Goal: Task Accomplishment & Management: Manage account settings

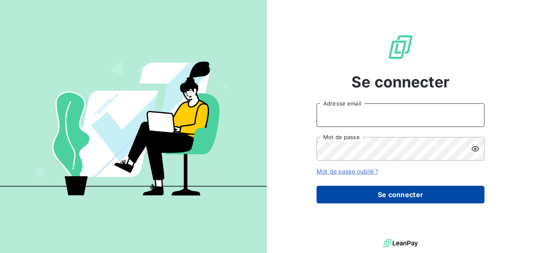
type input "[EMAIL_ADDRESS][PERSON_NAME][DOMAIN_NAME]"
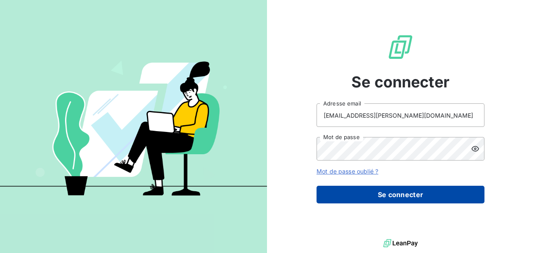
click at [378, 198] on button "Se connecter" at bounding box center [401, 195] width 168 height 18
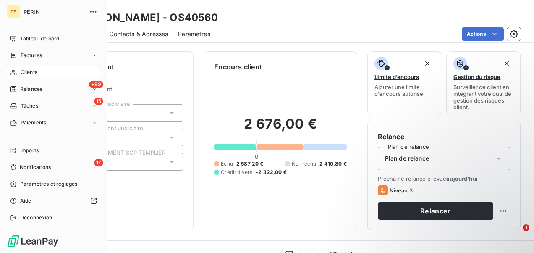
click at [38, 70] on div "Clients" at bounding box center [54, 71] width 94 height 13
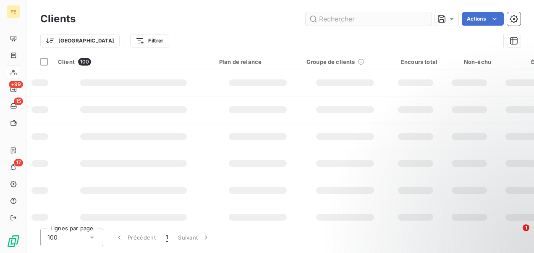
click at [346, 19] on input "text" at bounding box center [369, 18] width 126 height 13
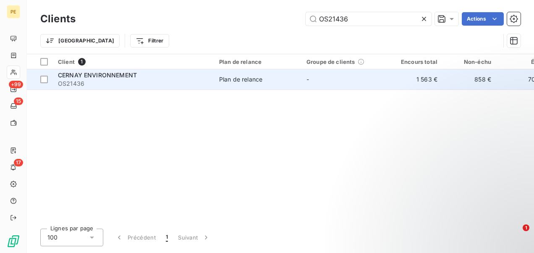
type input "OS21436"
click at [221, 77] on div "Plan de relance" at bounding box center [240, 79] width 43 height 8
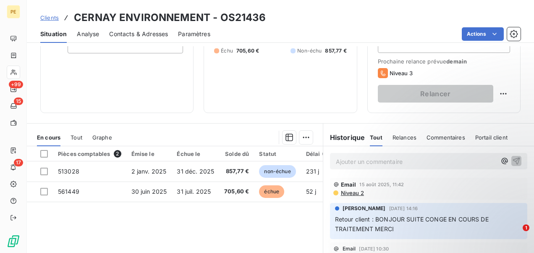
scroll to position [168, 0]
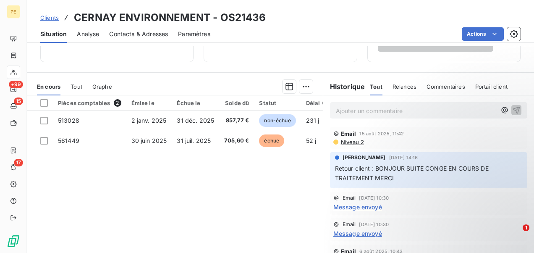
click at [358, 112] on p "Ajouter un commentaire ﻿" at bounding box center [416, 110] width 160 height 10
click at [359, 109] on p "Ajouter un commentaire ﻿" at bounding box center [416, 110] width 160 height 10
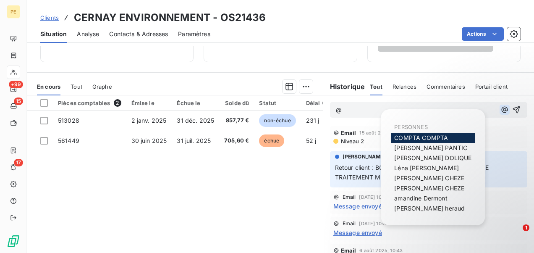
click at [500, 107] on icon "button" at bounding box center [504, 109] width 8 height 8
click at [408, 157] on span "Julie DOLIQUE" at bounding box center [432, 157] width 77 height 7
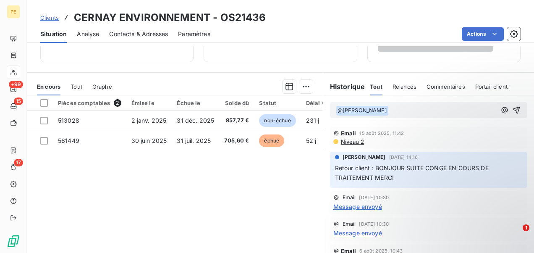
click at [399, 109] on p "﻿ @ Julie DOLIQUE ﻿ ﻿" at bounding box center [416, 110] width 160 height 10
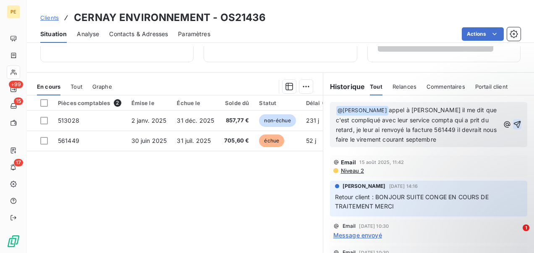
click at [513, 123] on icon "button" at bounding box center [517, 124] width 8 height 8
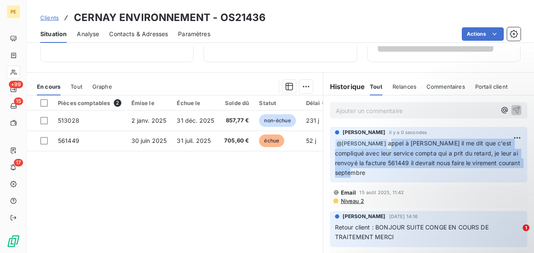
drag, startPoint x: 379, startPoint y: 142, endPoint x: 414, endPoint y: 169, distance: 44.7
click at [414, 169] on p "﻿ @ Julie DOLIQUE appel à M METGER il me dit que c'est compliqué avec leur serv…" at bounding box center [428, 158] width 187 height 39
copy span "appel à M METGER il me dit que c'est compliqué avec leur service compta qui a p…"
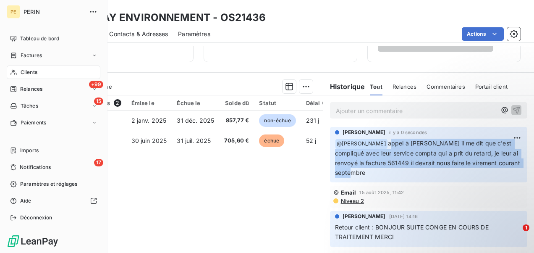
click at [36, 75] on span "Clients" at bounding box center [29, 72] width 17 height 8
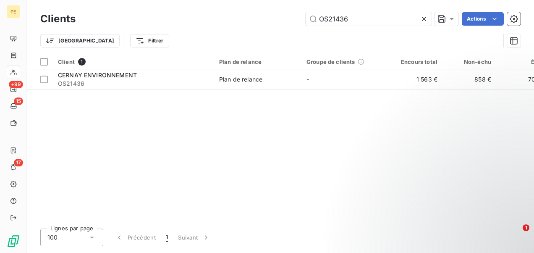
click at [420, 30] on div "Trier Filtrer" at bounding box center [280, 41] width 480 height 26
click at [422, 16] on icon at bounding box center [424, 19] width 8 height 8
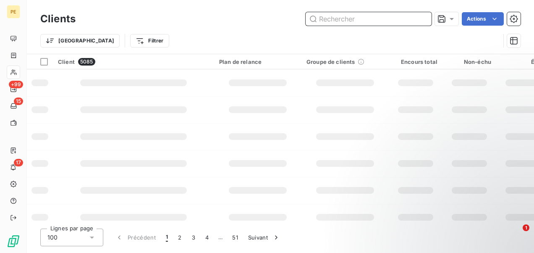
click at [353, 23] on input "text" at bounding box center [369, 18] width 126 height 13
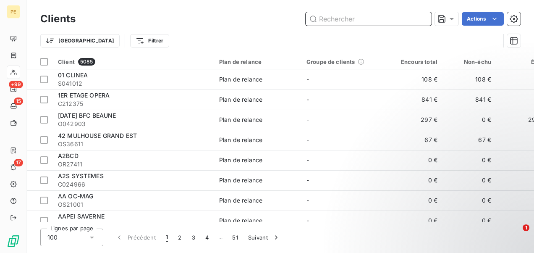
paste input "OS23284"
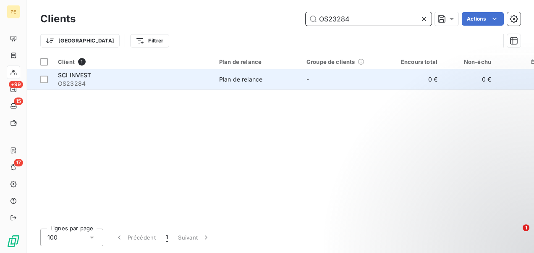
type input "OS23284"
click at [248, 84] on td "Plan de relance" at bounding box center [257, 79] width 87 height 20
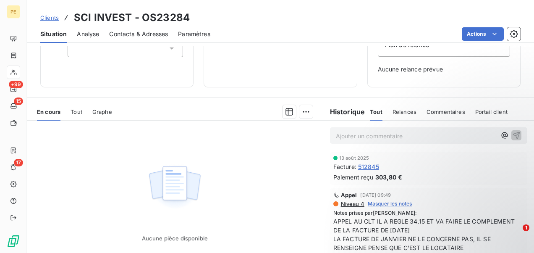
scroll to position [125, 0]
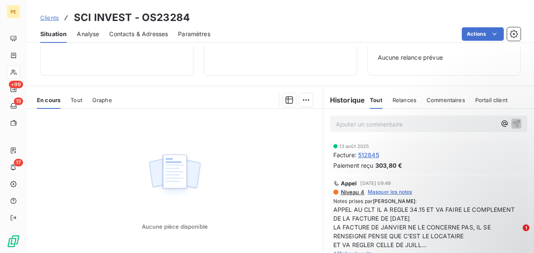
click at [52, 16] on span "Clients" at bounding box center [49, 17] width 18 height 7
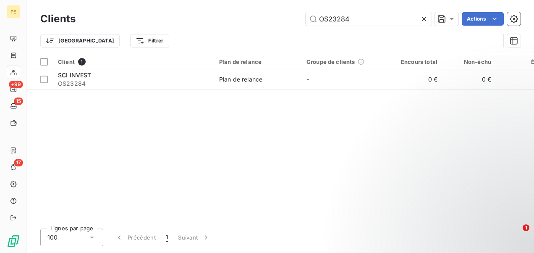
click at [424, 18] on icon at bounding box center [424, 19] width 4 height 4
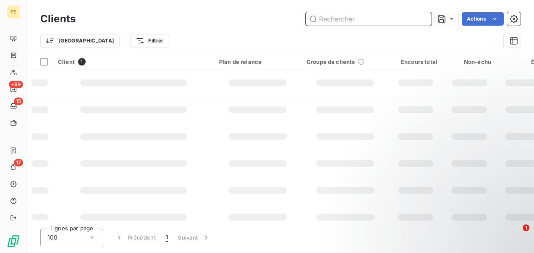
click at [380, 15] on input "text" at bounding box center [369, 18] width 126 height 13
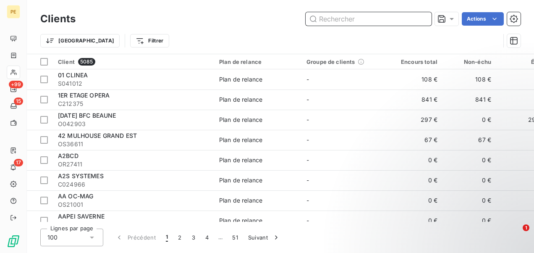
paste input "OS22593"
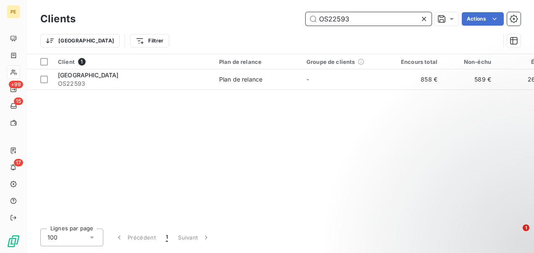
type input "OS22593"
click at [188, 94] on div "Client 1 Plan de relance Groupe de clients Encours total Non-échu Échu Limite d…" at bounding box center [280, 137] width 507 height 167
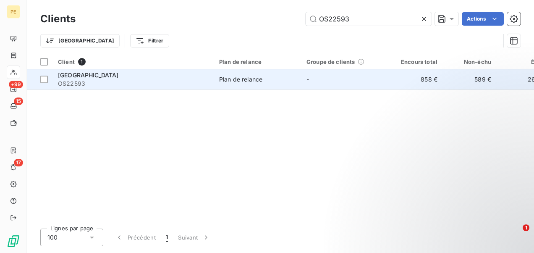
click at [193, 73] on div "MAIRIE DE LUTTERBACH" at bounding box center [133, 75] width 151 height 8
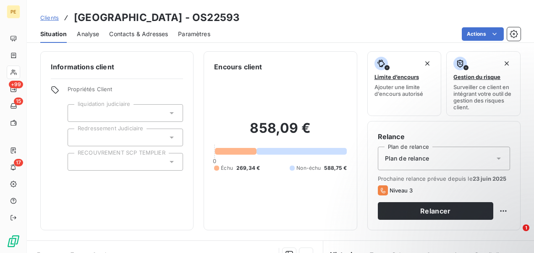
click at [55, 20] on span "Clients" at bounding box center [49, 17] width 18 height 7
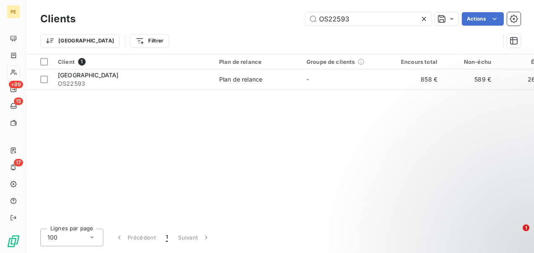
click at [425, 16] on icon at bounding box center [424, 19] width 8 height 8
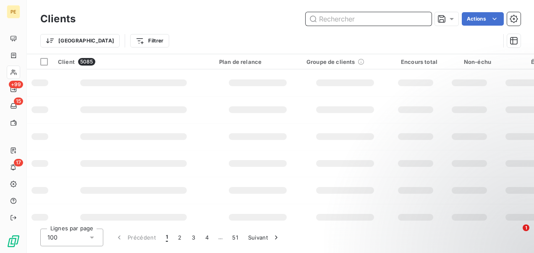
click at [376, 19] on input "text" at bounding box center [369, 18] width 126 height 13
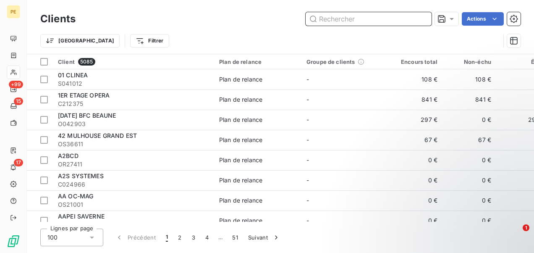
paste input "OS21927"
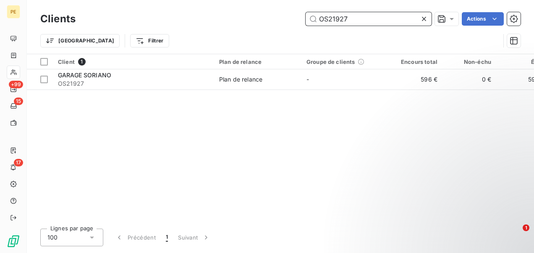
type input "OS21927"
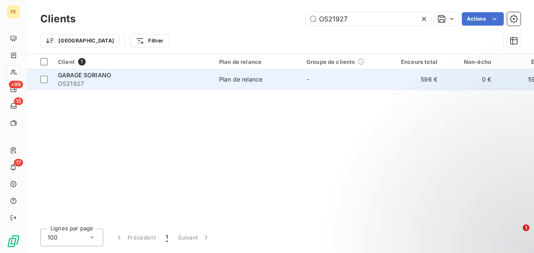
click at [97, 77] on span "GARAGE SORIANO" at bounding box center [84, 74] width 53 height 7
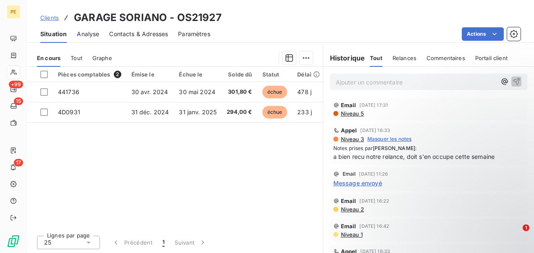
scroll to position [154, 0]
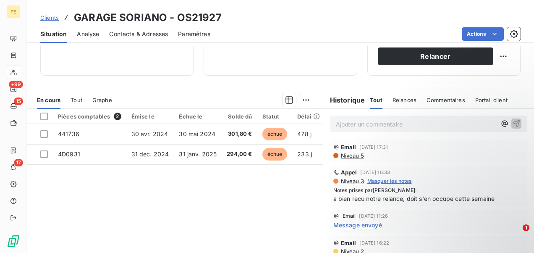
click at [372, 121] on p "Ajouter un commentaire ﻿" at bounding box center [416, 124] width 160 height 10
click at [500, 125] on icon "button" at bounding box center [504, 123] width 8 height 8
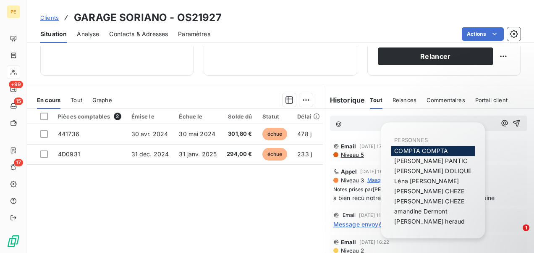
click at [420, 152] on span "COMPTA COMPTA" at bounding box center [421, 150] width 54 height 7
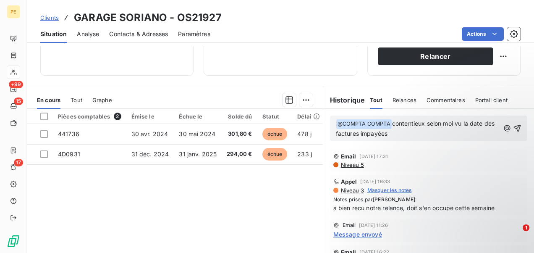
click at [432, 130] on p "﻿ @ COMPTA COMPTA ﻿ contentieux selon moi vu la date des factures impayées" at bounding box center [418, 129] width 164 height 20
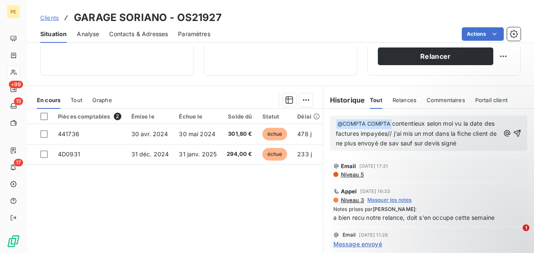
drag, startPoint x: 483, startPoint y: 141, endPoint x: 389, endPoint y: 121, distance: 96.1
click at [389, 121] on p "﻿ @ COMPTA COMPTA ﻿ contentieux selon moi vu la date des factures impayées// j'…" at bounding box center [418, 133] width 164 height 29
copy span "contentieux selon moi vu la date des factures impayées// j'ai mis un mot dans l…"
click at [514, 130] on icon "button" at bounding box center [517, 132] width 7 height 7
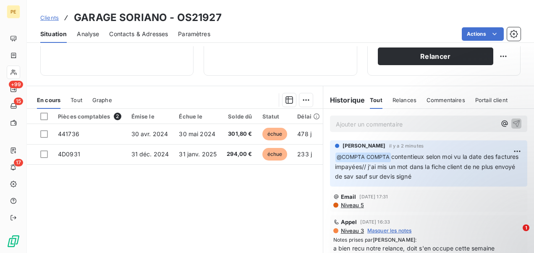
scroll to position [0, 0]
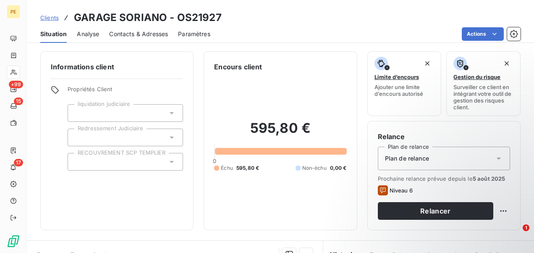
click at [42, 16] on span "Clients" at bounding box center [49, 17] width 18 height 7
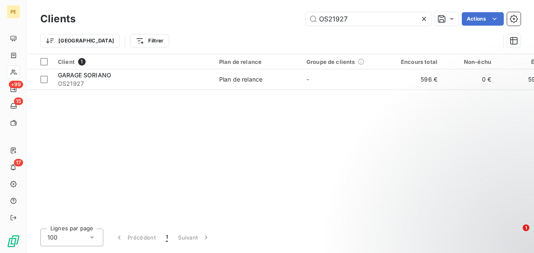
click at [423, 18] on icon at bounding box center [424, 19] width 8 height 8
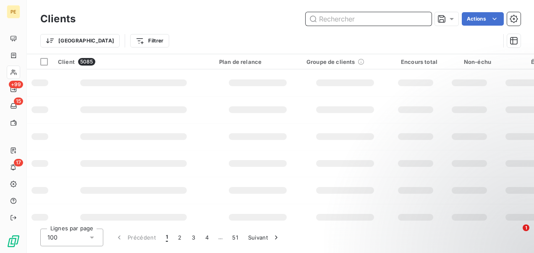
click at [372, 17] on input "text" at bounding box center [369, 18] width 126 height 13
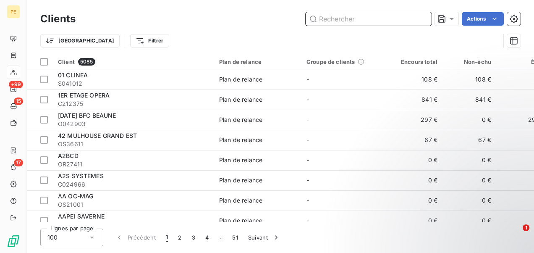
paste input "OS21257"
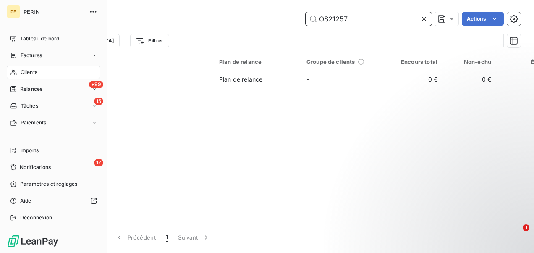
type input "OS21257"
click at [33, 76] on div "Clients" at bounding box center [54, 71] width 94 height 13
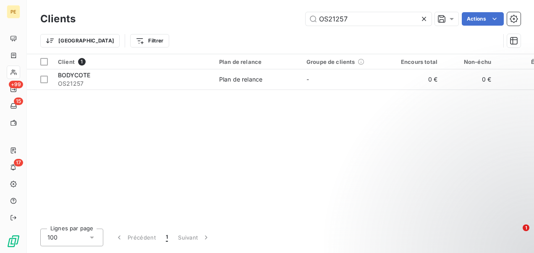
click at [423, 18] on icon at bounding box center [424, 19] width 4 height 4
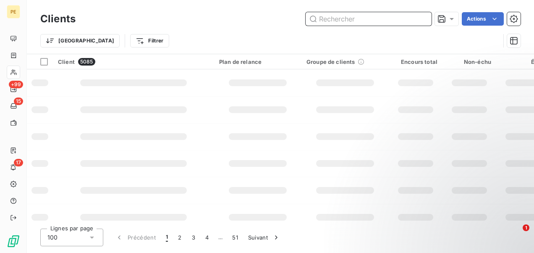
click at [375, 18] on input "text" at bounding box center [369, 18] width 126 height 13
paste input "OS23256"
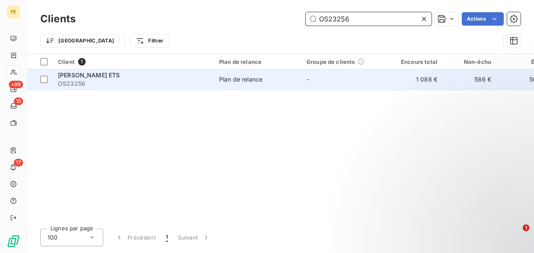
type input "OS23256"
click at [215, 74] on td "Plan de relance" at bounding box center [257, 79] width 87 height 20
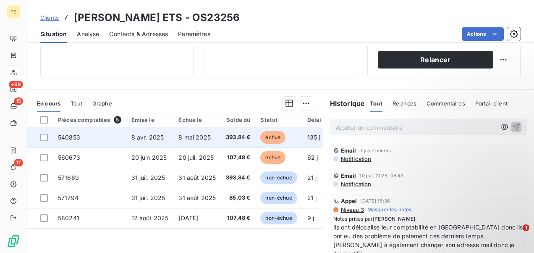
scroll to position [168, 0]
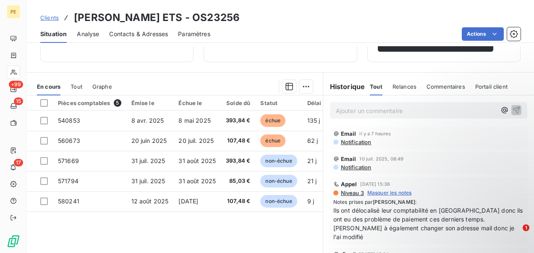
click at [402, 105] on p "Ajouter un commentaire ﻿" at bounding box center [416, 110] width 160 height 10
click at [500, 110] on icon "button" at bounding box center [504, 110] width 8 height 8
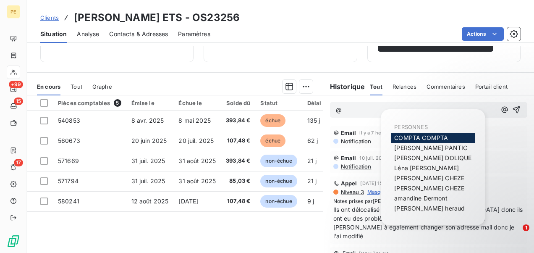
click at [409, 134] on span "COMPTA COMPTA" at bounding box center [421, 137] width 54 height 7
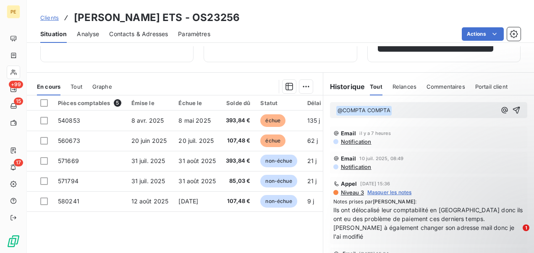
click at [403, 111] on p "﻿ @ COMPTA COMPTA ﻿ ﻿" at bounding box center [416, 110] width 160 height 10
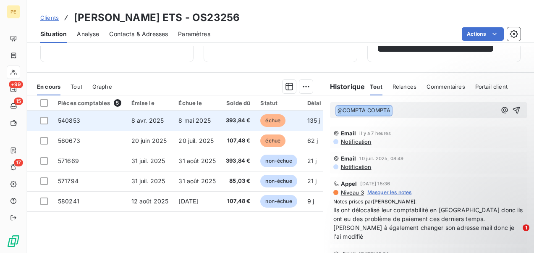
drag, startPoint x: 455, startPoint y: 111, endPoint x: 232, endPoint y: 111, distance: 223.7
click at [232, 111] on div "En cours Tout Graphe Pièces comptables 5 Émise le Échue le Solde dû Statut Déla…" at bounding box center [280, 177] width 507 height 210
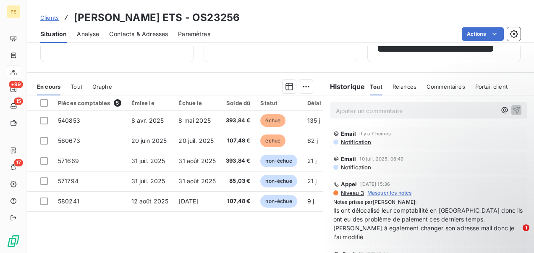
click at [408, 110] on p "Ajouter un commentaire ﻿" at bounding box center [416, 110] width 160 height 10
click at [500, 110] on icon "button" at bounding box center [504, 110] width 8 height 8
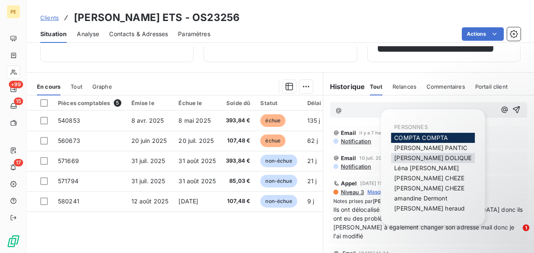
click at [423, 159] on span "Julie DOLIQUE" at bounding box center [432, 157] width 77 height 7
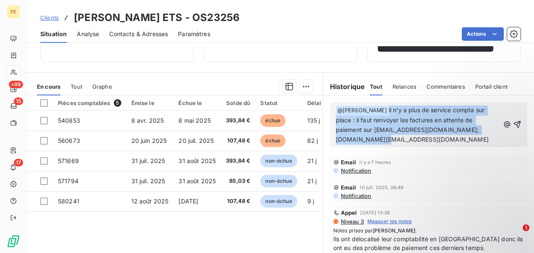
drag, startPoint x: 430, startPoint y: 136, endPoint x: 379, endPoint y: 107, distance: 58.8
click at [379, 107] on p "﻿ @ Julie DOLIQUE ﻿ il n'y a plus de service compta sur place : il faut renvoye…" at bounding box center [418, 124] width 164 height 39
copy span "il n'y a plus de service compta sur place : il faut renvoyer les factures en at…"
click at [513, 122] on icon "button" at bounding box center [517, 124] width 8 height 8
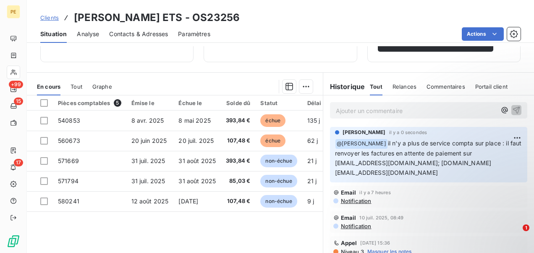
click at [52, 15] on span "Clients" at bounding box center [49, 17] width 18 height 7
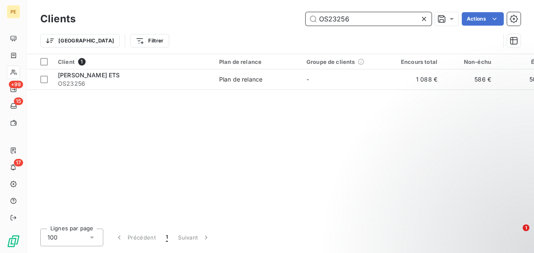
drag, startPoint x: 359, startPoint y: 18, endPoint x: 334, endPoint y: 17, distance: 25.2
click at [334, 17] on input "OS23256" at bounding box center [369, 18] width 126 height 13
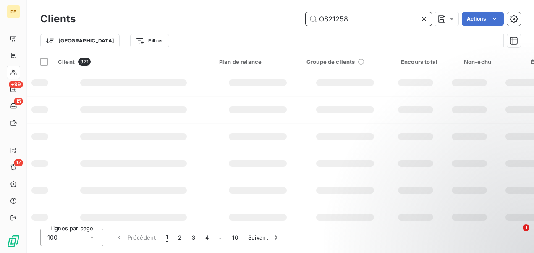
type input "OS21258"
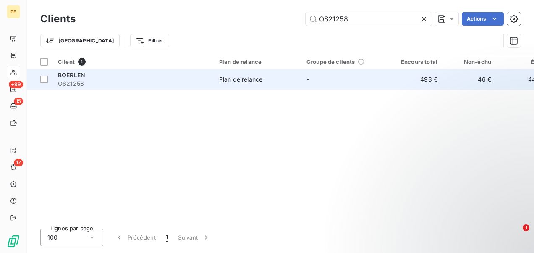
click at [308, 84] on td "-" at bounding box center [344, 79] width 87 height 20
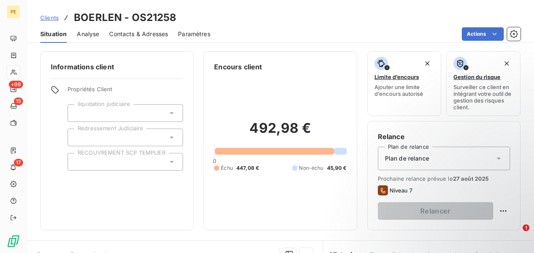
scroll to position [168, 0]
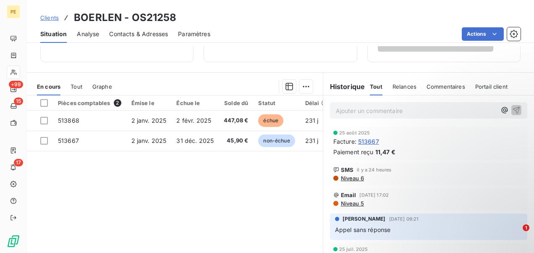
click at [382, 109] on p "Ajouter un commentaire ﻿" at bounding box center [416, 110] width 160 height 10
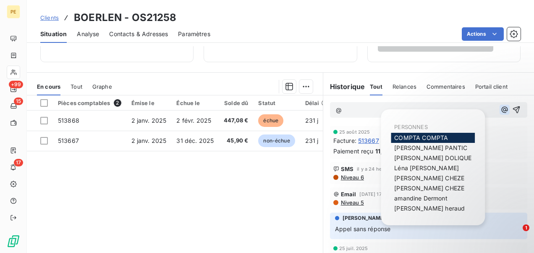
click at [500, 112] on icon "button" at bounding box center [504, 109] width 8 height 8
click at [436, 137] on span "COMPTA COMPTA" at bounding box center [421, 137] width 54 height 7
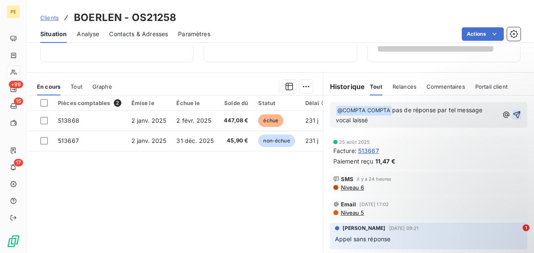
click at [513, 112] on icon "button" at bounding box center [517, 114] width 8 height 8
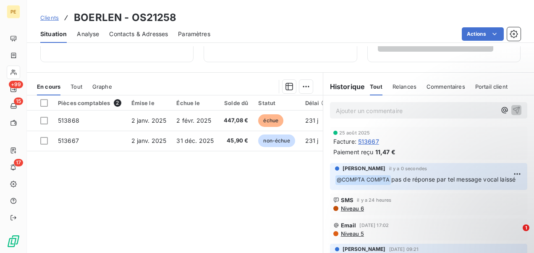
click at [51, 15] on span "Clients" at bounding box center [49, 17] width 18 height 7
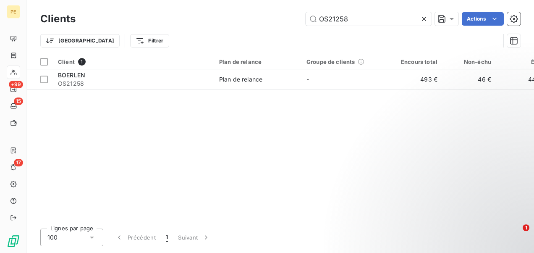
drag, startPoint x: 382, startPoint y: 18, endPoint x: 236, endPoint y: 11, distance: 145.4
click at [239, 12] on div "OS21258 Actions" at bounding box center [303, 18] width 435 height 13
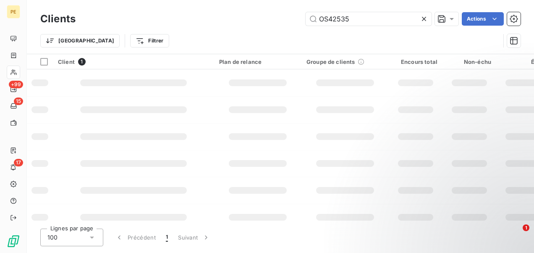
type input "OS42535"
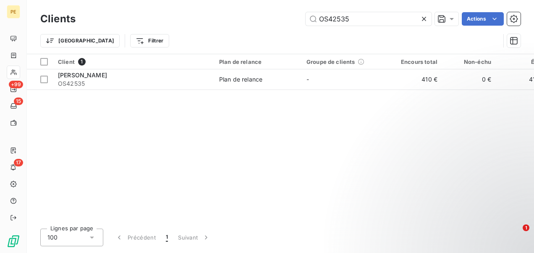
click at [211, 89] on div "Client 1 Plan de relance Groupe de clients Encours total Non-échu Échu Limite d…" at bounding box center [280, 137] width 507 height 167
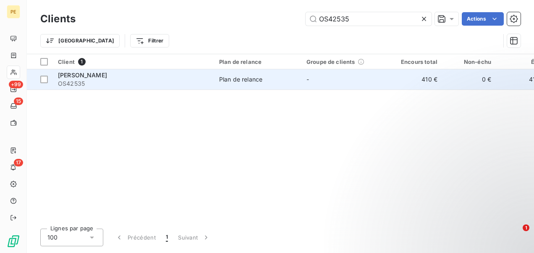
click at [212, 83] on td "NAGEL DIDIER OS42535" at bounding box center [133, 79] width 161 height 20
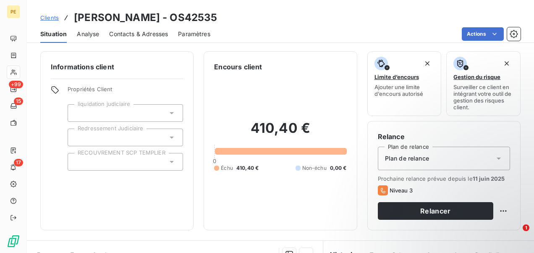
click at [52, 18] on span "Clients" at bounding box center [49, 17] width 18 height 7
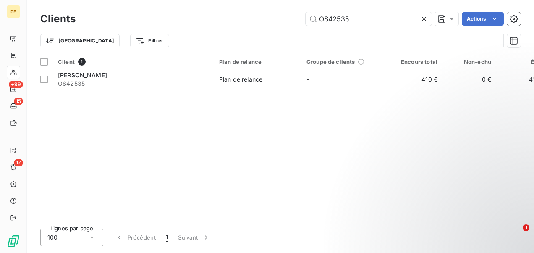
click at [426, 18] on icon at bounding box center [424, 19] width 8 height 8
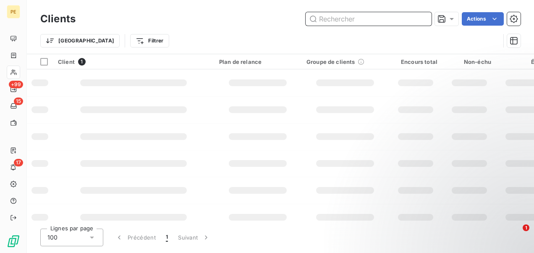
click at [405, 17] on input "text" at bounding box center [369, 18] width 126 height 13
paste input "OS21316"
type input "OS21316"
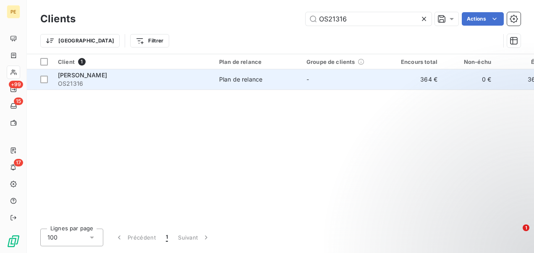
click at [322, 75] on td "-" at bounding box center [344, 79] width 87 height 20
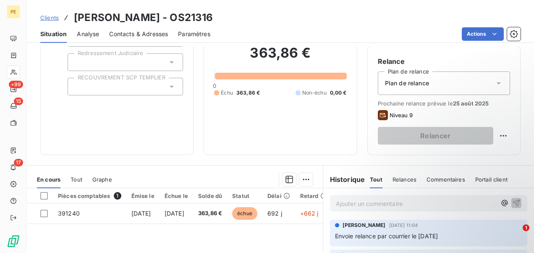
scroll to position [168, 0]
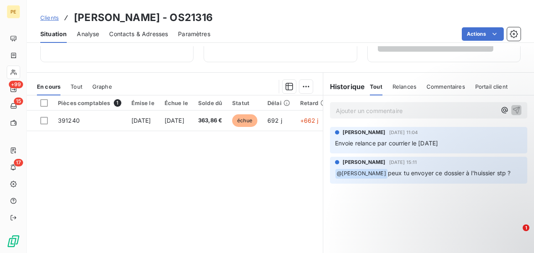
click at [56, 16] on span "Clients" at bounding box center [49, 17] width 18 height 7
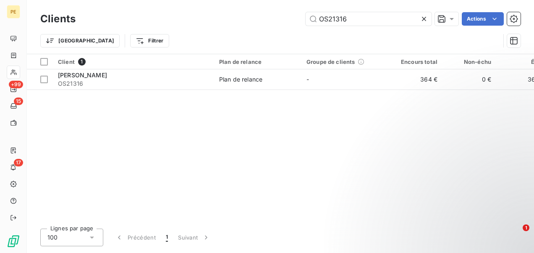
drag, startPoint x: 381, startPoint y: 18, endPoint x: 156, endPoint y: 17, distance: 225.0
click at [158, 20] on div "OS21316 Actions" at bounding box center [303, 18] width 435 height 13
click at [350, 22] on input "OS21316" at bounding box center [369, 18] width 126 height 13
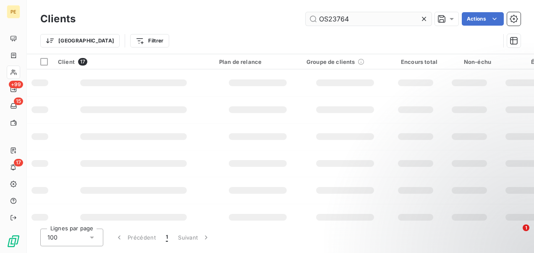
type input "OS23764"
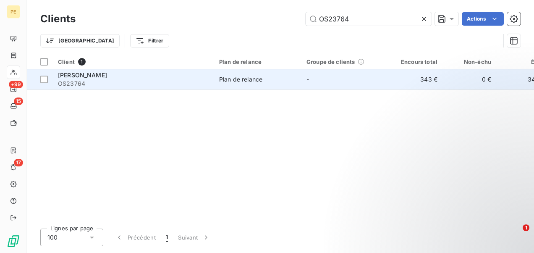
click at [256, 79] on div "Plan de relance" at bounding box center [240, 79] width 43 height 8
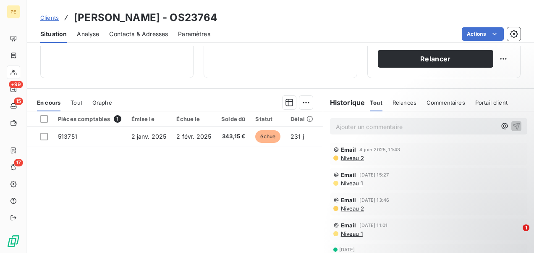
scroll to position [196, 0]
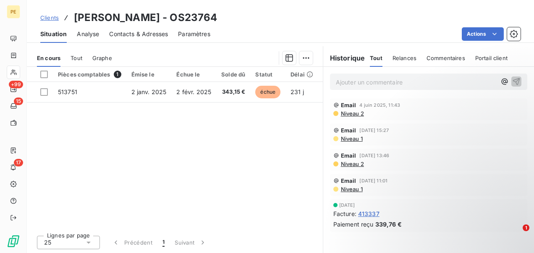
click at [366, 83] on p "Ajouter un commentaire ﻿" at bounding box center [416, 82] width 160 height 10
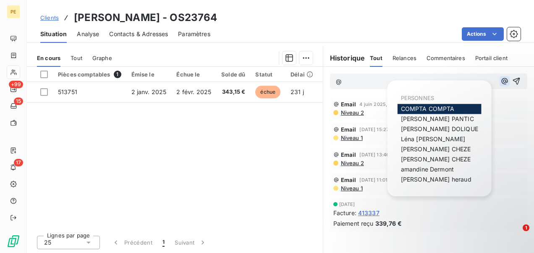
click at [500, 80] on icon "button" at bounding box center [504, 81] width 8 height 8
click at [434, 111] on span "COMPTA COMPTA" at bounding box center [428, 108] width 54 height 7
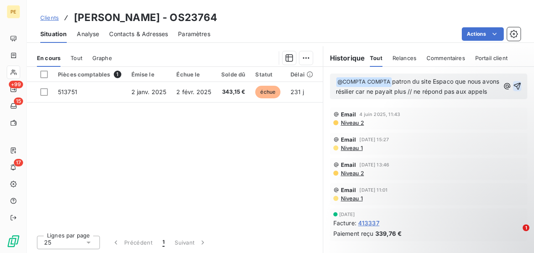
click at [514, 90] on icon "button" at bounding box center [517, 86] width 7 height 7
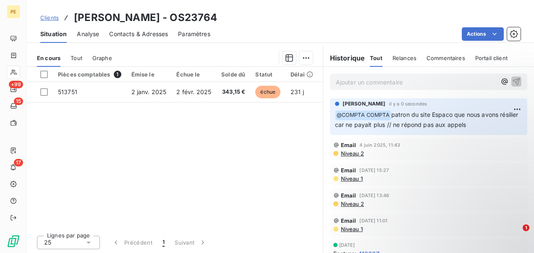
click at [47, 22] on div "Clients VLYM YANN - OS23764" at bounding box center [128, 17] width 177 height 15
click at [53, 14] on span "Clients" at bounding box center [49, 17] width 18 height 7
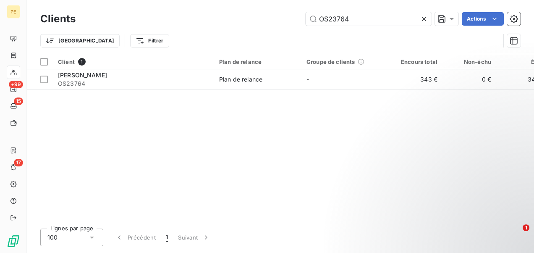
drag, startPoint x: 367, startPoint y: 15, endPoint x: 209, endPoint y: 17, distance: 158.3
click at [211, 16] on div "OS23764 Actions" at bounding box center [303, 18] width 435 height 13
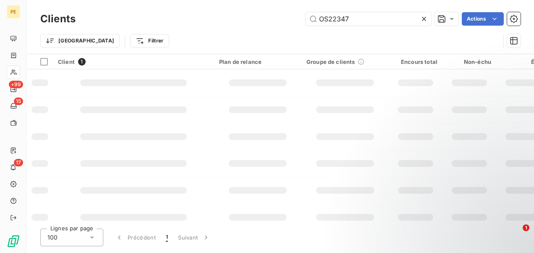
type input "OS22347"
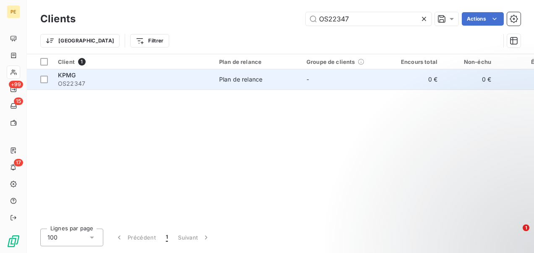
click at [264, 81] on span "Plan de relance" at bounding box center [257, 79] width 77 height 8
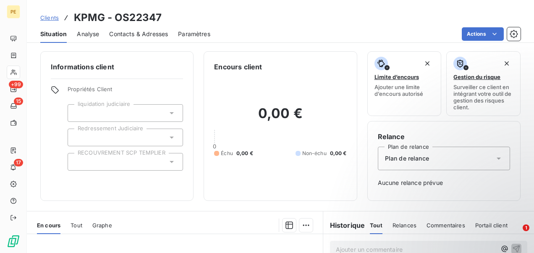
click at [57, 20] on span "Clients" at bounding box center [49, 17] width 18 height 7
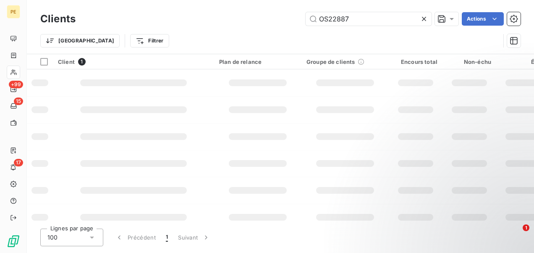
type input "OS22887"
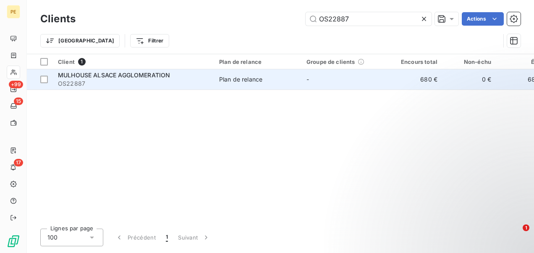
click at [172, 79] on span "OS22887" at bounding box center [133, 83] width 151 height 8
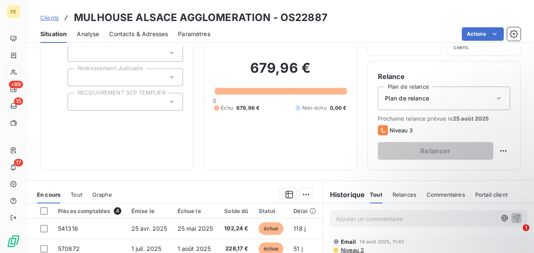
scroll to position [196, 0]
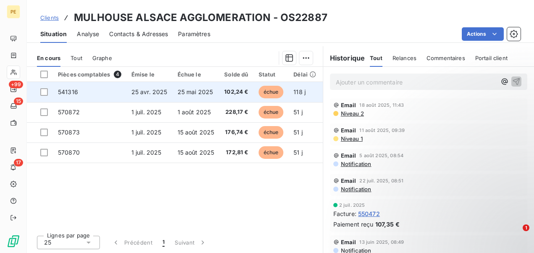
click at [169, 95] on td "25 avr. 2025" at bounding box center [149, 92] width 46 height 20
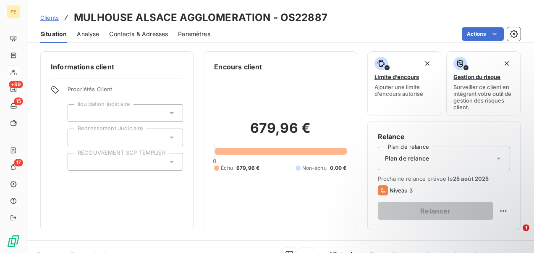
scroll to position [168, 0]
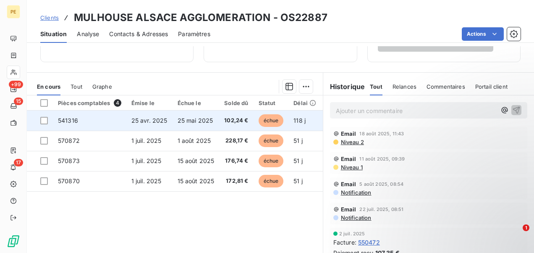
click at [183, 121] on span "25 mai 2025" at bounding box center [196, 120] width 36 height 7
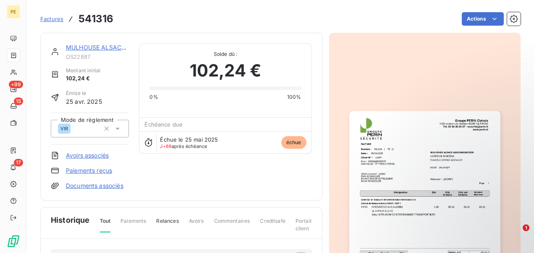
click at [55, 16] on span "Factures" at bounding box center [51, 19] width 23 height 7
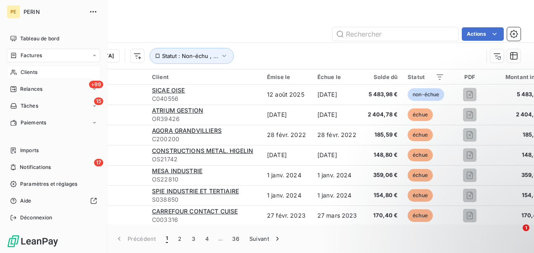
click at [17, 76] on div "Clients" at bounding box center [54, 71] width 94 height 13
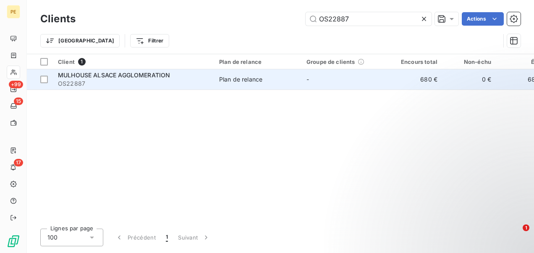
click at [212, 81] on td "MULHOUSE ALSACE AGGLOMERATION OS22887" at bounding box center [133, 79] width 161 height 20
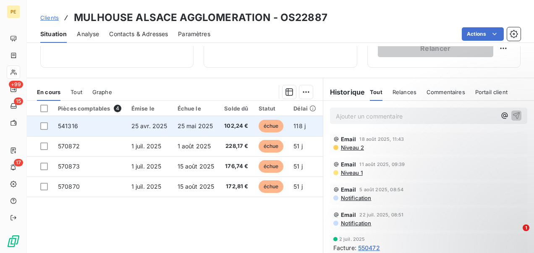
scroll to position [168, 0]
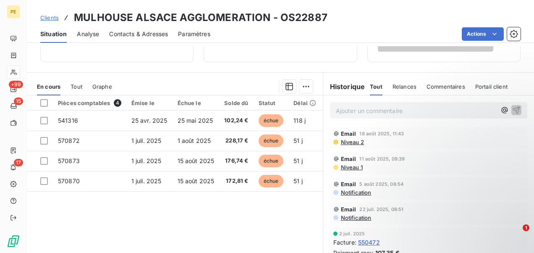
click at [419, 107] on p "Ajouter un commentaire ﻿" at bounding box center [416, 110] width 160 height 10
click at [500, 110] on icon "button" at bounding box center [504, 110] width 8 height 8
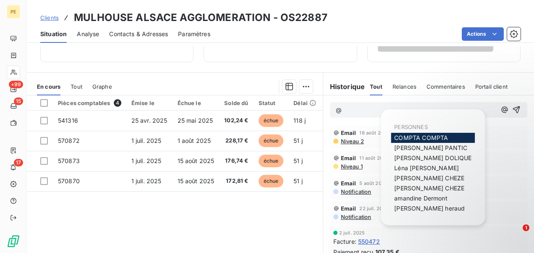
click at [426, 138] on span "COMPTA COMPTA" at bounding box center [421, 137] width 54 height 7
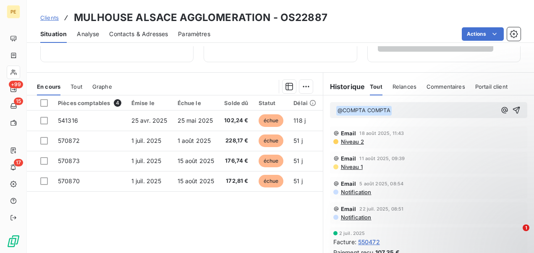
click at [413, 106] on p "﻿ @ COMPTA COMPTA ﻿ ﻿" at bounding box center [416, 110] width 160 height 10
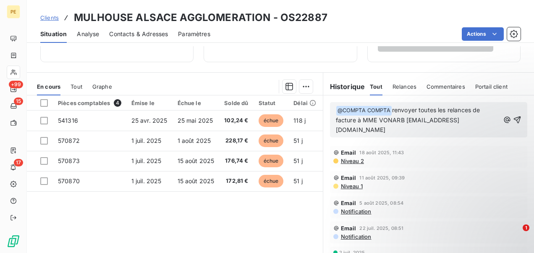
click at [470, 109] on span "renvoyer toutes les relances de facture à MME VONARB carole.vonarb@m2a.fr" at bounding box center [409, 119] width 146 height 27
click at [419, 128] on p "﻿ @ COMPTA COMPTA ﻿ renvoyer toutes les relances pour le site PUPA de facture à…" at bounding box center [418, 119] width 164 height 29
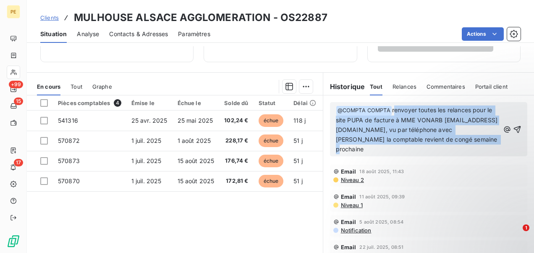
drag, startPoint x: 390, startPoint y: 107, endPoint x: 531, endPoint y: 164, distance: 151.1
click at [531, 164] on div "Informations client Propriétés Client liquidation judiciaire Redressement Judic…" at bounding box center [280, 149] width 507 height 207
copy span "renvoyer toutes les relances pour le site PUPA de facture à MME VONARB carole.v…"
click at [514, 128] on icon "button" at bounding box center [517, 129] width 7 height 7
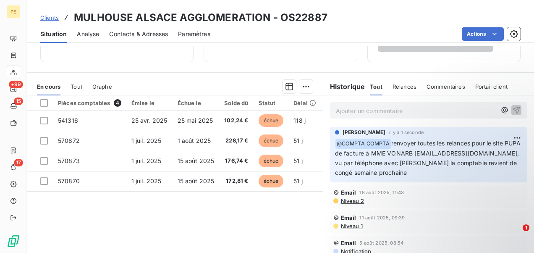
click at [49, 15] on span "Clients" at bounding box center [49, 17] width 18 height 7
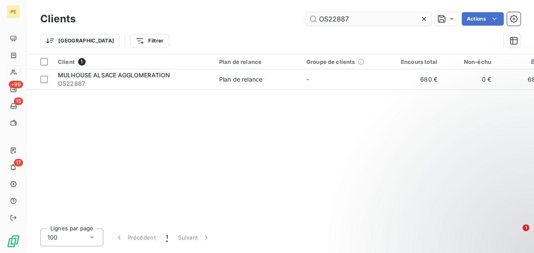
drag, startPoint x: 363, startPoint y: 17, endPoint x: 338, endPoint y: 18, distance: 25.6
click at [338, 18] on input "OS22887" at bounding box center [369, 18] width 126 height 13
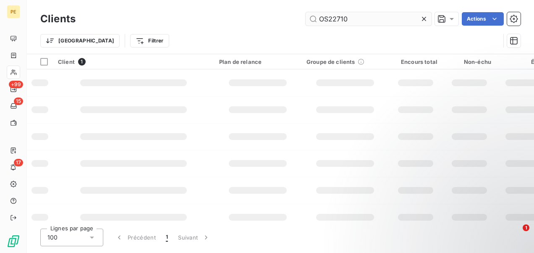
type input "OS22710"
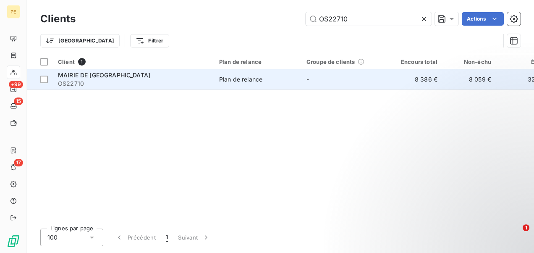
click at [144, 84] on span "OS22710" at bounding box center [133, 83] width 151 height 8
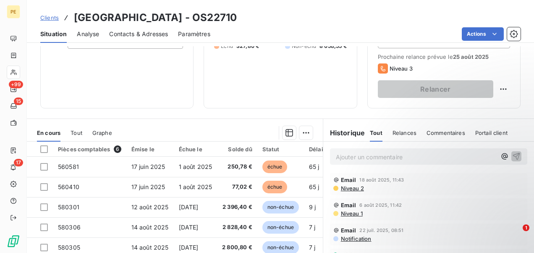
scroll to position [196, 0]
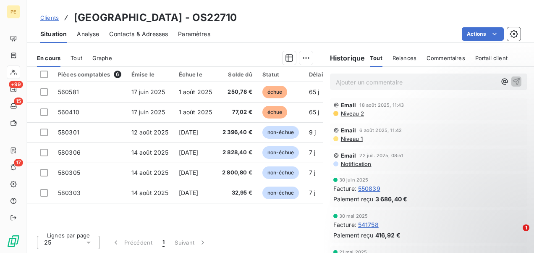
click at [400, 77] on p "Ajouter un commentaire ﻿" at bounding box center [416, 82] width 160 height 10
click at [500, 81] on icon "button" at bounding box center [504, 81] width 8 height 8
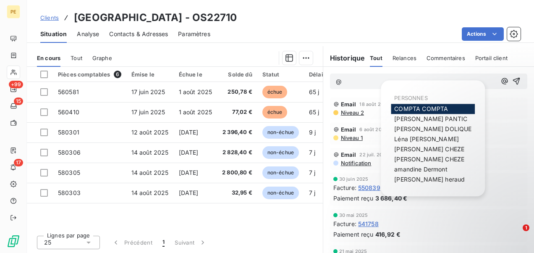
click at [415, 109] on span "COMPTA COMPTA" at bounding box center [421, 108] width 54 height 7
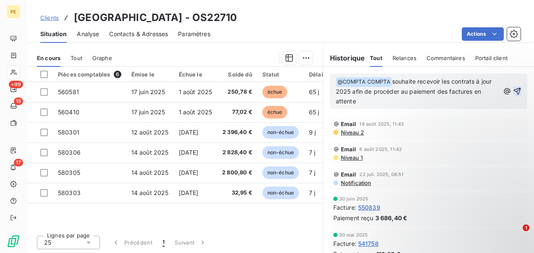
click at [514, 89] on icon "button" at bounding box center [517, 90] width 7 height 7
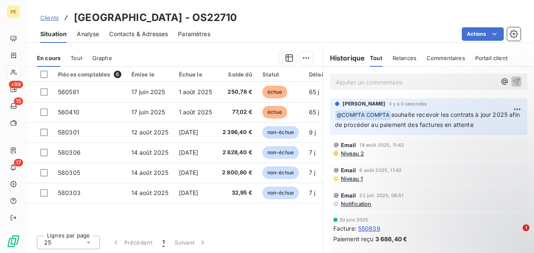
click at [57, 16] on span "Clients" at bounding box center [49, 17] width 18 height 7
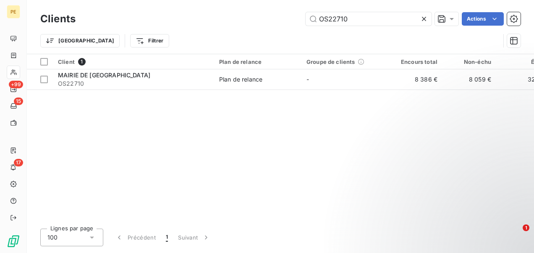
drag, startPoint x: 349, startPoint y: 18, endPoint x: 245, endPoint y: 13, distance: 104.2
click at [247, 15] on div "OS22710 Actions" at bounding box center [303, 18] width 435 height 13
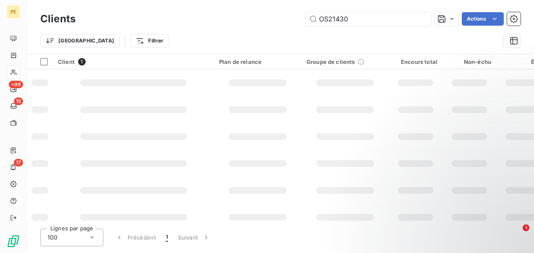
type input "OS21430"
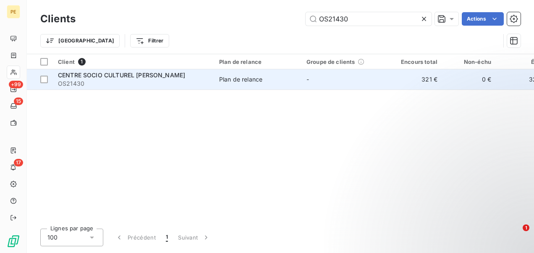
click at [182, 84] on span "OS21430" at bounding box center [133, 83] width 151 height 8
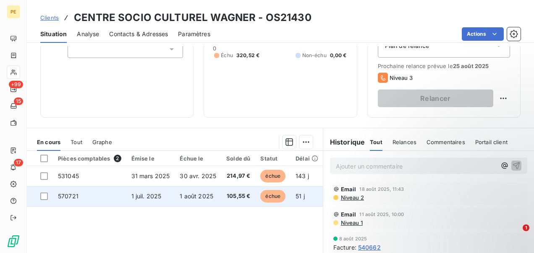
scroll to position [154, 0]
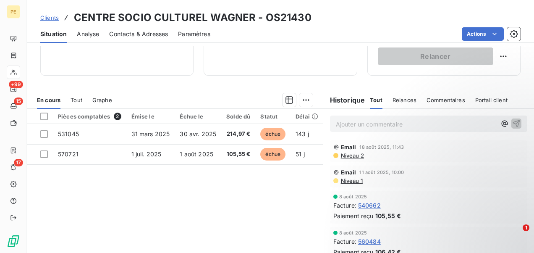
click at [351, 120] on p "Ajouter un commentaire ﻿" at bounding box center [416, 124] width 160 height 10
click at [500, 125] on icon "button" at bounding box center [504, 123] width 8 height 8
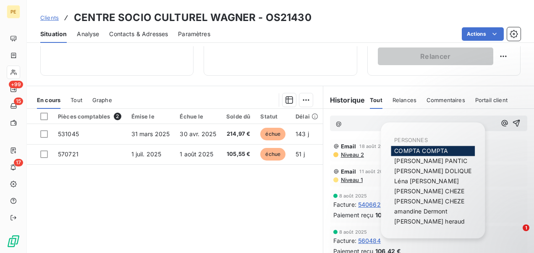
click at [410, 150] on span "COMPTA COMPTA" at bounding box center [421, 150] width 54 height 7
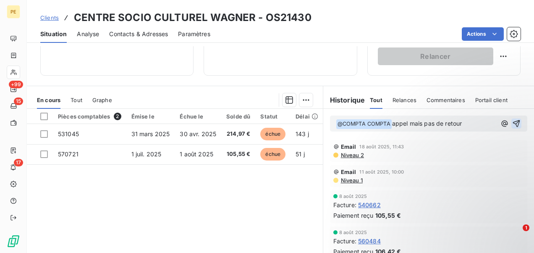
click at [511, 118] on button "button" at bounding box center [516, 123] width 10 height 10
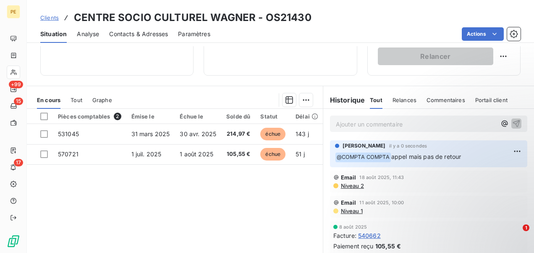
click at [50, 17] on span "Clients" at bounding box center [49, 17] width 18 height 7
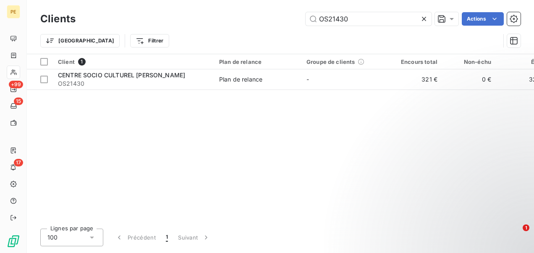
drag, startPoint x: 379, startPoint y: 21, endPoint x: 236, endPoint y: 18, distance: 143.2
click at [237, 18] on div "OS21430 Actions" at bounding box center [303, 18] width 435 height 13
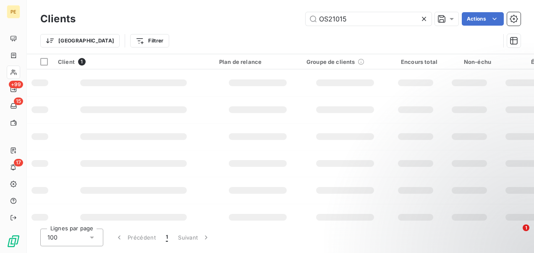
type input "OS21015"
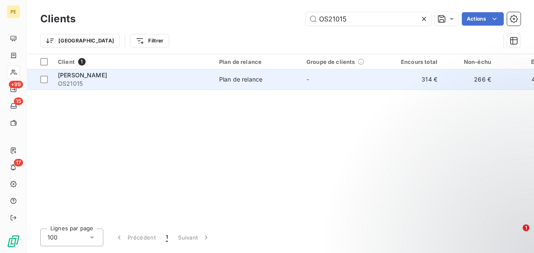
click at [142, 76] on div "ADAM BOISSONS" at bounding box center [133, 75] width 151 height 8
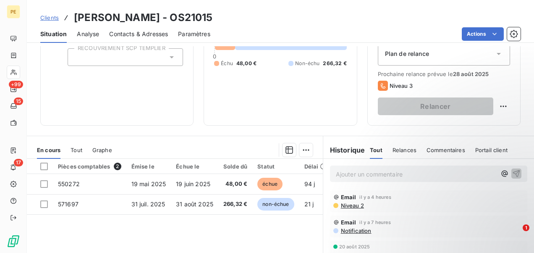
scroll to position [196, 0]
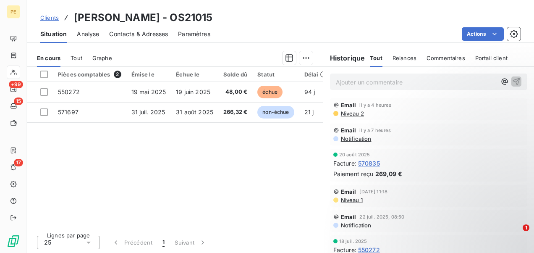
click at [352, 80] on p "Ajouter un commentaire ﻿" at bounding box center [416, 82] width 160 height 10
click at [52, 19] on span "Clients" at bounding box center [49, 17] width 18 height 7
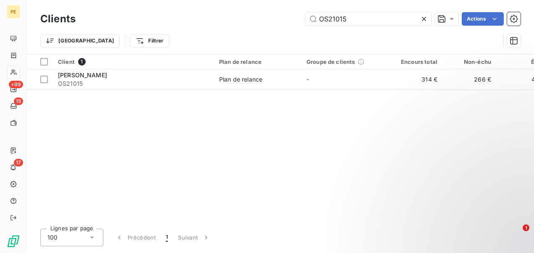
drag, startPoint x: 362, startPoint y: 15, endPoint x: 222, endPoint y: 16, distance: 140.6
click at [222, 16] on div "OS21015 Actions" at bounding box center [303, 18] width 435 height 13
type input "OS22944"
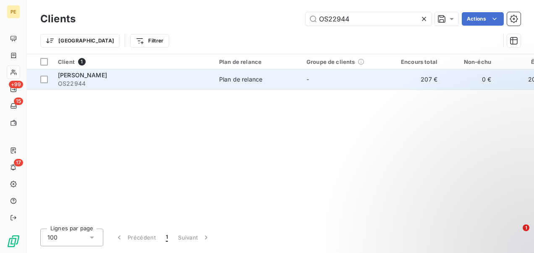
click at [280, 86] on td "Plan de relance" at bounding box center [257, 79] width 87 height 20
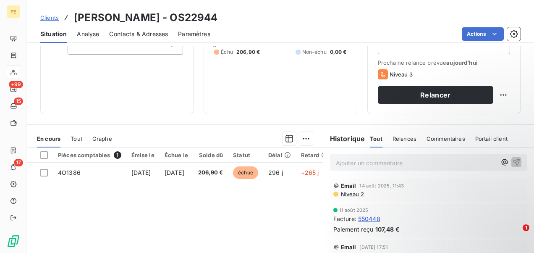
scroll to position [126, 0]
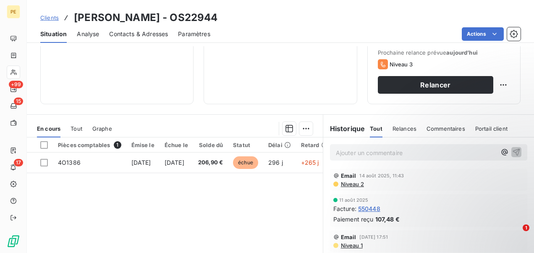
click at [368, 149] on p "Ajouter un commentaire ﻿" at bounding box center [416, 152] width 160 height 10
drag, startPoint x: 361, startPoint y: 152, endPoint x: 440, endPoint y: 147, distance: 79.1
click at [364, 151] on p "Ajouter un commentaire ﻿" at bounding box center [416, 152] width 160 height 10
click at [500, 152] on icon "button" at bounding box center [504, 152] width 8 height 8
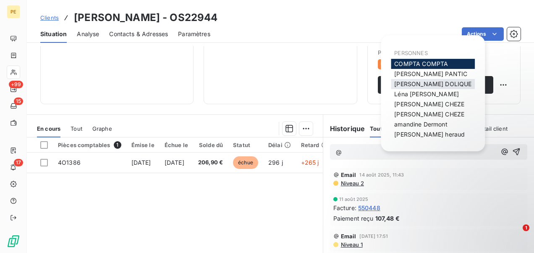
click at [424, 81] on span "Julie DOLIQUE" at bounding box center [432, 83] width 77 height 7
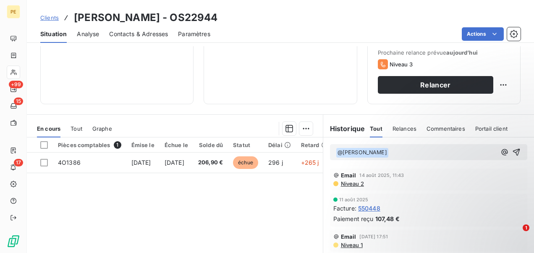
click at [398, 147] on p "﻿ @ Julie DOLIQUE ﻿ ﻿" at bounding box center [416, 152] width 160 height 10
click at [197, 233] on div "Pièces comptables 1 Émise le Échue le Solde dû Statut Délai Retard 4O1386 29 oc…" at bounding box center [175, 218] width 296 height 162
click at [421, 148] on p "﻿ @ Julie DOLIQUE ﻿ ﻿" at bounding box center [416, 152] width 160 height 10
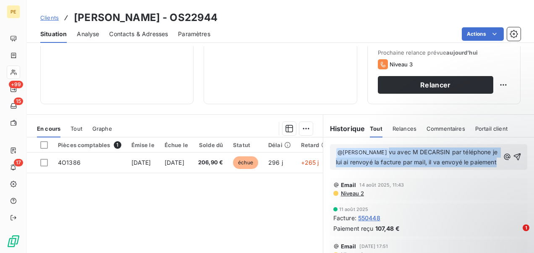
copy span "vu avec M DECARSIN par téléphone je lui ai renvoyé la facture par mail, il va e…"
click at [513, 159] on icon "button" at bounding box center [517, 156] width 8 height 8
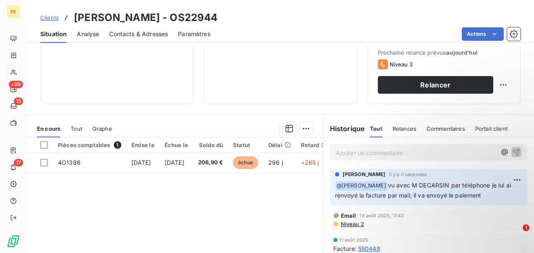
click at [44, 18] on span "Clients" at bounding box center [49, 17] width 18 height 7
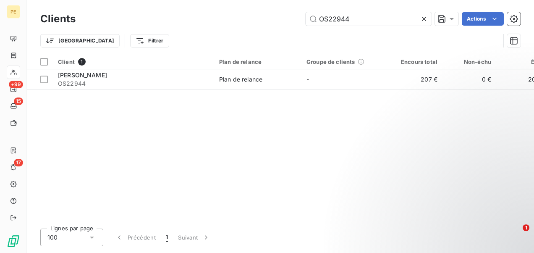
drag, startPoint x: 378, startPoint y: 15, endPoint x: 151, endPoint y: 9, distance: 226.8
click at [152, 10] on div "Clients OS22944 Actions" at bounding box center [280, 19] width 480 height 18
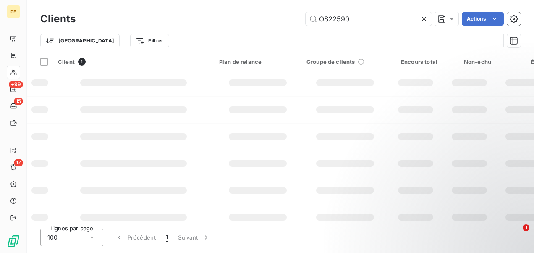
type input "OS22590"
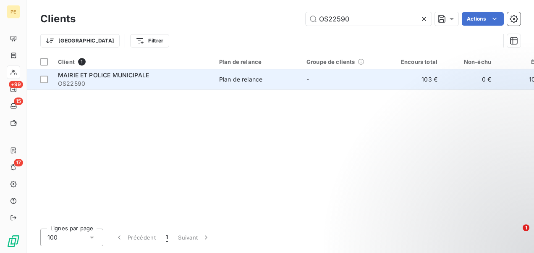
click at [113, 86] on span "OS22590" at bounding box center [133, 83] width 151 height 8
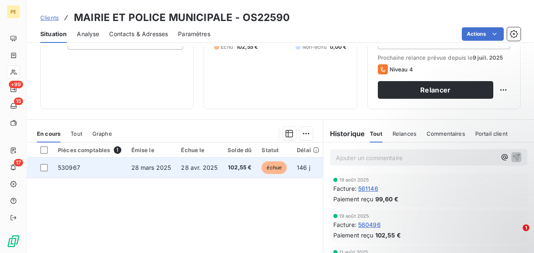
scroll to position [126, 0]
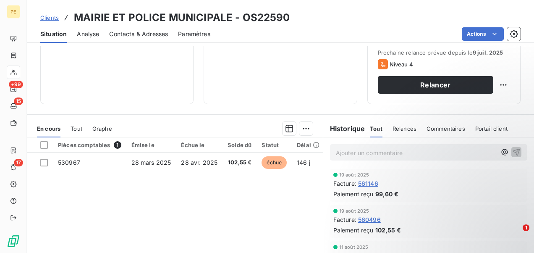
drag, startPoint x: 390, startPoint y: 165, endPoint x: 497, endPoint y: 149, distance: 108.4
click at [500, 145] on div "Ajouter un commentaire ﻿" at bounding box center [428, 152] width 197 height 16
click at [500, 154] on icon "button" at bounding box center [504, 152] width 8 height 8
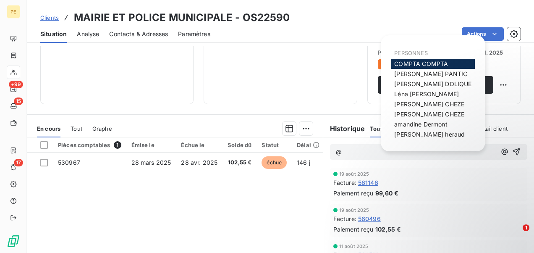
click at [417, 64] on span "COMPTA COMPTA" at bounding box center [421, 63] width 54 height 7
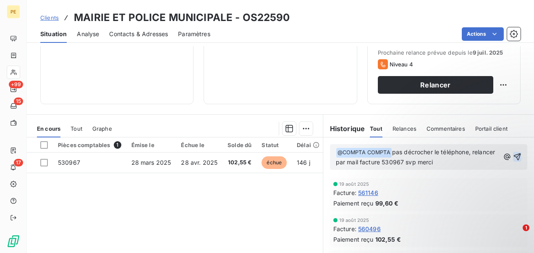
click at [514, 153] on icon "button" at bounding box center [517, 156] width 7 height 7
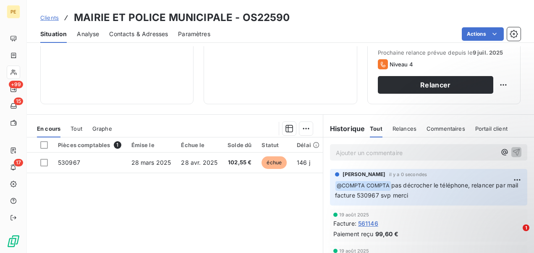
click at [44, 18] on span "Clients" at bounding box center [49, 17] width 18 height 7
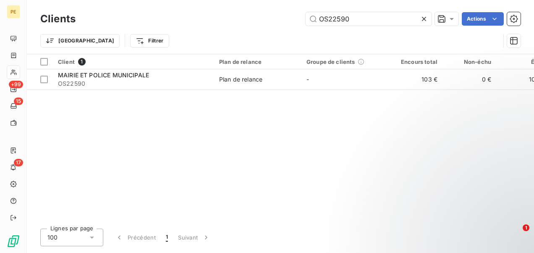
drag, startPoint x: 353, startPoint y: 20, endPoint x: 264, endPoint y: 17, distance: 89.1
click at [264, 17] on div "OS22590 Actions" at bounding box center [303, 18] width 435 height 13
type input "OS22983"
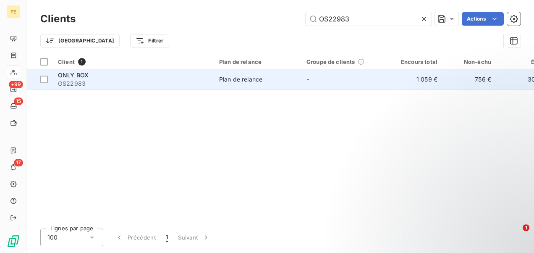
click at [224, 76] on div "Plan de relance" at bounding box center [240, 79] width 43 height 8
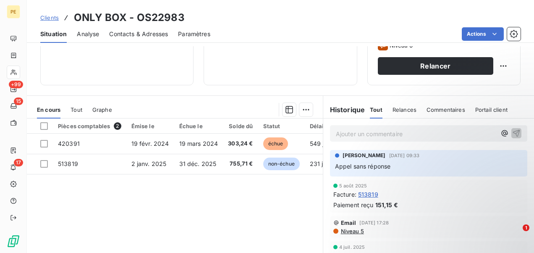
scroll to position [168, 0]
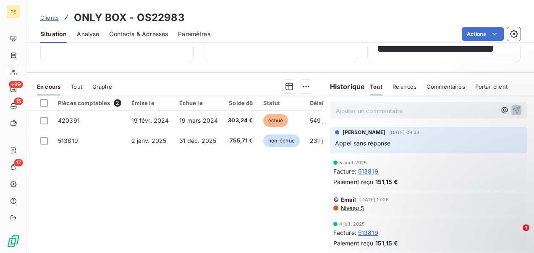
click at [270, 169] on div "Pièces comptables 2 Émise le Échue le Solde dû Statut Délai Retard 420391 19 fé…" at bounding box center [175, 176] width 296 height 162
click at [475, 105] on p "Ajouter un commentaire ﻿" at bounding box center [416, 110] width 160 height 10
click at [501, 110] on icon "button" at bounding box center [504, 110] width 6 height 6
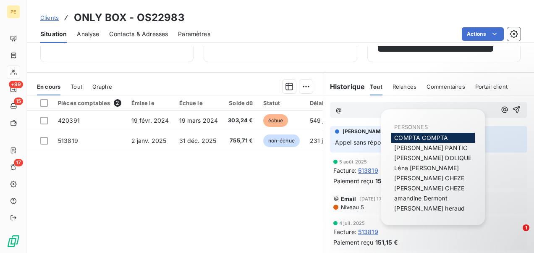
click at [464, 135] on div "COMPTA COMPTA" at bounding box center [433, 138] width 84 height 10
click at [432, 136] on span "COMPTA COMPTA" at bounding box center [421, 137] width 54 height 7
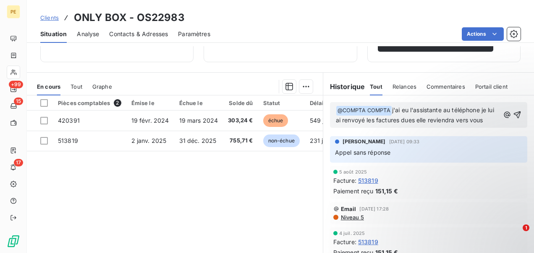
drag, startPoint x: 390, startPoint y: 109, endPoint x: 467, endPoint y: 133, distance: 80.5
click at [467, 125] on p "﻿ @ COMPTA COMPTA ﻿ j'ai eu l'assistante au téléphone je lui ai renvoyé les fac…" at bounding box center [418, 115] width 164 height 20
copy span "j'ai eu l'assistante au téléphone je lui ai renvoyé les factures dues elle revi…"
click at [513, 118] on icon "button" at bounding box center [517, 114] width 8 height 8
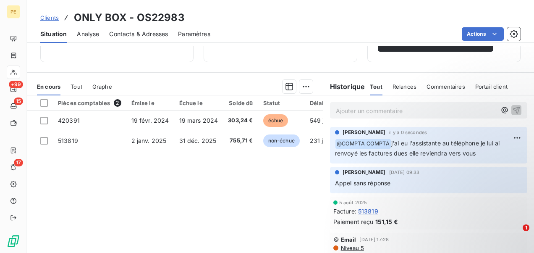
click at [50, 16] on span "Clients" at bounding box center [49, 17] width 18 height 7
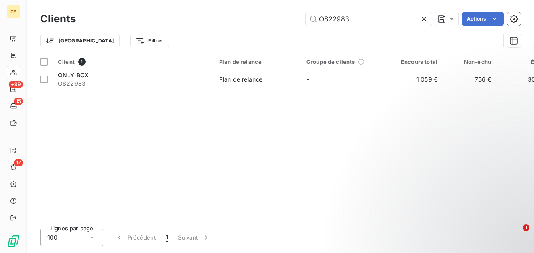
drag, startPoint x: 355, startPoint y: 20, endPoint x: 248, endPoint y: 15, distance: 107.6
click at [248, 15] on div "OS22983 Actions" at bounding box center [303, 18] width 435 height 13
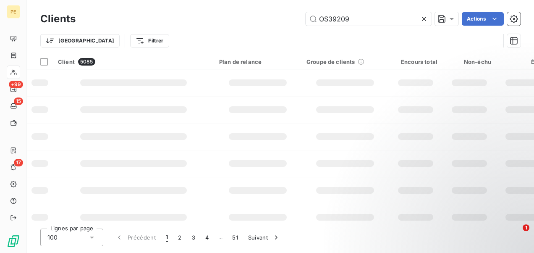
type input "OS39209"
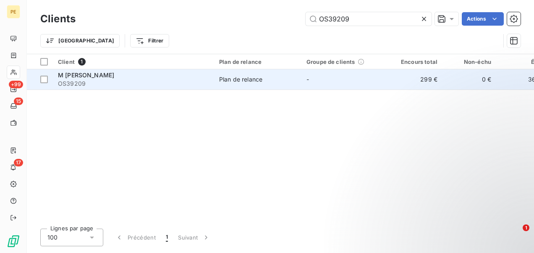
click at [237, 82] on div "Plan de relance" at bounding box center [240, 79] width 43 height 8
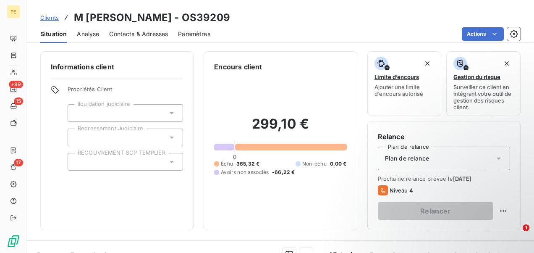
scroll to position [196, 0]
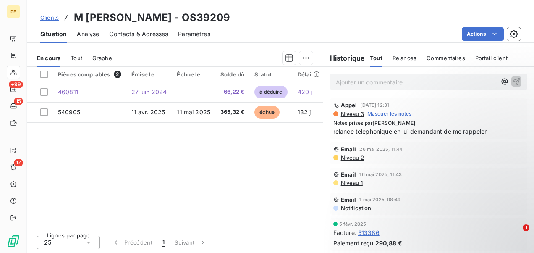
click at [353, 82] on p "Ajouter un commentaire ﻿" at bounding box center [416, 82] width 160 height 10
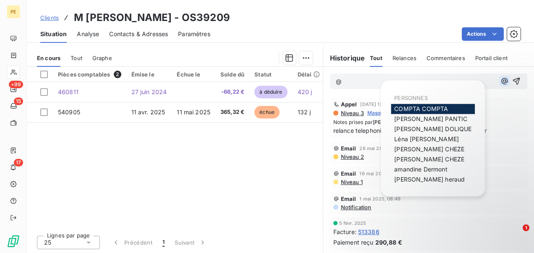
click at [500, 82] on icon "button" at bounding box center [504, 81] width 8 height 8
click at [445, 109] on span "COMPTA COMPTA" at bounding box center [421, 108] width 54 height 7
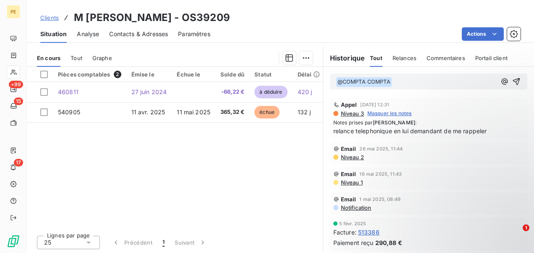
click at [407, 77] on p "﻿ @ COMPTA COMPTA ﻿ ﻿" at bounding box center [416, 82] width 160 height 10
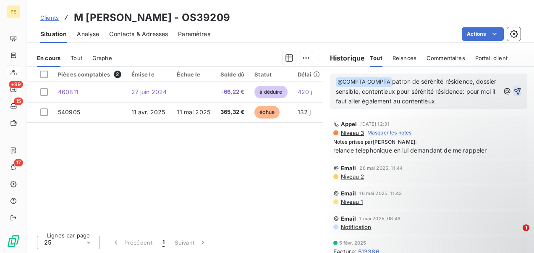
click at [513, 86] on button "button" at bounding box center [517, 91] width 8 height 10
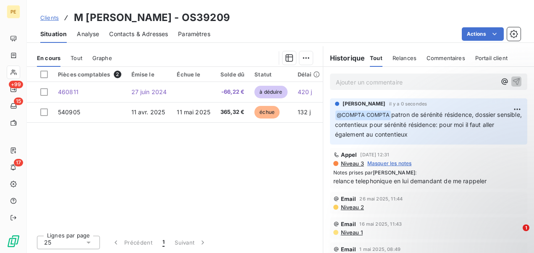
click at [52, 16] on span "Clients" at bounding box center [49, 17] width 18 height 7
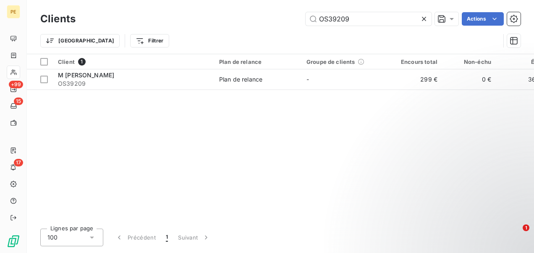
drag, startPoint x: 366, startPoint y: 19, endPoint x: 222, endPoint y: 21, distance: 144.0
click at [222, 21] on div "OS39209 Actions" at bounding box center [303, 18] width 435 height 13
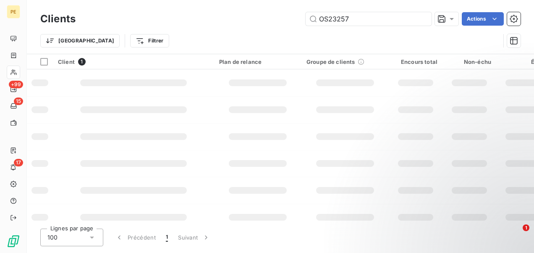
type input "OS23257"
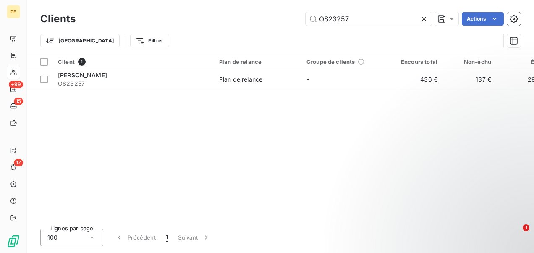
click at [174, 93] on div "Client 1 Plan de relance Groupe de clients Encours total Non-échu Échu Limite d…" at bounding box center [280, 137] width 507 height 167
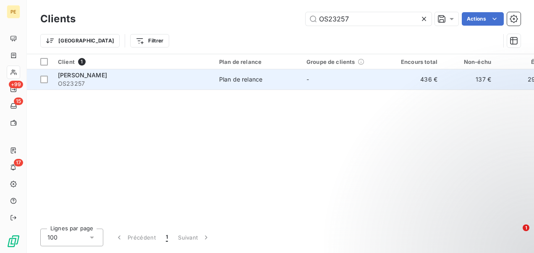
click at [173, 76] on div "SCHAGUENE JOSEPH" at bounding box center [133, 75] width 151 height 8
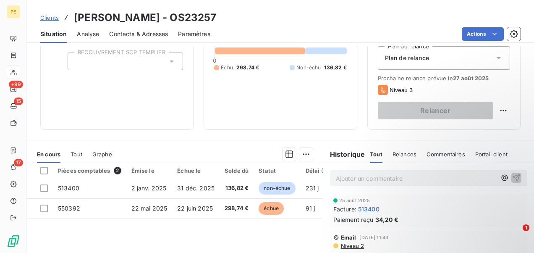
scroll to position [154, 0]
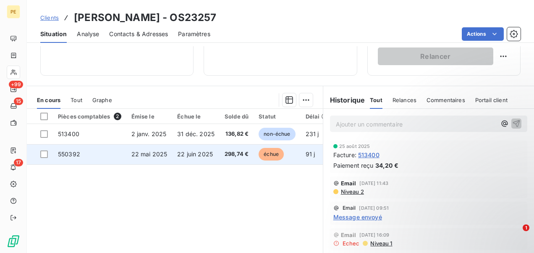
click at [236, 155] on span "298,74 €" at bounding box center [237, 154] width 24 height 8
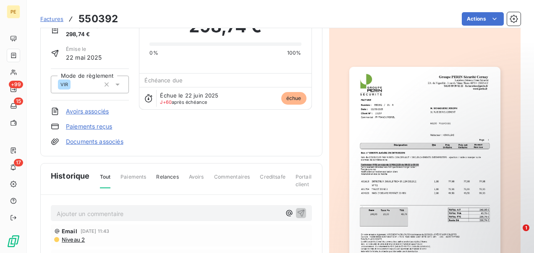
scroll to position [42, 0]
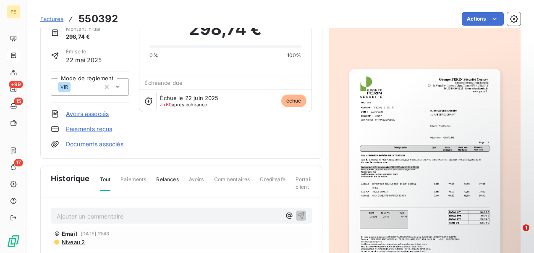
click at [388, 108] on img "button" at bounding box center [424, 176] width 151 height 214
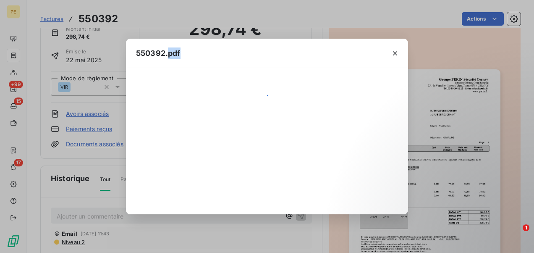
click at [388, 108] on div at bounding box center [267, 141] width 262 height 126
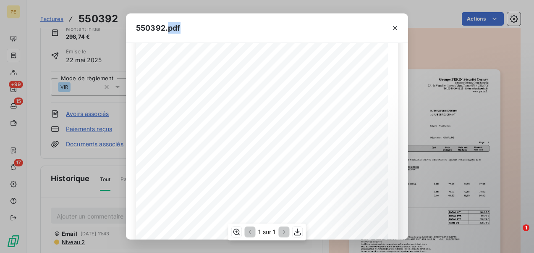
scroll to position [84, 0]
click at [393, 26] on icon "button" at bounding box center [395, 28] width 4 height 4
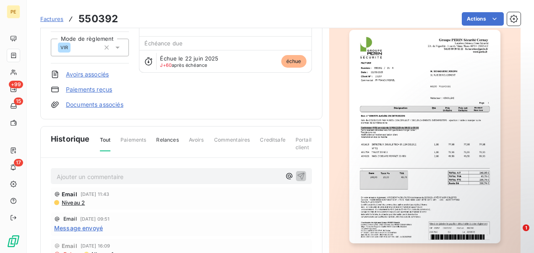
scroll to position [78, 0]
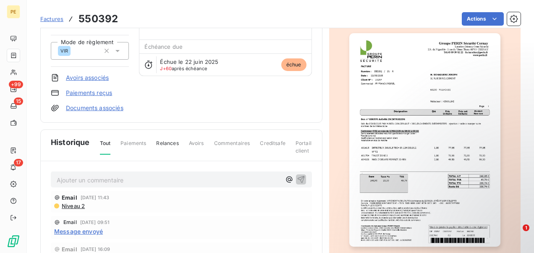
click at [88, 175] on p "Ajouter un commentaire ﻿" at bounding box center [169, 180] width 224 height 10
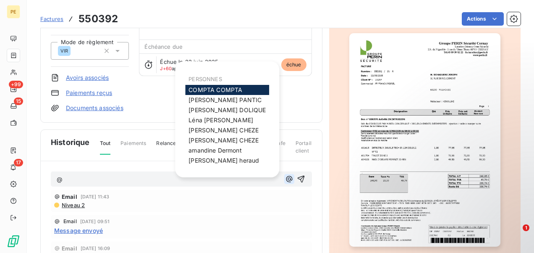
click at [286, 176] on icon "button" at bounding box center [289, 179] width 6 height 6
click at [207, 87] on span "COMPTA COMPTA" at bounding box center [215, 89] width 54 height 7
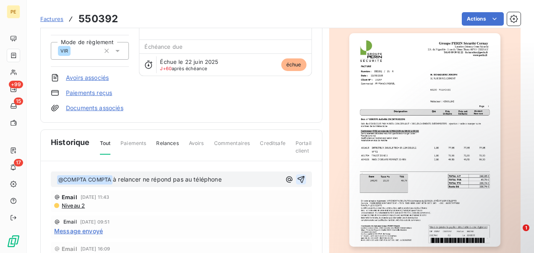
click at [300, 175] on icon "button" at bounding box center [301, 179] width 8 height 8
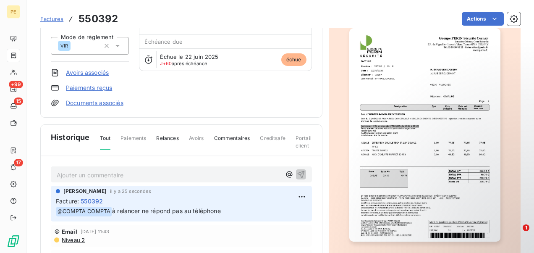
scroll to position [84, 0]
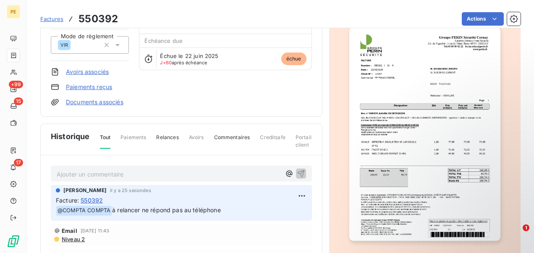
click at [45, 11] on div "Factures 550392" at bounding box center [79, 18] width 78 height 15
click at [47, 15] on link "Factures" at bounding box center [51, 19] width 23 height 8
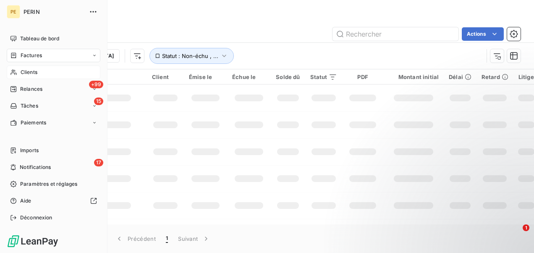
click at [37, 70] on span "Clients" at bounding box center [29, 72] width 17 height 8
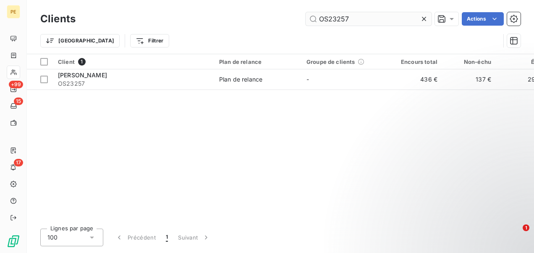
drag, startPoint x: 363, startPoint y: 20, endPoint x: 330, endPoint y: 19, distance: 33.2
click at [330, 19] on input "OS23257" at bounding box center [369, 18] width 126 height 13
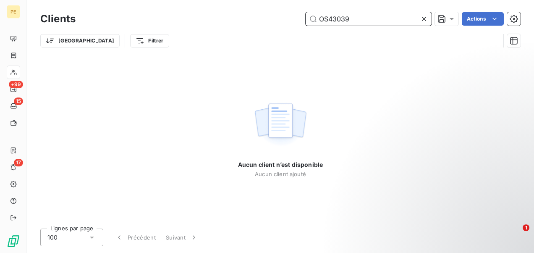
click at [329, 18] on input "OS43039" at bounding box center [369, 18] width 126 height 13
type input "OS043039"
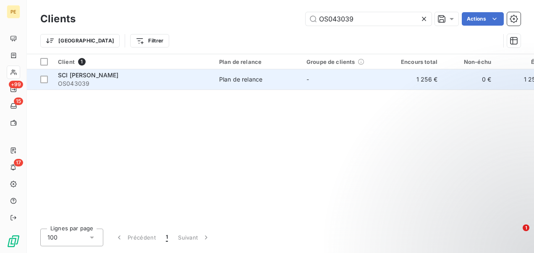
click at [229, 73] on td "Plan de relance" at bounding box center [257, 79] width 87 height 20
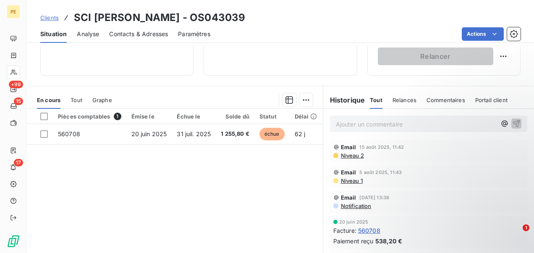
scroll to position [168, 0]
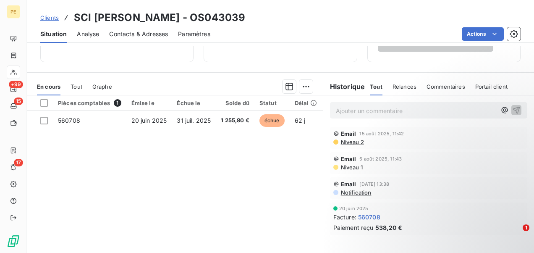
click at [349, 102] on div "Ajouter un commentaire ﻿" at bounding box center [428, 110] width 197 height 16
click at [345, 108] on p "Ajouter un commentaire ﻿" at bounding box center [416, 110] width 160 height 10
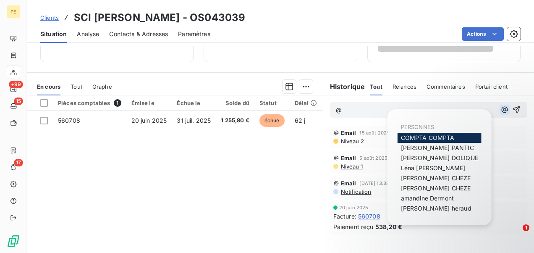
click at [500, 108] on icon "button" at bounding box center [504, 109] width 8 height 8
click at [437, 137] on span "COMPTA COMPTA" at bounding box center [428, 137] width 54 height 7
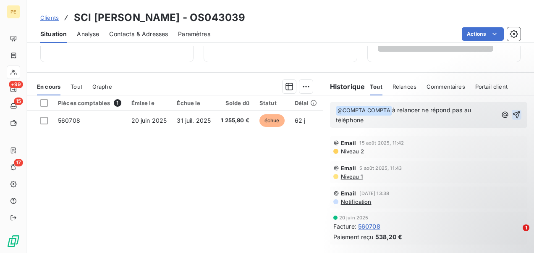
click at [512, 111] on icon "button" at bounding box center [516, 114] width 8 height 8
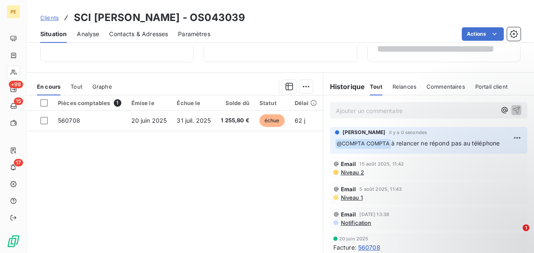
click at [55, 19] on span "Clients" at bounding box center [49, 17] width 18 height 7
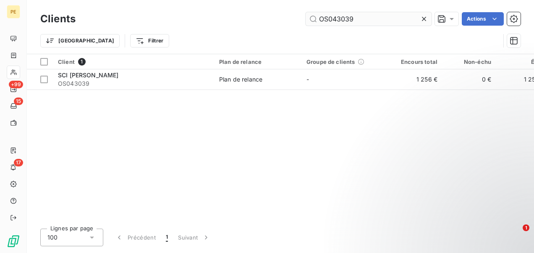
drag, startPoint x: 397, startPoint y: 20, endPoint x: 326, endPoint y: 18, distance: 71.0
click at [326, 18] on input "OS043039" at bounding box center [369, 18] width 126 height 13
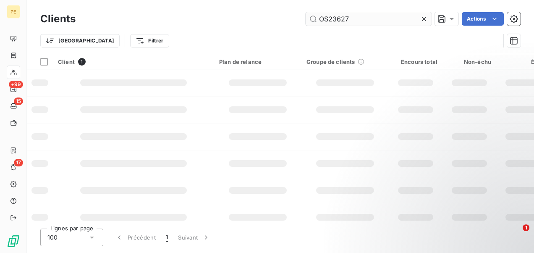
type input "OS23627"
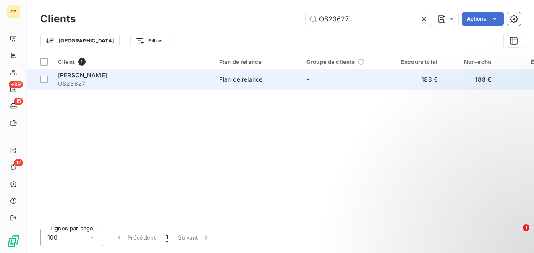
click at [201, 81] on span "OS23627" at bounding box center [133, 83] width 151 height 8
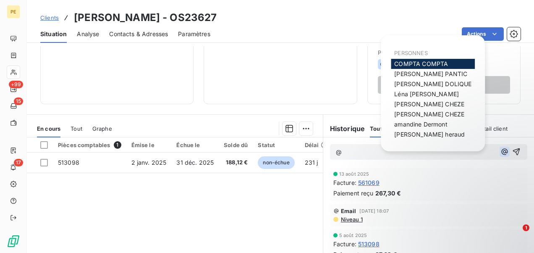
click at [500, 152] on icon "button" at bounding box center [504, 151] width 8 height 8
click at [417, 63] on span "COMPTA COMPTA" at bounding box center [421, 63] width 54 height 7
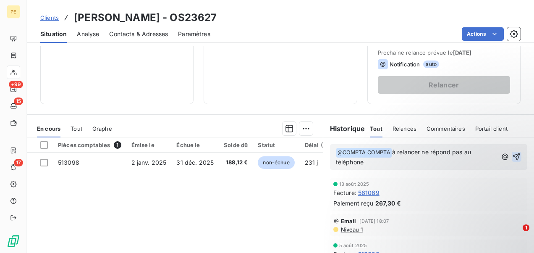
click at [512, 154] on icon "button" at bounding box center [516, 156] width 8 height 8
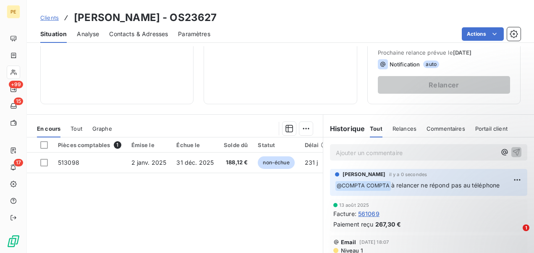
click at [50, 16] on span "Clients" at bounding box center [49, 17] width 18 height 7
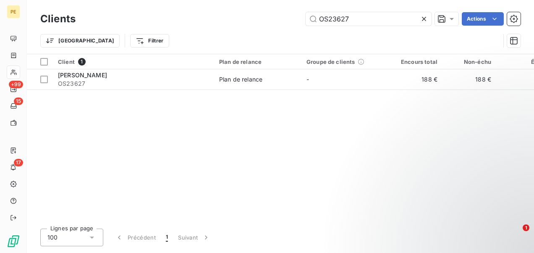
drag, startPoint x: 361, startPoint y: 21, endPoint x: 239, endPoint y: 9, distance: 122.7
click at [240, 9] on div "Clients OS23627 Actions Trier Filtrer" at bounding box center [280, 27] width 507 height 54
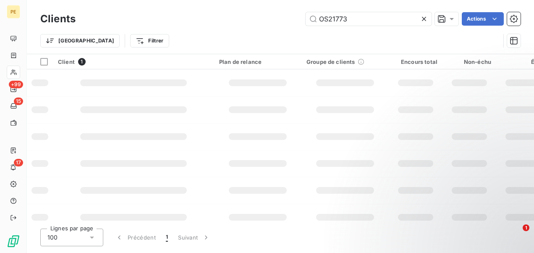
type input "OS21773"
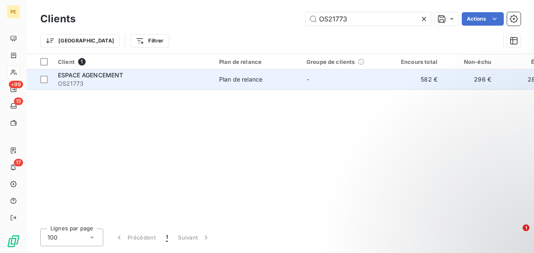
click at [215, 75] on td "Plan de relance" at bounding box center [257, 79] width 87 height 20
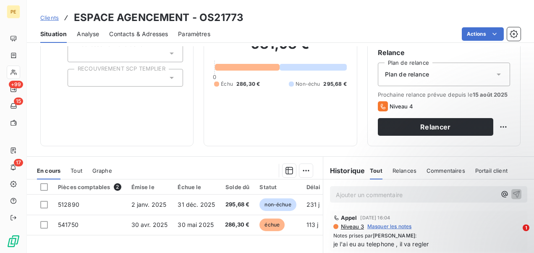
scroll to position [168, 0]
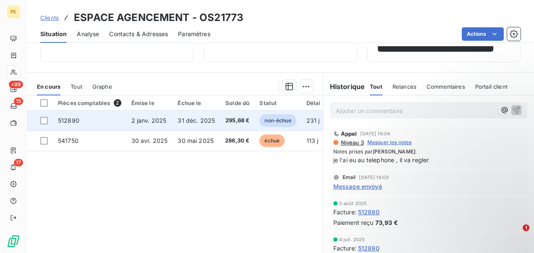
click at [239, 113] on td "295,68 €" at bounding box center [237, 120] width 34 height 20
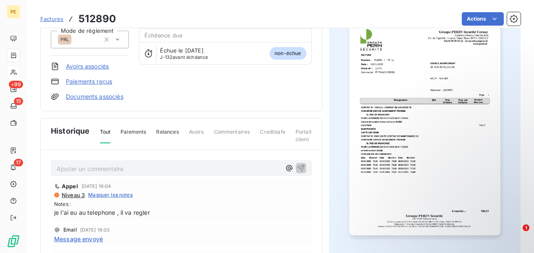
scroll to position [78, 0]
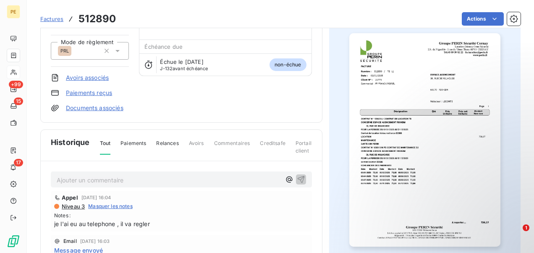
click at [160, 168] on div "Ajouter un commentaire ﻿ Appel 8 août 2025, 16:04 Niveau 3 Masquer les notes No…" at bounding box center [181, 258] width 281 height 194
click at [151, 175] on p "Ajouter un commentaire ﻿" at bounding box center [169, 180] width 224 height 10
click at [285, 175] on icon "button" at bounding box center [289, 179] width 8 height 8
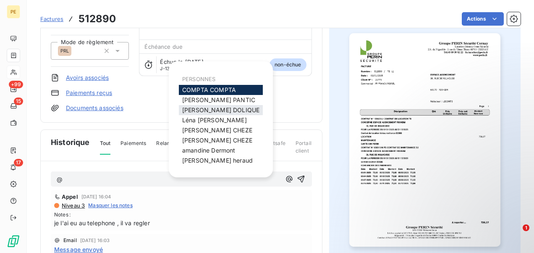
click at [204, 113] on span "Julie DOLIQUE" at bounding box center [220, 109] width 77 height 7
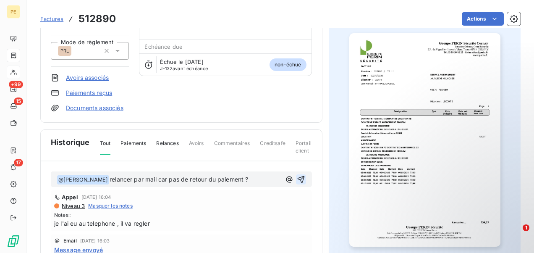
click at [297, 175] on icon "button" at bounding box center [300, 178] width 7 height 7
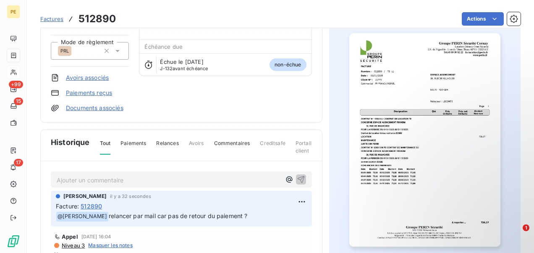
click at [46, 20] on span "Factures" at bounding box center [51, 19] width 23 height 7
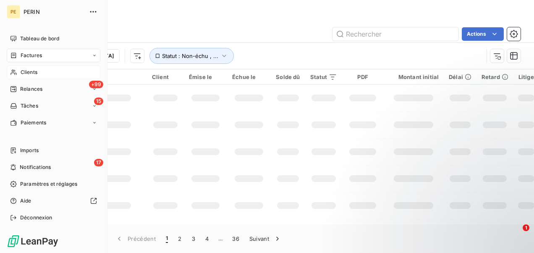
click at [22, 73] on span "Clients" at bounding box center [29, 72] width 17 height 8
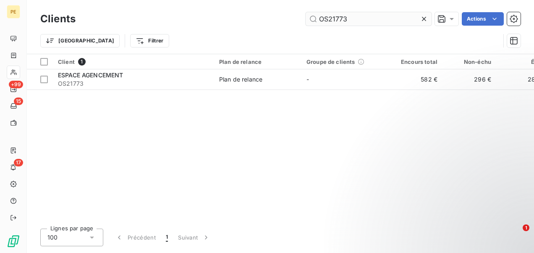
click at [362, 12] on div "Clients OS21773 Actions" at bounding box center [280, 19] width 480 height 18
click at [359, 16] on input "OS21773" at bounding box center [369, 18] width 126 height 13
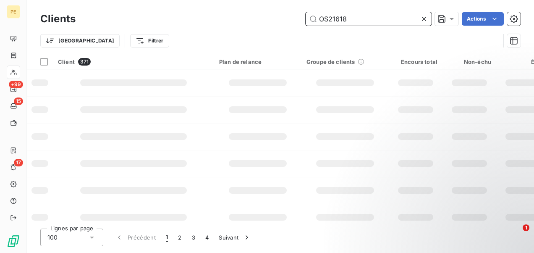
type input "OS21618"
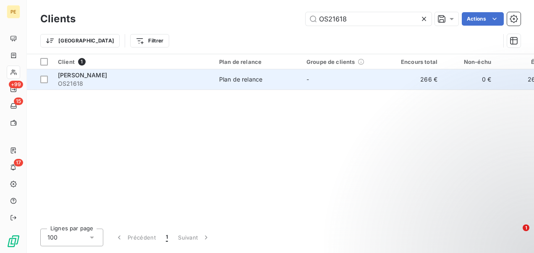
click at [93, 86] on span "OS21618" at bounding box center [133, 83] width 151 height 8
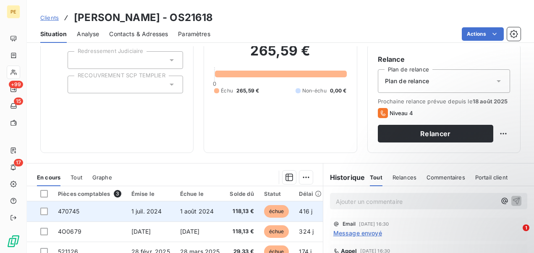
scroll to position [126, 0]
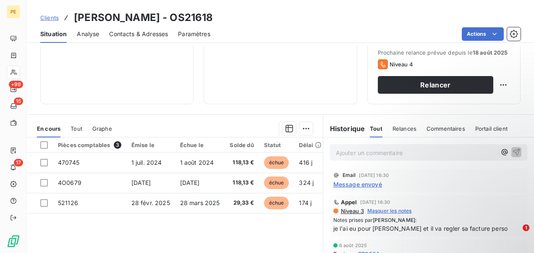
click at [356, 153] on p "Ajouter un commentaire ﻿" at bounding box center [416, 152] width 160 height 10
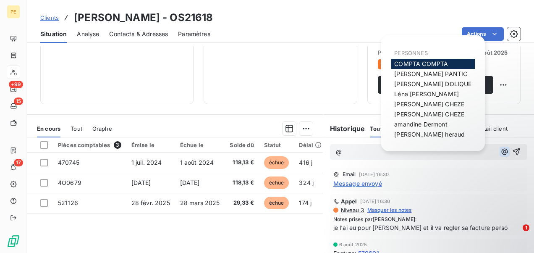
click at [500, 152] on icon "button" at bounding box center [504, 151] width 8 height 8
click at [415, 63] on span "COMPTA COMPTA" at bounding box center [421, 63] width 54 height 7
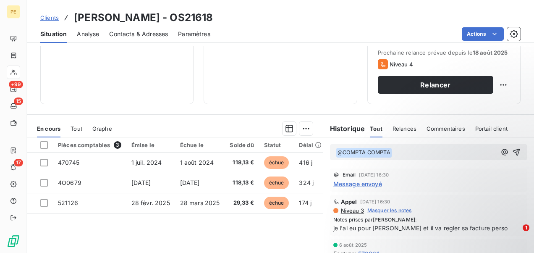
click at [396, 152] on p "﻿ @ COMPTA COMPTA ﻿ ﻿" at bounding box center [416, 152] width 160 height 10
click at [398, 151] on p "﻿ @ COMPTA COMPTA ﻿ ﻿" at bounding box center [416, 152] width 160 height 10
click at [400, 152] on p "﻿ @ COMPTA COMPTA ﻿ ﻿" at bounding box center [416, 152] width 160 height 10
click at [347, 155] on span "@ COMPTA COMPTA ﻿" at bounding box center [363, 153] width 55 height 10
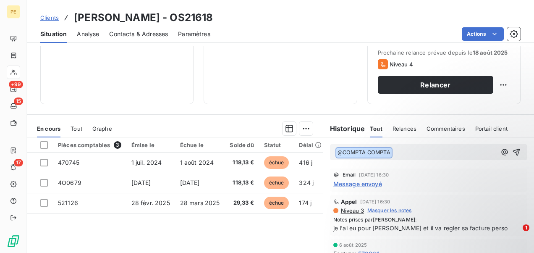
click at [343, 147] on p "﻿ @ COMPTA COMPTA ﻿ ﻿" at bounding box center [416, 152] width 160 height 10
click at [394, 153] on p "﻿ @ COMPTA COMPTA ﻿ ﻿" at bounding box center [416, 152] width 160 height 10
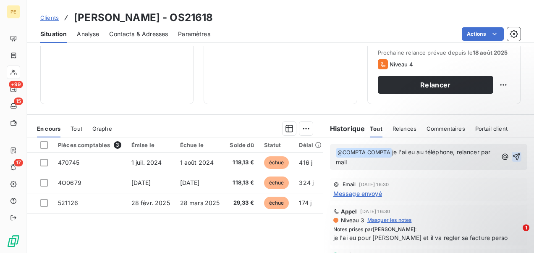
click at [513, 156] on icon "button" at bounding box center [516, 156] width 7 height 7
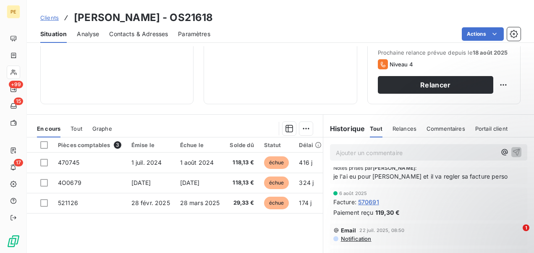
scroll to position [84, 0]
click at [49, 17] on span "Clients" at bounding box center [49, 17] width 18 height 7
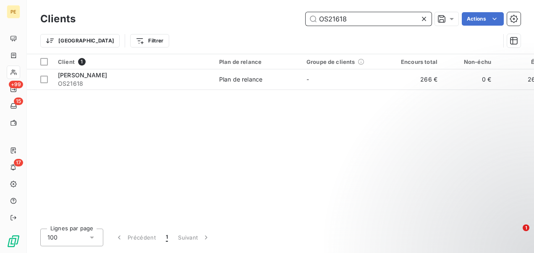
drag, startPoint x: 359, startPoint y: 19, endPoint x: 249, endPoint y: 15, distance: 109.6
click at [249, 15] on div "OS21618 Actions" at bounding box center [303, 18] width 435 height 13
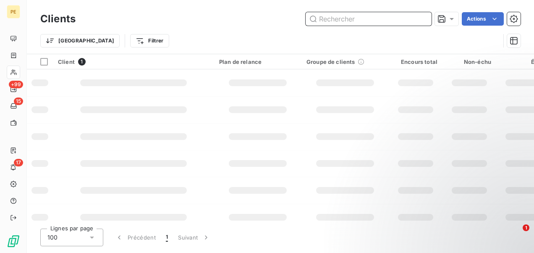
paste input "OS042573"
type input "OS042573"
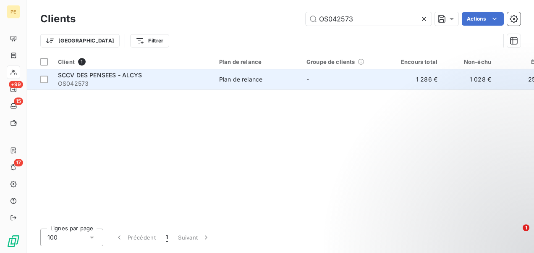
click at [235, 69] on td "Plan de relance" at bounding box center [257, 79] width 87 height 20
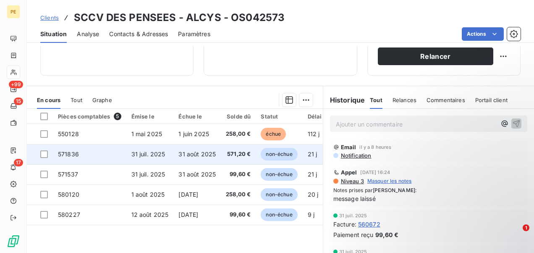
scroll to position [168, 0]
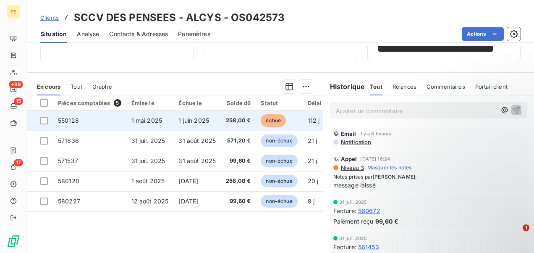
click at [161, 123] on td "1 mai 2025" at bounding box center [149, 120] width 47 height 20
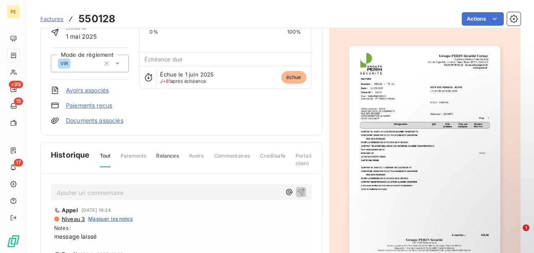
scroll to position [126, 0]
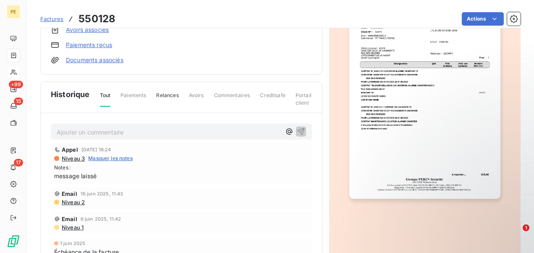
click at [85, 130] on p "Ajouter un commentaire ﻿" at bounding box center [169, 132] width 224 height 10
click at [128, 121] on div "Ajouter un commentaire ﻿ Appel 8 août 2025, 16:24 Niveau 3 Masquer les notes No…" at bounding box center [181, 210] width 281 height 194
click at [115, 131] on p "Ajouter un commentaire ﻿" at bounding box center [169, 132] width 224 height 10
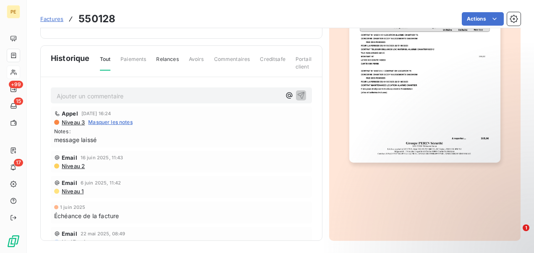
scroll to position [0, 0]
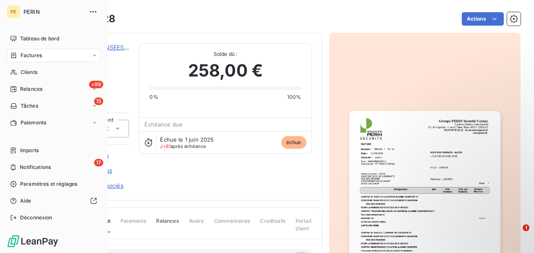
drag, startPoint x: 32, startPoint y: 76, endPoint x: 106, endPoint y: 68, distance: 73.9
click at [32, 76] on div "Clients" at bounding box center [54, 71] width 94 height 13
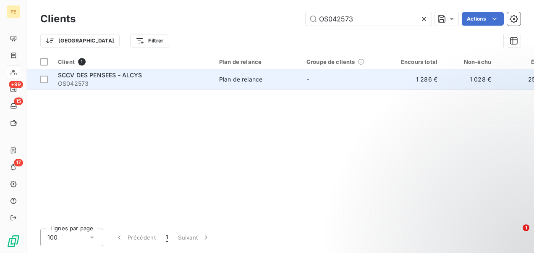
click at [165, 84] on span "OS042573" at bounding box center [133, 83] width 151 height 8
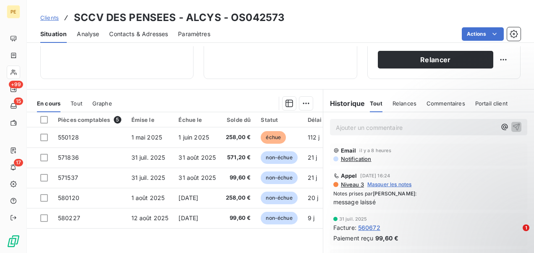
scroll to position [168, 0]
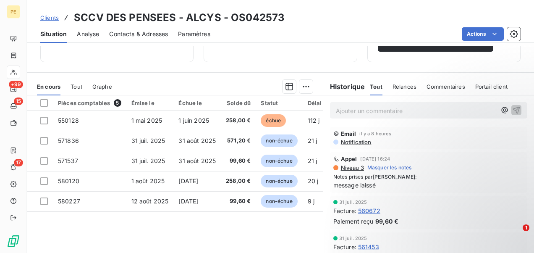
click at [368, 106] on p "Ajouter un commentaire ﻿" at bounding box center [416, 110] width 160 height 10
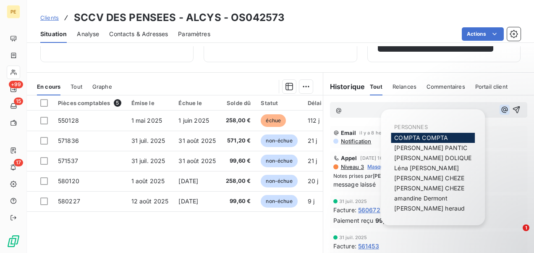
click at [501, 107] on icon "button" at bounding box center [504, 110] width 6 height 6
click at [424, 139] on span "COMPTA COMPTA" at bounding box center [421, 137] width 54 height 7
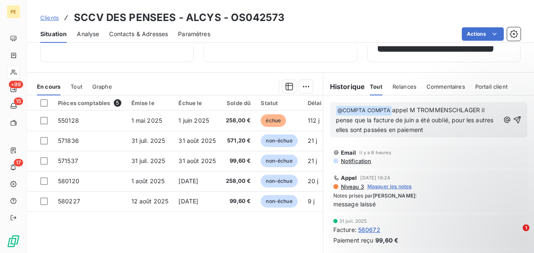
click at [513, 118] on icon "button" at bounding box center [517, 119] width 8 height 8
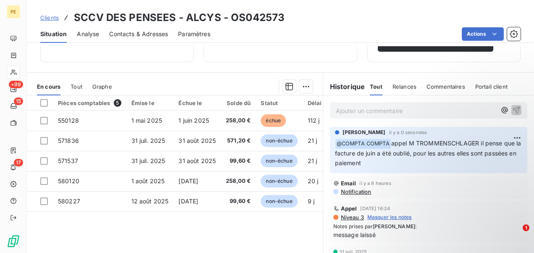
click at [52, 14] on span "Clients" at bounding box center [49, 17] width 18 height 7
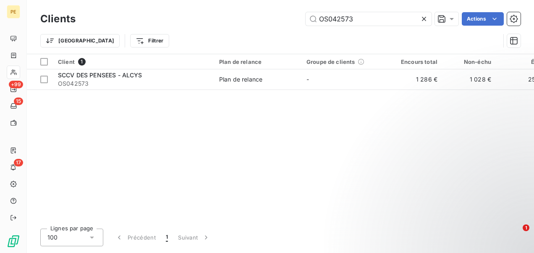
drag, startPoint x: 361, startPoint y: 18, endPoint x: 221, endPoint y: 13, distance: 139.5
click at [223, 13] on div "OS042573 Actions" at bounding box center [303, 18] width 435 height 13
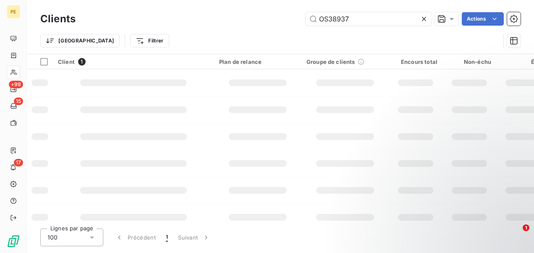
type input "OS38937"
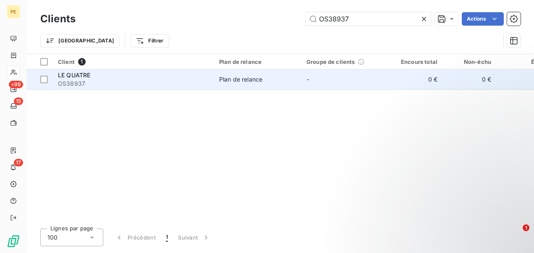
click at [89, 71] on span "LE QUATRE" at bounding box center [74, 74] width 32 height 7
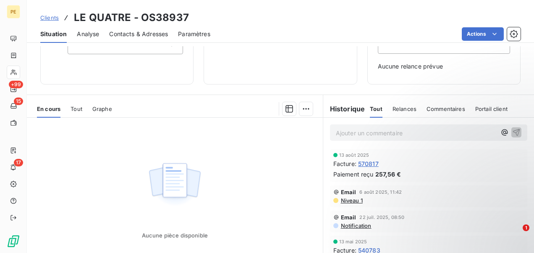
scroll to position [126, 0]
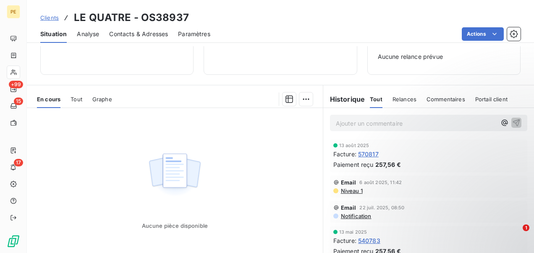
click at [45, 14] on span "Clients" at bounding box center [49, 17] width 18 height 7
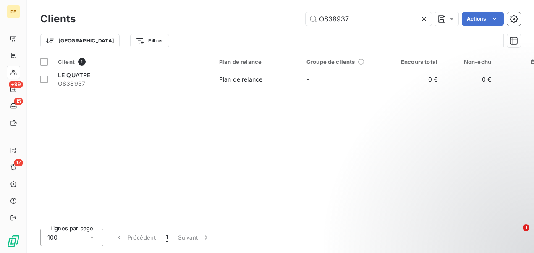
drag, startPoint x: 393, startPoint y: 17, endPoint x: 170, endPoint y: 16, distance: 223.3
click at [170, 16] on div "OS38937 Actions" at bounding box center [303, 18] width 435 height 13
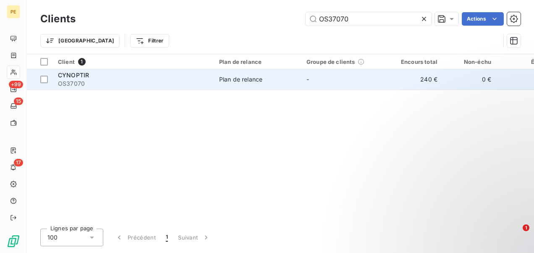
type input "OS37070"
click at [113, 77] on div "CYNOPTIR" at bounding box center [133, 75] width 151 height 8
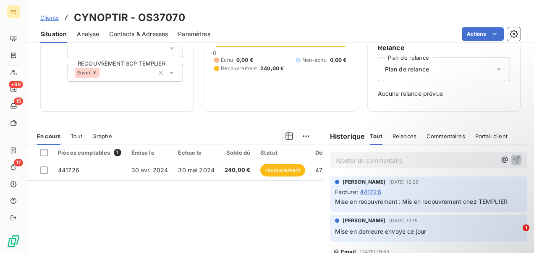
scroll to position [126, 0]
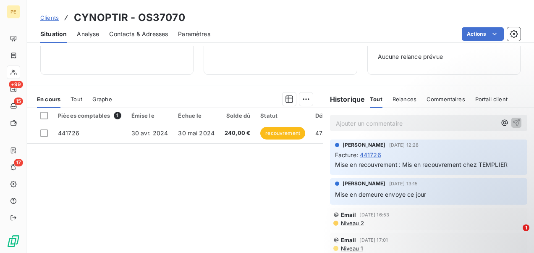
click at [50, 15] on span "Clients" at bounding box center [49, 17] width 18 height 7
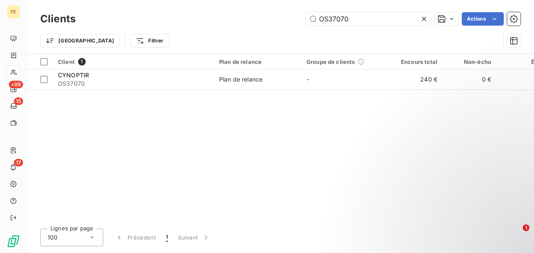
drag, startPoint x: 375, startPoint y: 15, endPoint x: 223, endPoint y: 15, distance: 151.5
click at [224, 15] on div "OS37070 Actions" at bounding box center [303, 18] width 435 height 13
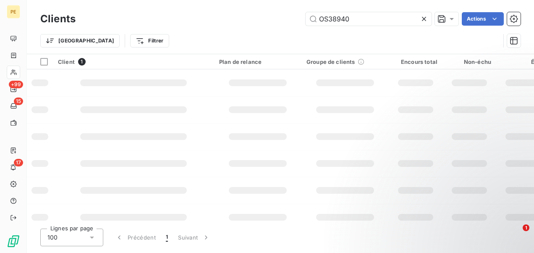
type input "OS38940"
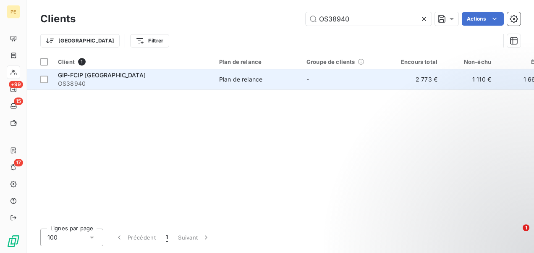
click at [119, 69] on td "GIP-FCIP ALSACE OS38940" at bounding box center [133, 79] width 161 height 20
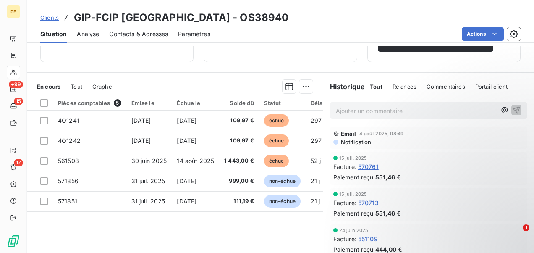
click at [359, 111] on p "Ajouter un commentaire ﻿" at bounding box center [416, 110] width 160 height 10
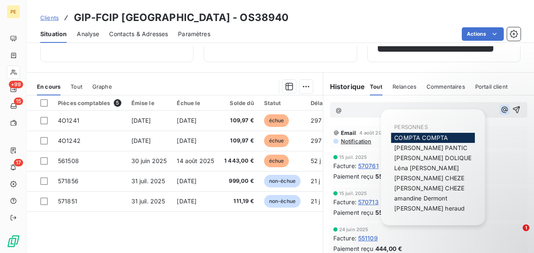
click at [500, 111] on icon "button" at bounding box center [504, 109] width 8 height 8
click at [432, 157] on span "Julie DOLIQUE" at bounding box center [432, 157] width 77 height 7
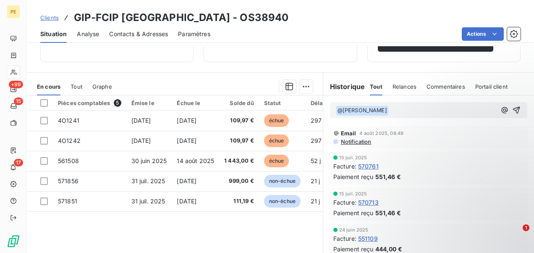
click at [399, 110] on p "﻿ @ Julie DOLIQUE ﻿ ﻿" at bounding box center [416, 110] width 160 height 10
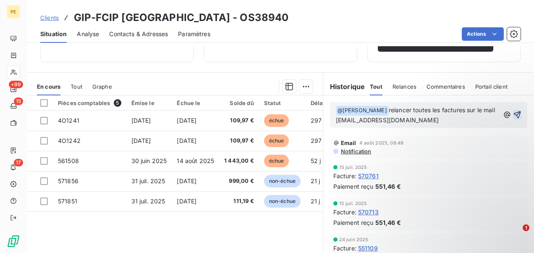
click at [514, 116] on icon "button" at bounding box center [517, 114] width 7 height 7
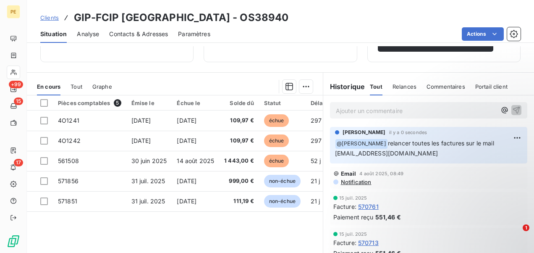
click at [52, 13] on div "Clients GIP-FCIP ALSACE - OS38940" at bounding box center [164, 17] width 248 height 15
click at [51, 15] on span "Clients" at bounding box center [49, 17] width 18 height 7
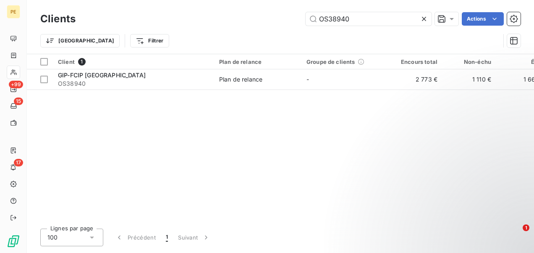
drag, startPoint x: 366, startPoint y: 21, endPoint x: 218, endPoint y: 17, distance: 148.3
click at [218, 17] on div "OS38940 Actions" at bounding box center [303, 18] width 435 height 13
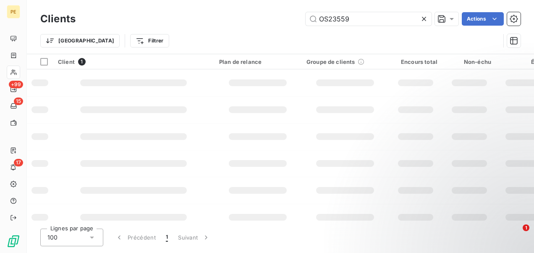
type input "OS23559"
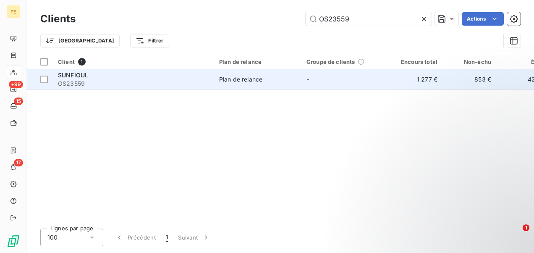
click at [210, 80] on td "SUNFIOUL OS23559" at bounding box center [133, 79] width 161 height 20
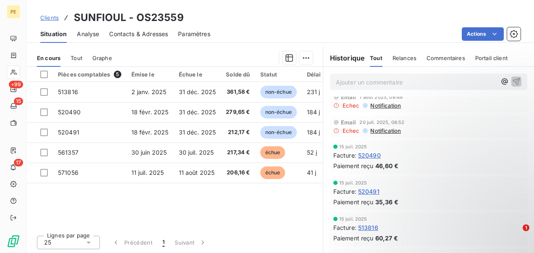
scroll to position [84, 0]
click at [360, 79] on p "Ajouter un commentaire ﻿" at bounding box center [416, 82] width 160 height 10
click at [500, 79] on icon "button" at bounding box center [504, 81] width 8 height 8
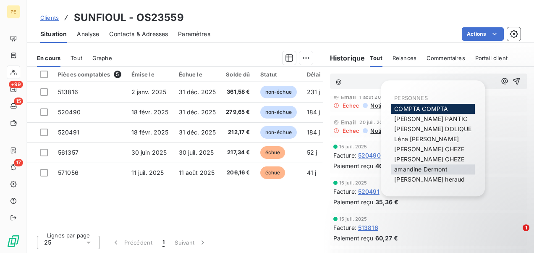
click at [424, 169] on span "amandine Dermont" at bounding box center [420, 168] width 53 height 7
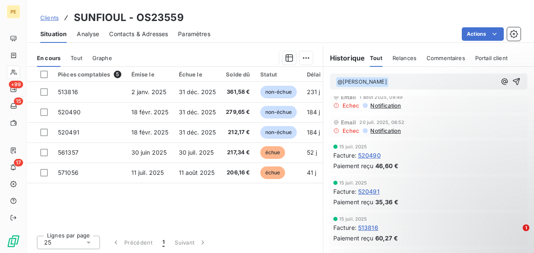
scroll to position [93, 0]
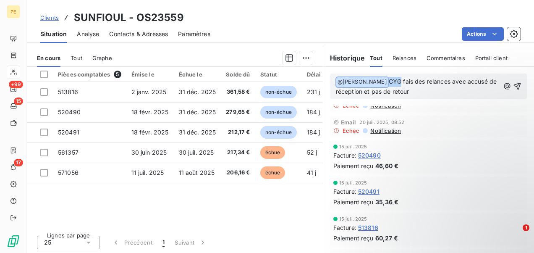
drag, startPoint x: 401, startPoint y: 79, endPoint x: 388, endPoint y: 79, distance: 13.0
click at [388, 79] on p "﻿ @ amandine Dermont ﻿ CYG fais des relances avec accusé de réception et pas de…" at bounding box center [418, 87] width 164 height 20
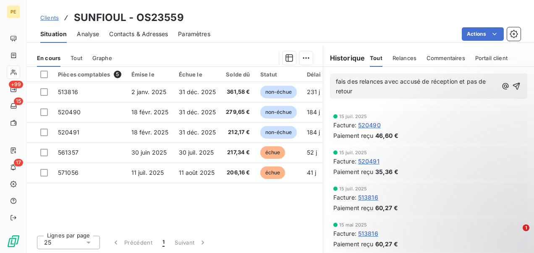
scroll to position [134, 0]
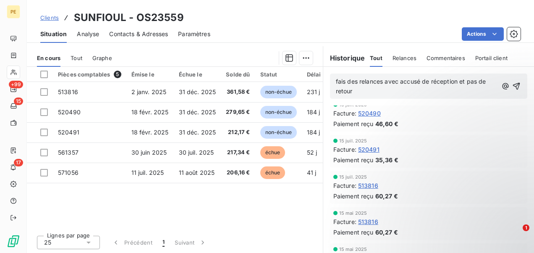
click at [355, 94] on p "fais des relances avec accusé de réception et pas de retour" at bounding box center [416, 86] width 161 height 19
click at [513, 85] on icon "button" at bounding box center [517, 86] width 8 height 8
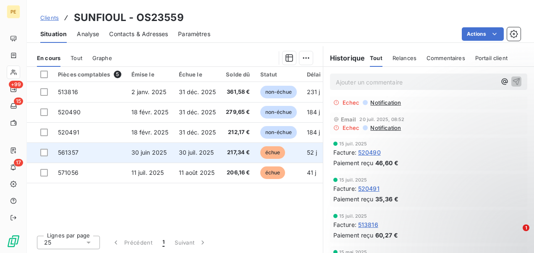
scroll to position [165, 0]
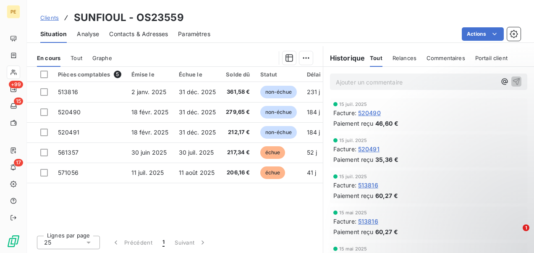
click at [53, 19] on span "Clients" at bounding box center [49, 17] width 18 height 7
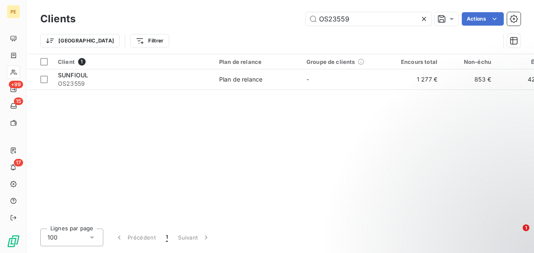
drag, startPoint x: 381, startPoint y: 14, endPoint x: 220, endPoint y: 15, distance: 161.2
click at [220, 15] on div "OS23559 Actions" at bounding box center [303, 18] width 435 height 13
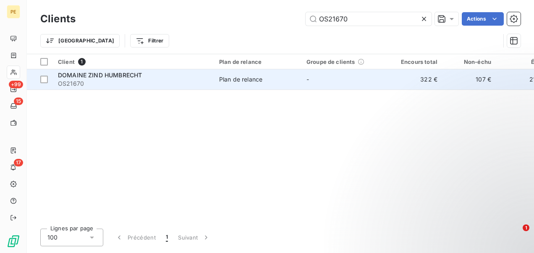
type input "OS21670"
click at [209, 76] on td "DOMAINE ZIND HUMBRECHT OS21670" at bounding box center [133, 79] width 161 height 20
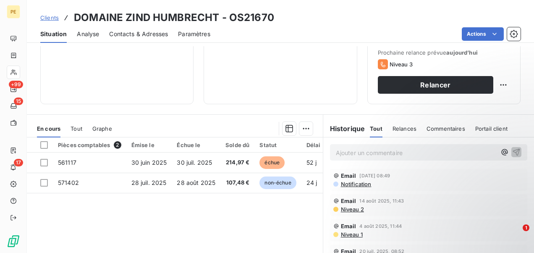
click at [44, 16] on span "Clients" at bounding box center [49, 17] width 18 height 7
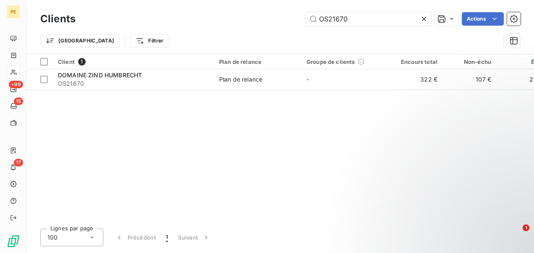
drag, startPoint x: 351, startPoint y: 19, endPoint x: 210, endPoint y: 10, distance: 140.9
click at [212, 12] on div "Clients OS21670 Actions" at bounding box center [280, 19] width 480 height 18
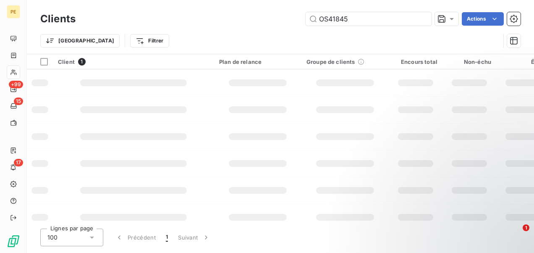
type input "OS41845"
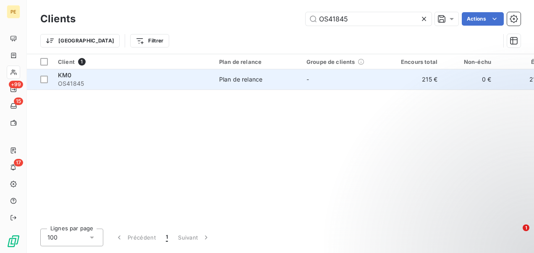
click at [219, 79] on div "Plan de relance" at bounding box center [240, 79] width 43 height 8
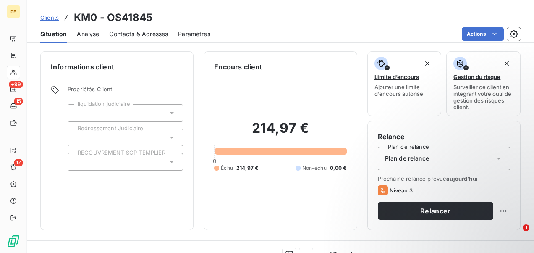
scroll to position [84, 0]
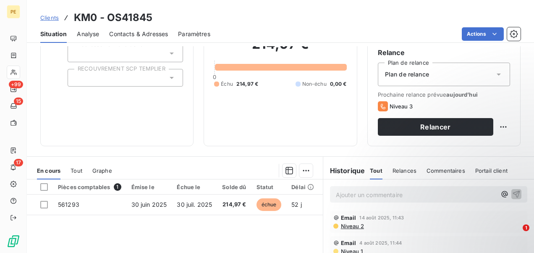
click at [50, 17] on span "Clients" at bounding box center [49, 17] width 18 height 7
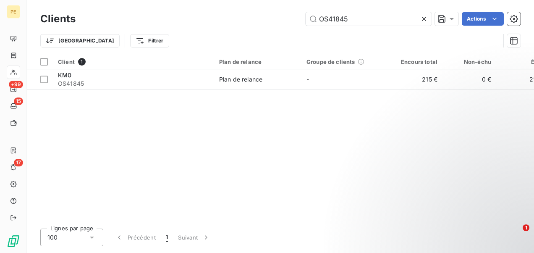
drag, startPoint x: 373, startPoint y: 18, endPoint x: 304, endPoint y: 13, distance: 69.9
click at [304, 13] on div "OS41845 Actions" at bounding box center [303, 18] width 435 height 13
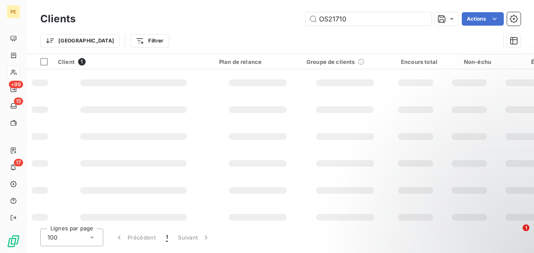
type input "OS21710"
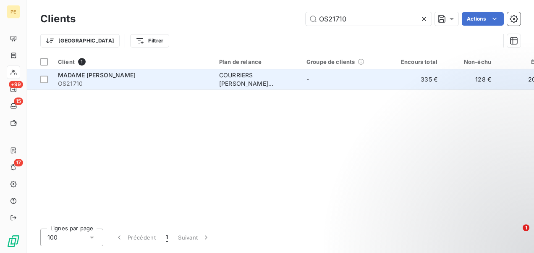
click at [224, 78] on div "COURRIERS MANUELS EXCLUSIFS" at bounding box center [257, 79] width 77 height 17
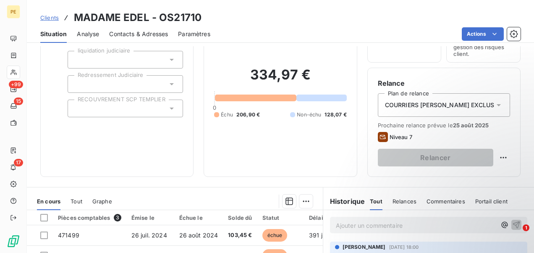
scroll to position [168, 0]
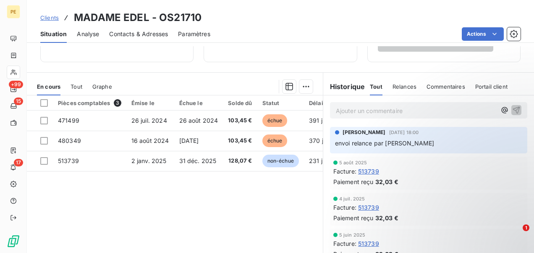
click at [385, 109] on p "Ajouter un commentaire ﻿" at bounding box center [416, 110] width 160 height 10
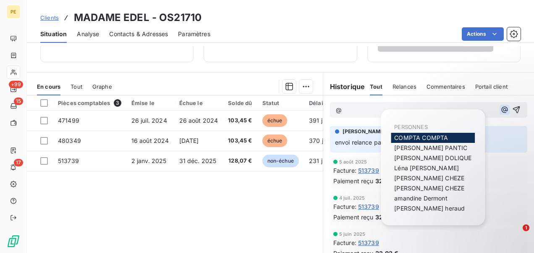
click at [500, 108] on icon "button" at bounding box center [504, 109] width 8 height 8
click at [353, 108] on p "@" at bounding box center [416, 110] width 160 height 10
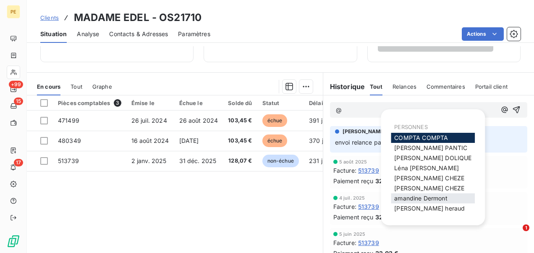
click at [427, 197] on span "amandine Dermont" at bounding box center [420, 197] width 53 height 7
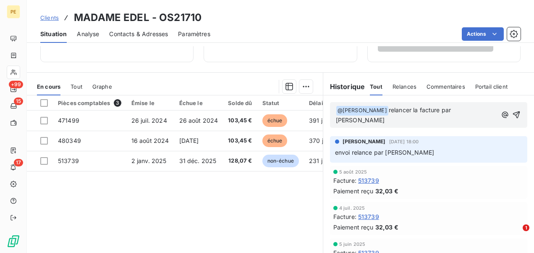
click at [453, 108] on span "relancer la facture par courrier" at bounding box center [394, 114] width 117 height 17
click at [421, 118] on p "﻿ @ amandine Dermont ﻿ relancer la facture par courrier sur adresse" at bounding box center [417, 115] width 162 height 20
click at [513, 113] on icon "button" at bounding box center [517, 114] width 8 height 8
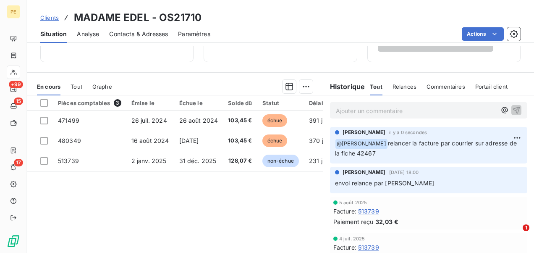
drag, startPoint x: 390, startPoint y: 143, endPoint x: 429, endPoint y: 154, distance: 40.7
click at [429, 154] on p "﻿ @ amandine Dermont relancer la facture par courrier sur adresse de la fiche 4…" at bounding box center [428, 149] width 187 height 20
drag, startPoint x: 429, startPoint y: 154, endPoint x: 399, endPoint y: 153, distance: 30.7
copy span "relancer la facture par courrier sur adresse de la fiche 42467"
click at [53, 17] on span "Clients" at bounding box center [49, 17] width 18 height 7
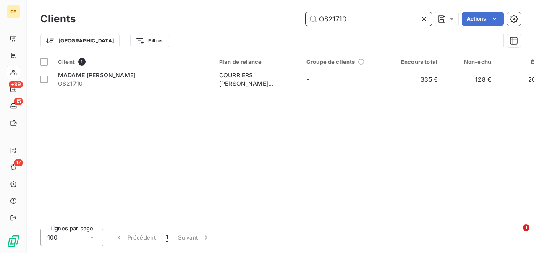
drag, startPoint x: 348, startPoint y: 20, endPoint x: 327, endPoint y: 20, distance: 20.2
click at [327, 20] on input "OS21710" at bounding box center [369, 18] width 126 height 13
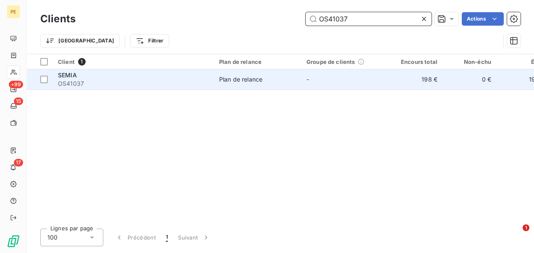
type input "OS41037"
click at [137, 77] on div "SEMIA" at bounding box center [133, 75] width 151 height 8
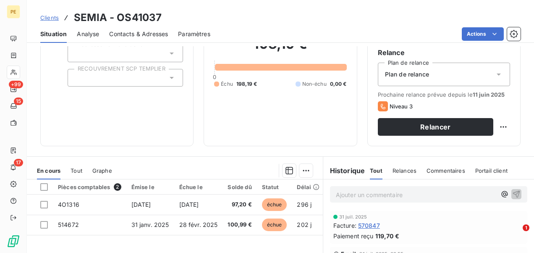
scroll to position [126, 0]
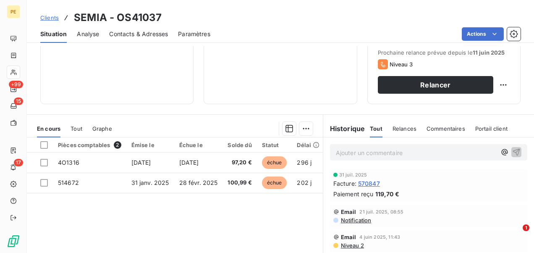
click at [345, 150] on p "Ajouter un commentaire ﻿" at bounding box center [416, 152] width 160 height 10
click at [500, 152] on icon "button" at bounding box center [504, 152] width 8 height 8
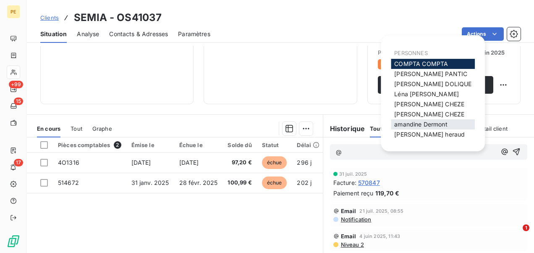
click at [420, 124] on span "amandine Dermont" at bounding box center [420, 123] width 53 height 7
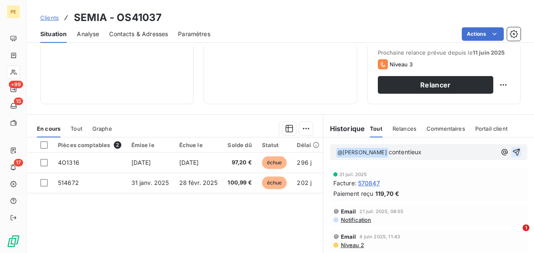
click at [512, 152] on icon "button" at bounding box center [516, 152] width 8 height 8
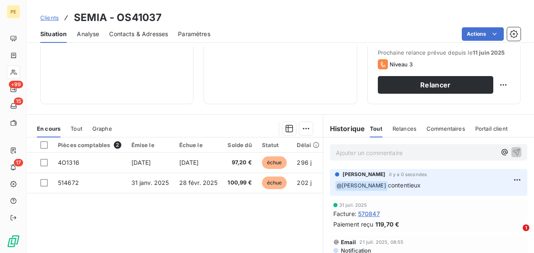
click at [53, 18] on span "Clients" at bounding box center [49, 17] width 18 height 7
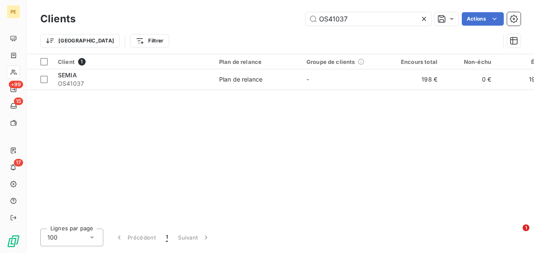
drag, startPoint x: 375, startPoint y: 21, endPoint x: 223, endPoint y: 15, distance: 152.1
click at [225, 15] on div "OS41037 Actions" at bounding box center [303, 18] width 435 height 13
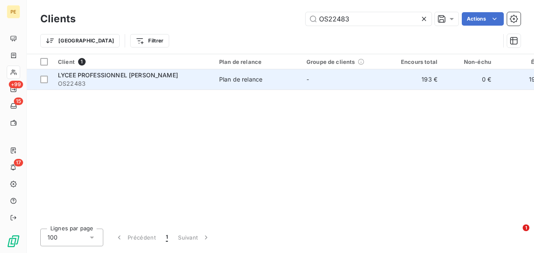
type input "OS22483"
click at [142, 71] on div "LYCEE PROFESSIONNEL ROOSEVELT" at bounding box center [133, 75] width 151 height 8
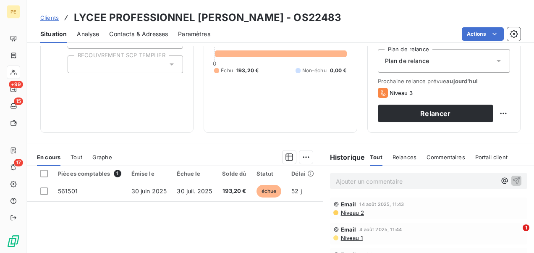
scroll to position [168, 0]
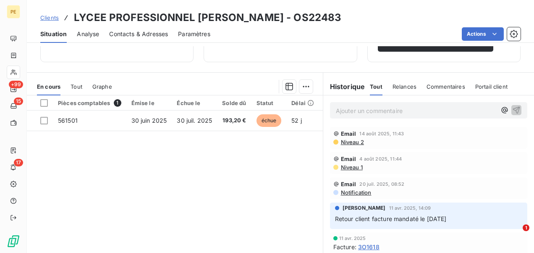
click at [349, 109] on p "Ajouter un commentaire ﻿" at bounding box center [416, 110] width 160 height 10
click at [500, 109] on icon "button" at bounding box center [504, 110] width 8 height 8
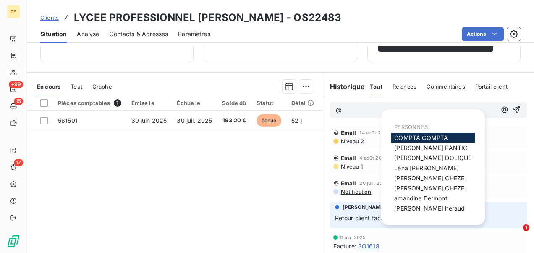
click at [425, 139] on span "COMPTA COMPTA" at bounding box center [421, 137] width 54 height 7
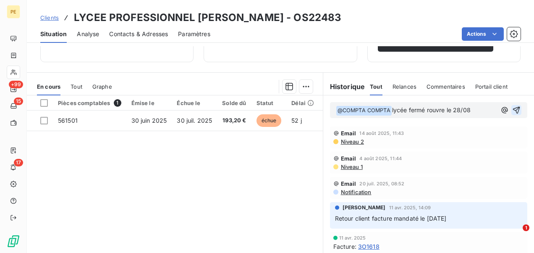
click at [512, 109] on icon "button" at bounding box center [516, 110] width 8 height 8
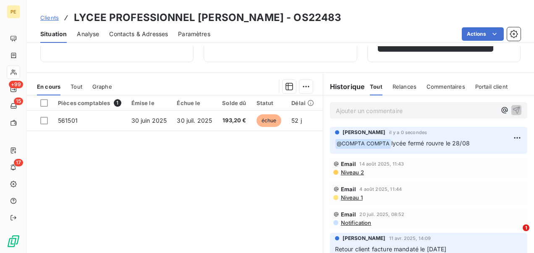
click at [52, 18] on span "Clients" at bounding box center [49, 17] width 18 height 7
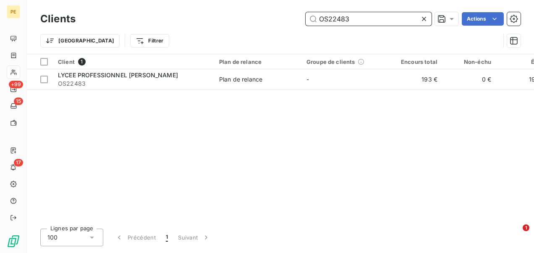
drag, startPoint x: 370, startPoint y: 16, endPoint x: 289, endPoint y: 16, distance: 81.0
click at [289, 16] on div "OS22483 Actions" at bounding box center [303, 18] width 435 height 13
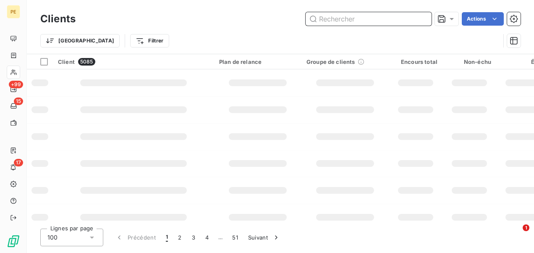
paste input "OS038545"
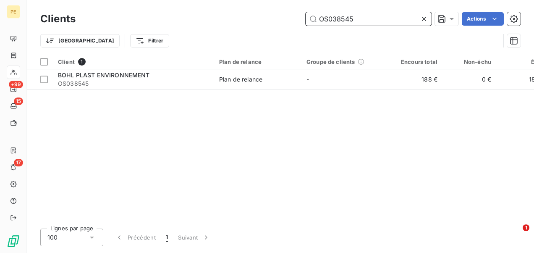
type input "OS038545"
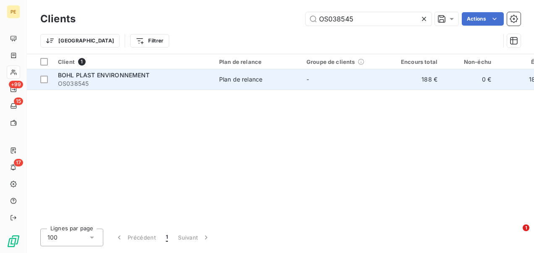
click at [300, 73] on td "Plan de relance" at bounding box center [257, 79] width 87 height 20
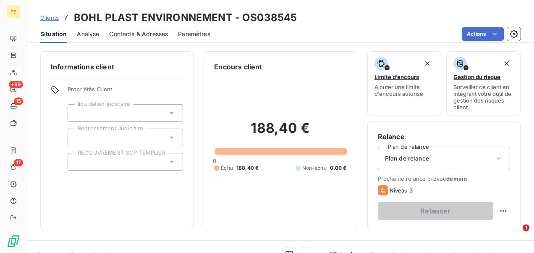
click at [50, 17] on span "Clients" at bounding box center [49, 17] width 18 height 7
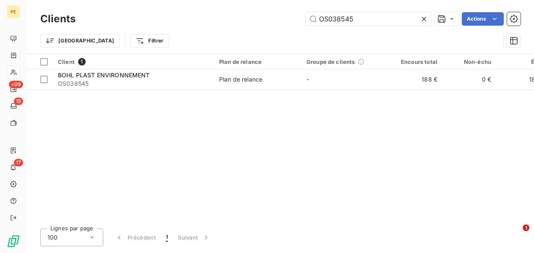
drag, startPoint x: 385, startPoint y: 21, endPoint x: 223, endPoint y: 18, distance: 161.2
click at [223, 17] on div "OS038545 Actions" at bounding box center [303, 18] width 435 height 13
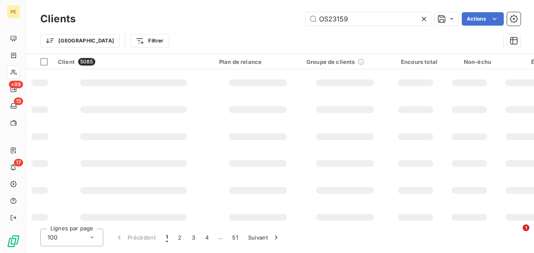
type input "OS23159"
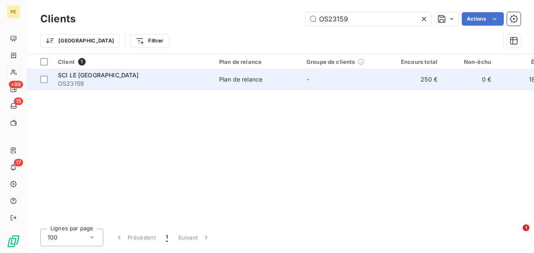
click at [199, 76] on div "SCI LE PARC DE MODENHEIM" at bounding box center [133, 75] width 151 height 8
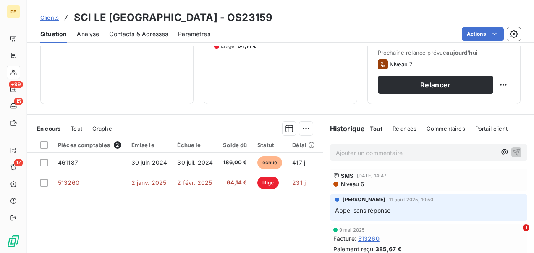
click at [381, 155] on p "Ajouter un commentaire ﻿" at bounding box center [416, 152] width 160 height 10
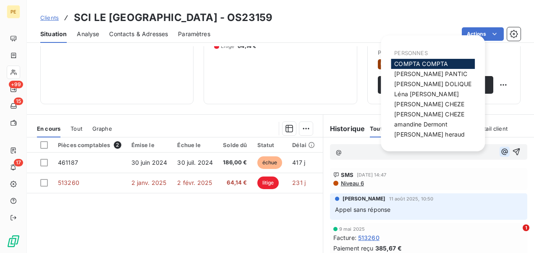
click at [501, 151] on icon "button" at bounding box center [504, 152] width 6 height 6
click at [418, 126] on span "amandine Dermont" at bounding box center [420, 123] width 53 height 7
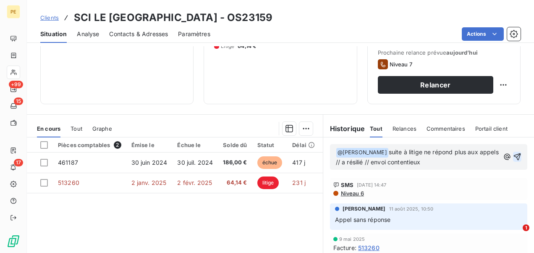
click at [513, 152] on icon "button" at bounding box center [517, 156] width 8 height 8
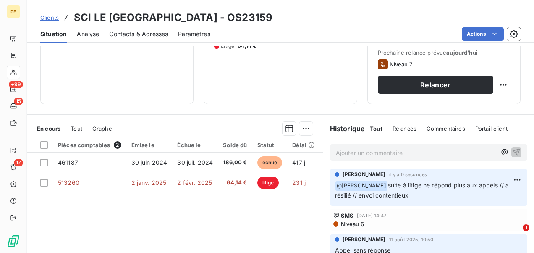
click at [48, 18] on span "Clients" at bounding box center [49, 17] width 18 height 7
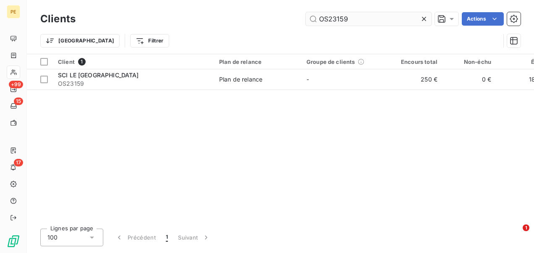
drag, startPoint x: 348, startPoint y: 18, endPoint x: 339, endPoint y: 18, distance: 8.4
click at [339, 18] on input "OS23159" at bounding box center [369, 18] width 126 height 13
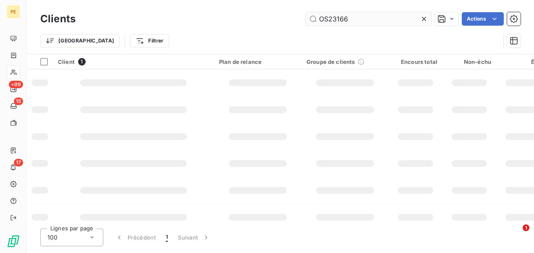
type input "OS23166"
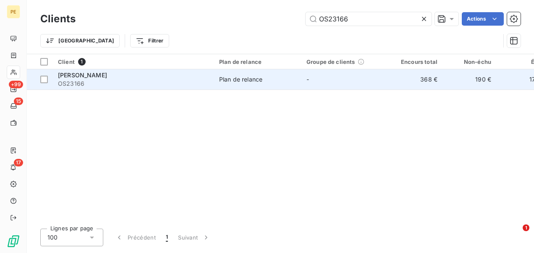
click at [152, 84] on span "OS23166" at bounding box center [133, 83] width 151 height 8
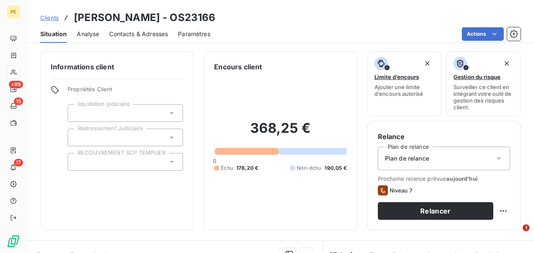
scroll to position [168, 0]
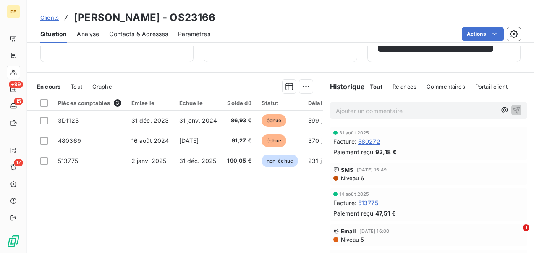
click at [366, 110] on p "Ajouter un commentaire ﻿" at bounding box center [416, 110] width 160 height 10
click at [500, 108] on icon "button" at bounding box center [504, 110] width 8 height 8
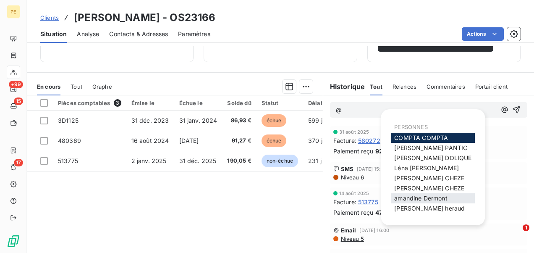
click at [414, 194] on div "amandine Dermont" at bounding box center [433, 198] width 84 height 10
click at [414, 196] on span "amandine Dermont" at bounding box center [420, 197] width 53 height 7
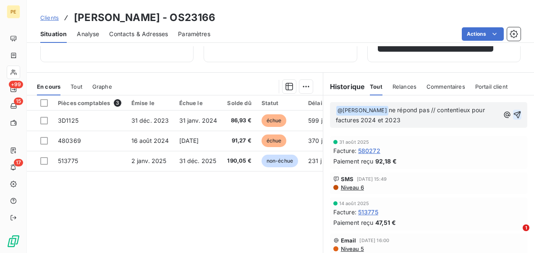
click at [513, 113] on icon "button" at bounding box center [517, 114] width 8 height 8
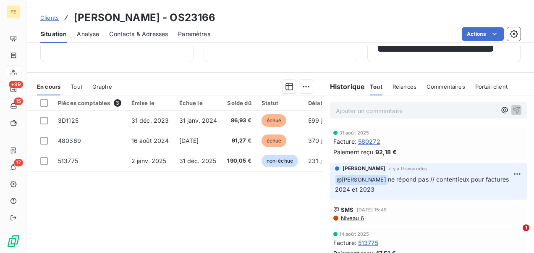
click at [50, 18] on span "Clients" at bounding box center [49, 17] width 18 height 7
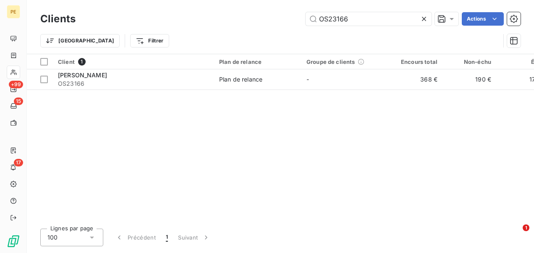
drag, startPoint x: 353, startPoint y: 21, endPoint x: 232, endPoint y: 11, distance: 122.2
click at [233, 12] on div "Clients OS23166 Actions" at bounding box center [280, 19] width 480 height 18
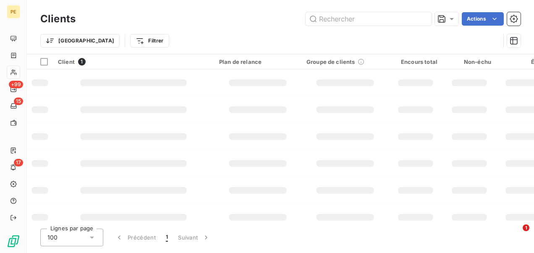
type input "OS24316"
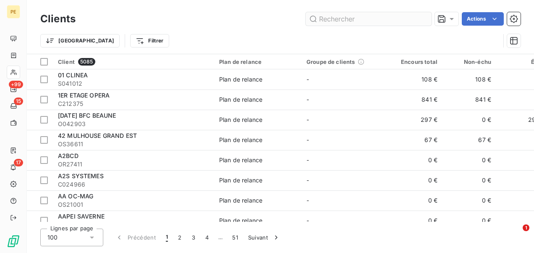
click at [330, 24] on input "text" at bounding box center [369, 18] width 126 height 13
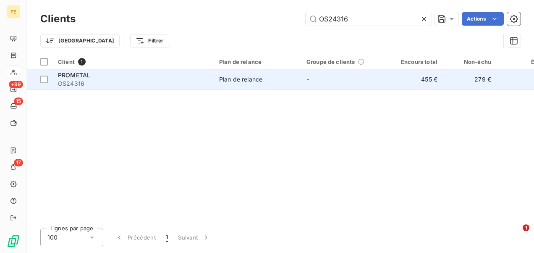
type input "OS24316"
click at [255, 76] on div "Plan de relance" at bounding box center [240, 79] width 43 height 8
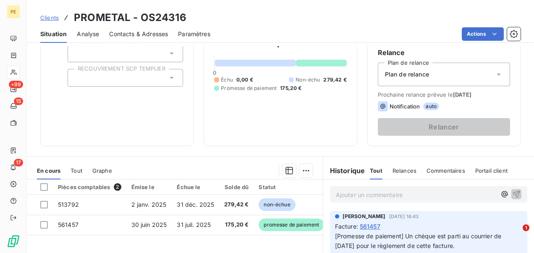
scroll to position [126, 0]
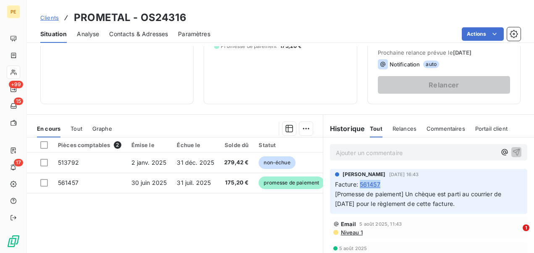
drag, startPoint x: 382, startPoint y: 181, endPoint x: 357, endPoint y: 181, distance: 25.6
click at [357, 181] on div "Facture : 561457" at bounding box center [428, 184] width 187 height 9
drag, startPoint x: 357, startPoint y: 181, endPoint x: 416, endPoint y: 210, distance: 65.5
click at [416, 210] on div "Julie DOLIQUE 6 août 2025, 16:43 Facture : 561457 [Promesse de paiement] Un chè…" at bounding box center [428, 191] width 197 height 45
click at [391, 194] on span "[Promesse de paiement] Un chèque est parti au courrier de lundi pour le règleme…" at bounding box center [419, 198] width 168 height 17
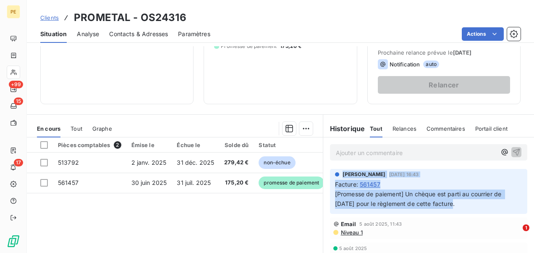
drag, startPoint x: 449, startPoint y: 203, endPoint x: 325, endPoint y: 169, distance: 128.4
click at [325, 169] on div "Julie DOLIQUE 6 août 2025, 16:43 Facture : 561457 [Promesse de paiement] Un chè…" at bounding box center [428, 191] width 211 height 48
copy div "Julie DOLIQUE 6 août 2025, 16:43 Facture : 561457 [Promesse de paiement] Un chè…"
click at [49, 18] on span "Clients" at bounding box center [49, 17] width 18 height 7
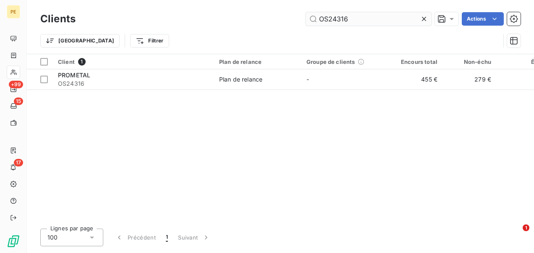
drag, startPoint x: 379, startPoint y: 20, endPoint x: 330, endPoint y: 16, distance: 49.3
click at [330, 16] on input "OS24316" at bounding box center [369, 18] width 126 height 13
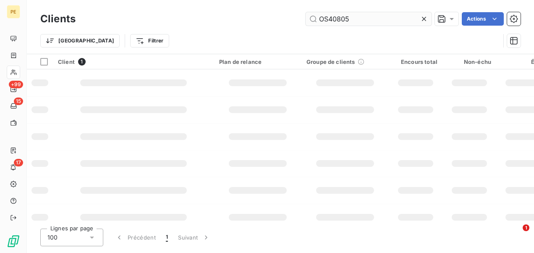
type input "OS40805"
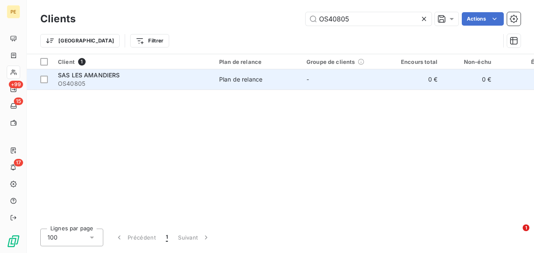
click at [220, 89] on div "Client 1 Plan de relance Groupe de clients Encours total Non-échu Échu Limite d…" at bounding box center [280, 137] width 507 height 167
drag, startPoint x: 220, startPoint y: 88, endPoint x: 221, endPoint y: 79, distance: 9.2
click at [221, 79] on div "Plan de relance" at bounding box center [240, 79] width 43 height 8
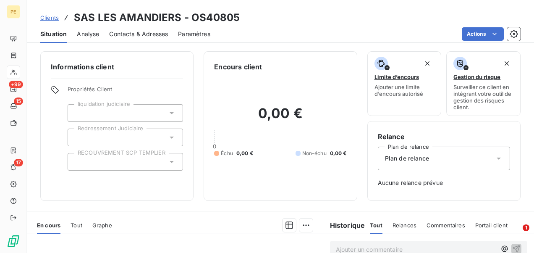
drag, startPoint x: 390, startPoint y: 86, endPoint x: 57, endPoint y: 19, distance: 339.9
click at [59, 20] on div "Clients SAS LES AMANDIERS - OS40805" at bounding box center [139, 17] width 199 height 15
click at [46, 18] on span "Clients" at bounding box center [49, 17] width 18 height 7
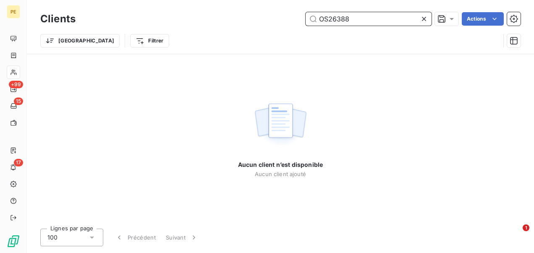
click at [340, 20] on input "OS26388" at bounding box center [369, 18] width 126 height 13
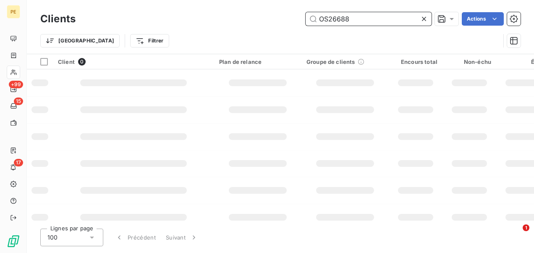
type input "OS26688"
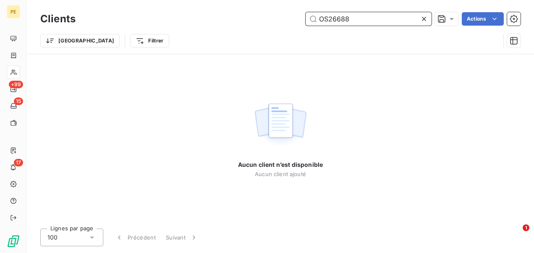
drag, startPoint x: 354, startPoint y: 15, endPoint x: 257, endPoint y: 15, distance: 97.4
click at [259, 16] on div "OS26688 Actions" at bounding box center [303, 18] width 435 height 13
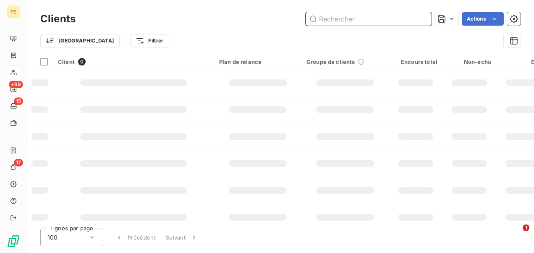
paste input "OS23688"
type input "OS23688"
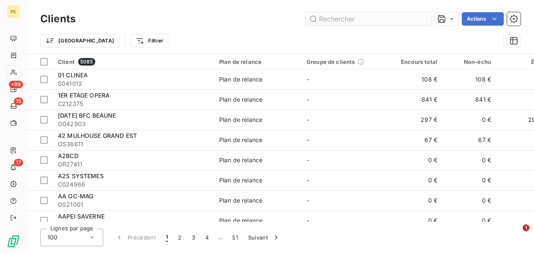
drag, startPoint x: 371, startPoint y: 10, endPoint x: 367, endPoint y: 14, distance: 5.6
click at [371, 11] on div "Clients Actions" at bounding box center [280, 19] width 480 height 18
click at [367, 14] on input "text" at bounding box center [369, 18] width 126 height 13
paste input "OS23688"
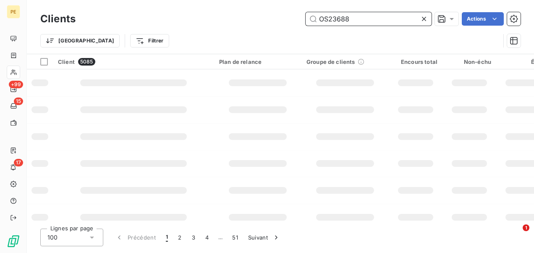
type input "OS23688"
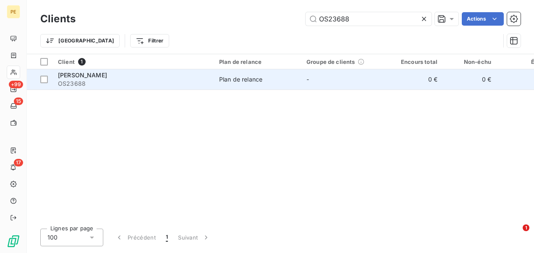
click at [263, 70] on td "Plan de relance" at bounding box center [257, 79] width 87 height 20
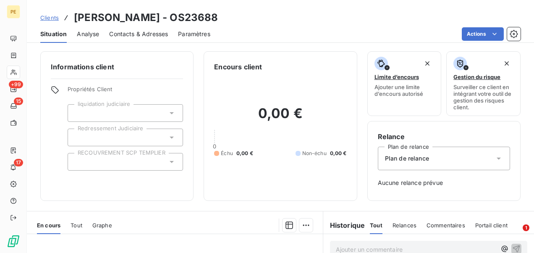
click at [39, 16] on div "Clients VALENTIN OLIVIER - OS23688" at bounding box center [280, 17] width 507 height 15
click at [44, 18] on span "Clients" at bounding box center [49, 17] width 18 height 7
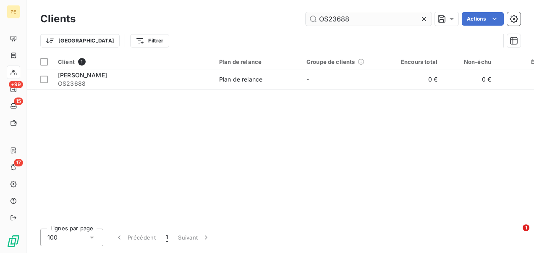
drag, startPoint x: 356, startPoint y: 24, endPoint x: 313, endPoint y: 17, distance: 43.3
click at [313, 17] on input "OS23688" at bounding box center [369, 18] width 126 height 13
type input "OS23821"
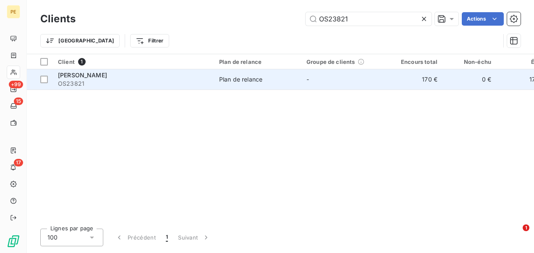
click at [229, 85] on td "Plan de relance" at bounding box center [257, 79] width 87 height 20
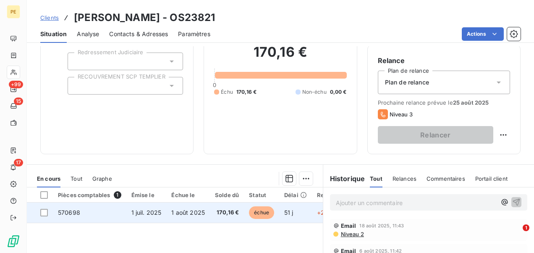
scroll to position [126, 0]
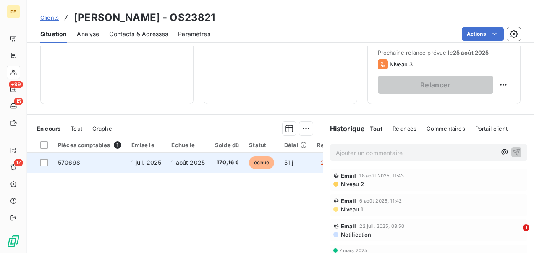
click at [219, 164] on span "170,16 €" at bounding box center [227, 162] width 24 height 8
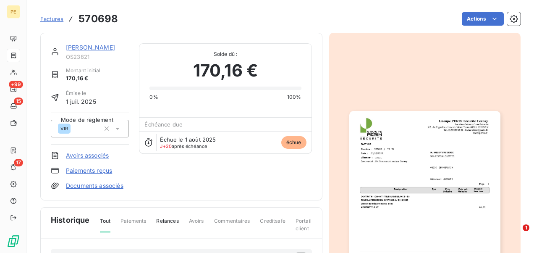
click at [60, 16] on span "Factures" at bounding box center [51, 19] width 23 height 7
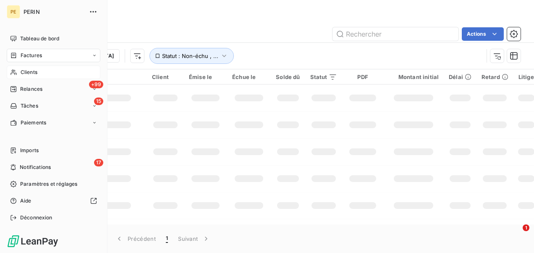
click at [28, 68] on span "Clients" at bounding box center [29, 72] width 17 height 8
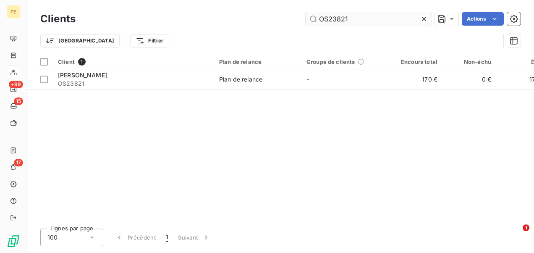
drag, startPoint x: 359, startPoint y: 19, endPoint x: 330, endPoint y: 19, distance: 29.0
click at [330, 19] on input "OS23821" at bounding box center [369, 18] width 126 height 13
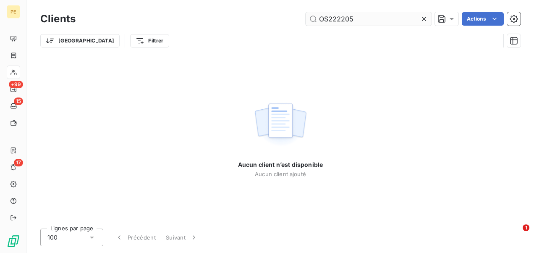
click at [330, 21] on input "OS222205" at bounding box center [369, 18] width 126 height 13
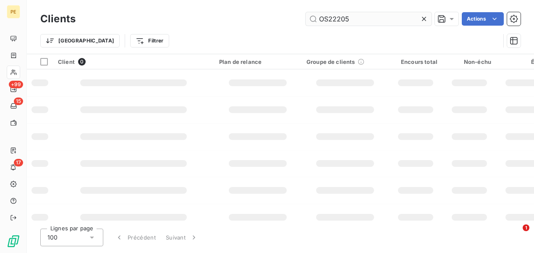
type input "OS22205"
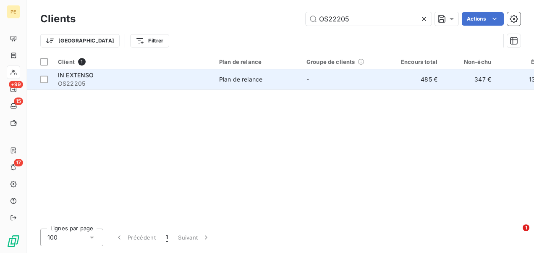
click at [153, 82] on span "OS22205" at bounding box center [133, 83] width 151 height 8
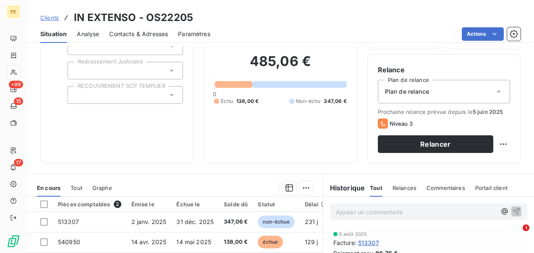
scroll to position [126, 0]
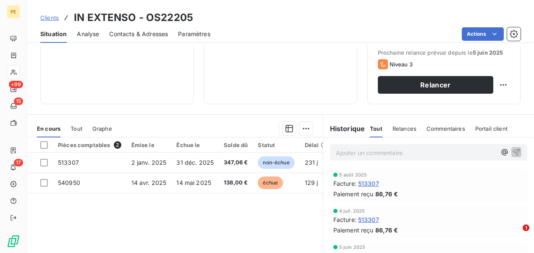
drag, startPoint x: 266, startPoint y: 70, endPoint x: 204, endPoint y: 213, distance: 156.6
click at [204, 213] on div "Pièces comptables 2 Émise le Échue le Solde dû Statut Délai Retard 513307 2 jan…" at bounding box center [175, 218] width 296 height 162
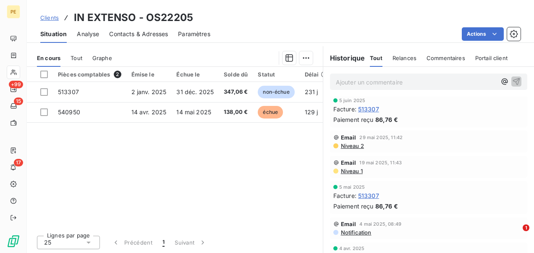
scroll to position [84, 0]
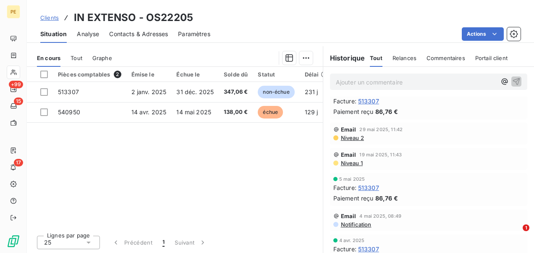
click at [348, 161] on span "Niveau 1" at bounding box center [351, 163] width 23 height 7
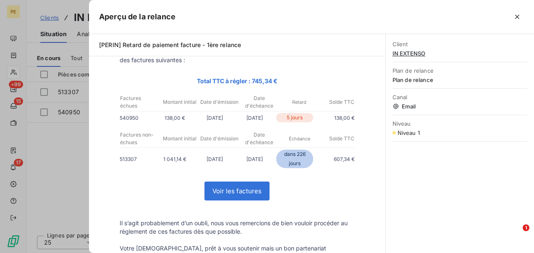
click at [85, 143] on div at bounding box center [267, 126] width 534 height 253
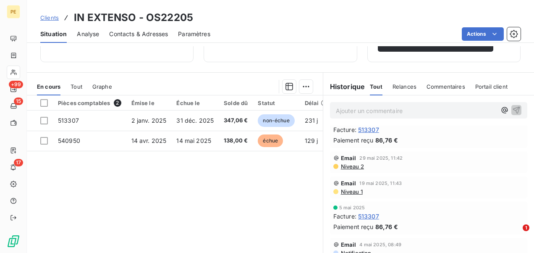
scroll to position [154, 0]
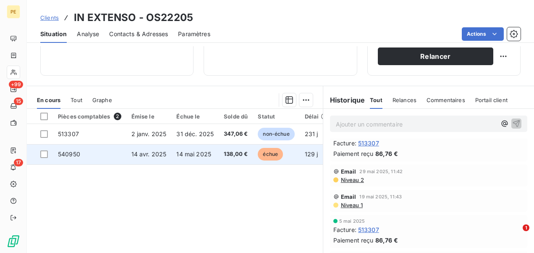
click at [165, 156] on td "14 avr. 2025" at bounding box center [148, 154] width 45 height 20
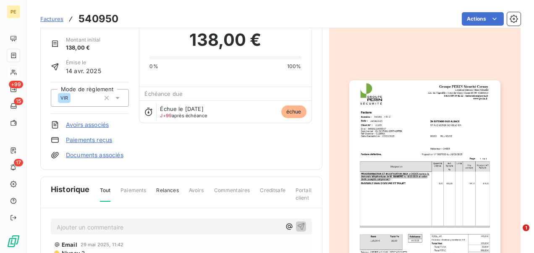
scroll to position [162, 0]
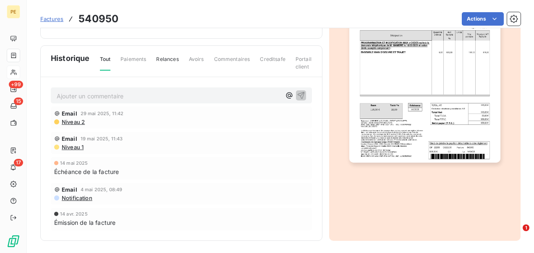
click at [111, 96] on p "Ajouter un commentaire ﻿" at bounding box center [169, 96] width 224 height 10
click at [285, 94] on icon "button" at bounding box center [289, 95] width 8 height 8
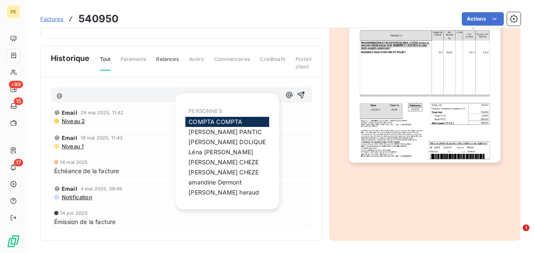
click at [217, 123] on span "COMPTA COMPTA" at bounding box center [215, 121] width 54 height 7
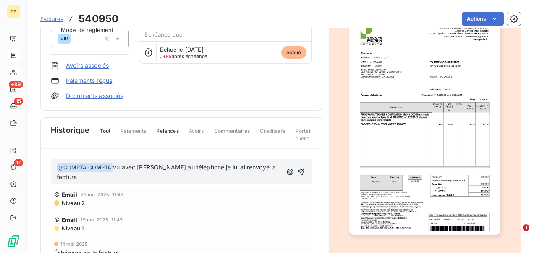
scroll to position [120, 0]
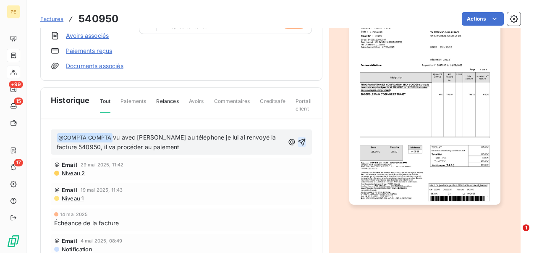
click at [298, 140] on icon "button" at bounding box center [302, 142] width 8 height 8
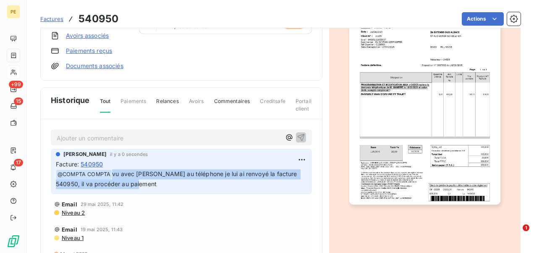
drag, startPoint x: 112, startPoint y: 172, endPoint x: 181, endPoint y: 185, distance: 69.6
click at [181, 185] on p "﻿ @ COMPTA COMPTA vu avec M MAMBRE au téléphone je lui ai renvoyé la facture 54…" at bounding box center [181, 179] width 251 height 20
copy span "vu avec M MAMBRE au téléphone je lui ai renvoyé la facture 540950, il va procéd…"
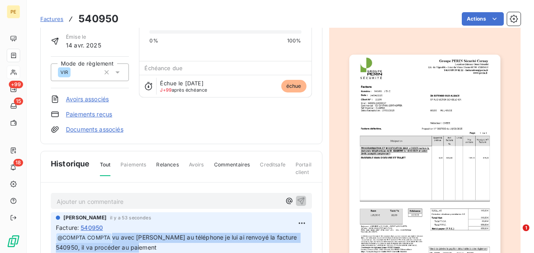
scroll to position [0, 0]
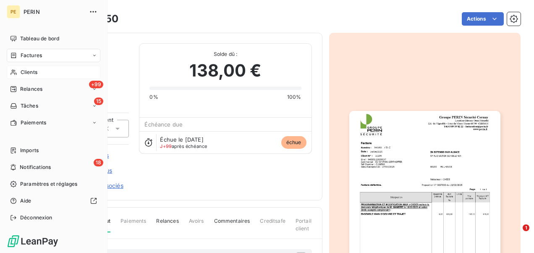
click at [30, 71] on span "Clients" at bounding box center [29, 72] width 17 height 8
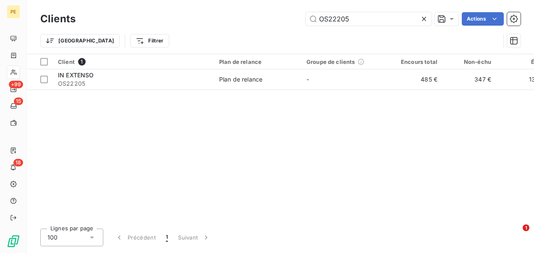
drag, startPoint x: 366, startPoint y: 22, endPoint x: 262, endPoint y: 16, distance: 104.3
click at [262, 16] on div "OS22205 Actions" at bounding box center [303, 18] width 435 height 13
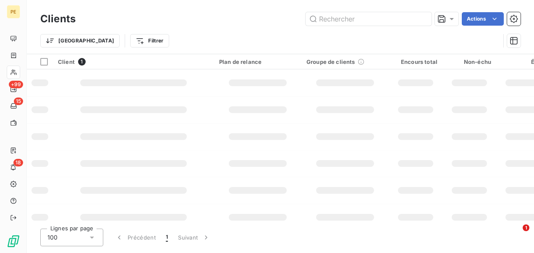
type input "OS21444"
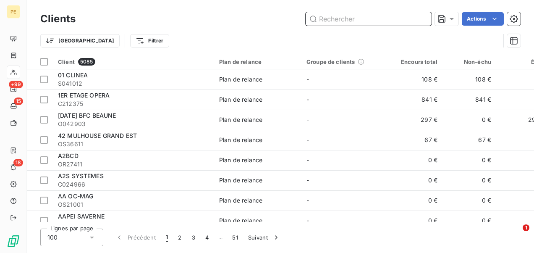
click at [328, 16] on input "text" at bounding box center [369, 18] width 126 height 13
paste input "OS21444"
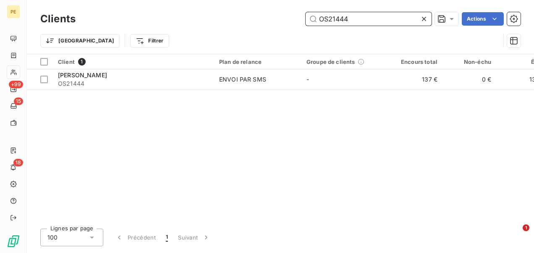
type input "OS21444"
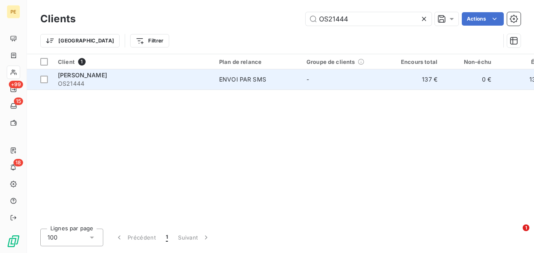
click at [199, 77] on div "CHAIGNE PIERRE" at bounding box center [133, 75] width 151 height 8
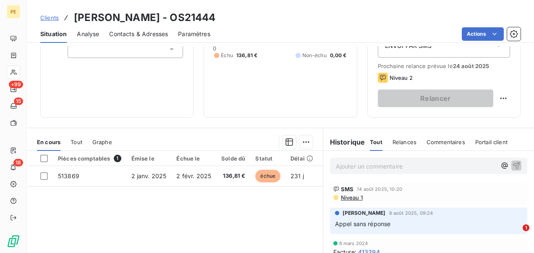
scroll to position [126, 0]
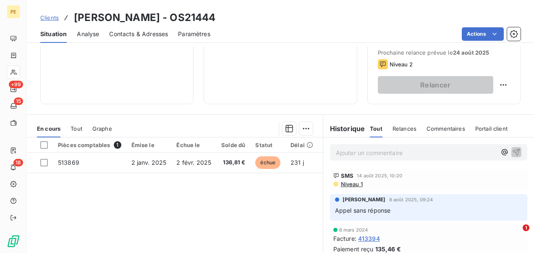
click at [352, 152] on p "Ajouter un commentaire ﻿" at bounding box center [416, 152] width 160 height 10
click at [351, 154] on p "Ajouter un commentaire ﻿" at bounding box center [416, 152] width 160 height 10
click at [502, 151] on icon "button" at bounding box center [504, 152] width 8 height 8
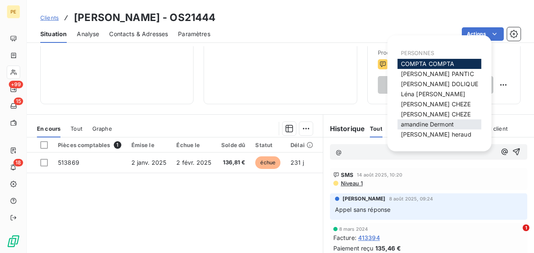
click at [430, 126] on span "amandine Dermont" at bounding box center [427, 123] width 53 height 7
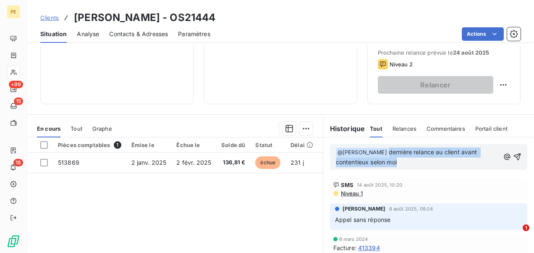
drag, startPoint x: 390, startPoint y: 150, endPoint x: 446, endPoint y: 160, distance: 57.1
click at [446, 160] on p "﻿ @ amandine Dermont ﻿ dernière relance au client avant contentieux selon moi" at bounding box center [418, 157] width 164 height 20
copy span "dernière relance au client avant contentieux selon moi"
click at [513, 157] on icon "button" at bounding box center [517, 156] width 8 height 8
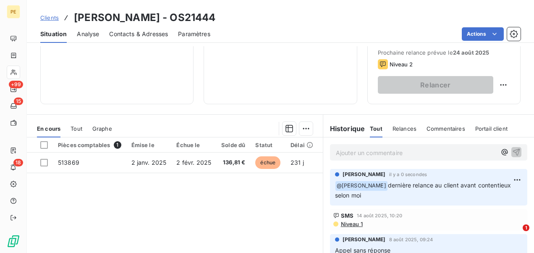
click at [50, 18] on span "Clients" at bounding box center [49, 17] width 18 height 7
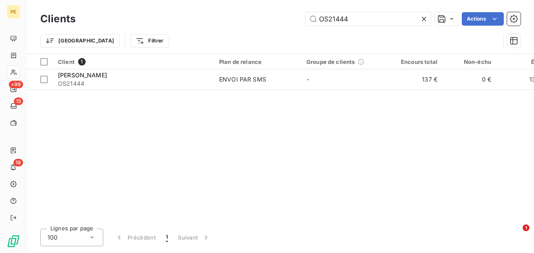
drag, startPoint x: 357, startPoint y: 17, endPoint x: 215, endPoint y: 23, distance: 142.9
click at [215, 23] on div "OS21444 Actions" at bounding box center [303, 18] width 435 height 13
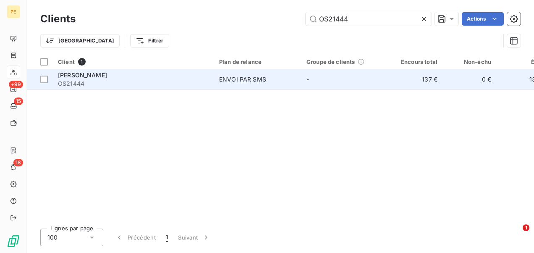
click at [158, 88] on td "CHAIGNE PIERRE OS21444" at bounding box center [133, 79] width 161 height 20
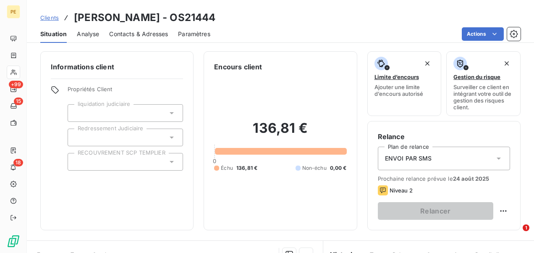
click at [44, 12] on div "Clients CHAIGNE PIERRE - OS21444" at bounding box center [127, 17] width 175 height 15
click at [44, 16] on span "Clients" at bounding box center [49, 17] width 18 height 7
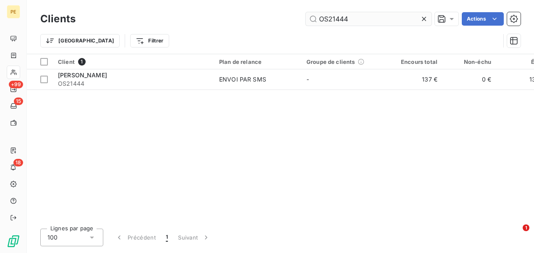
drag, startPoint x: 356, startPoint y: 18, endPoint x: 311, endPoint y: 18, distance: 45.3
click at [311, 18] on input "OS21444" at bounding box center [369, 18] width 126 height 13
type input "OS21065"
drag, startPoint x: 364, startPoint y: 18, endPoint x: 253, endPoint y: 12, distance: 110.6
click at [254, 12] on div "OS21065 Actions" at bounding box center [303, 18] width 435 height 13
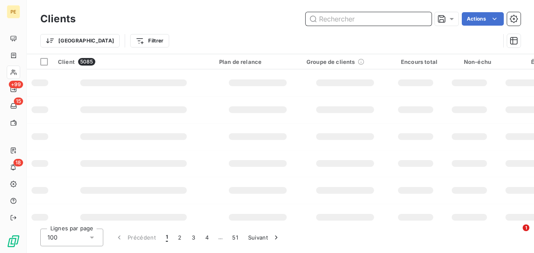
paste input "OS21339"
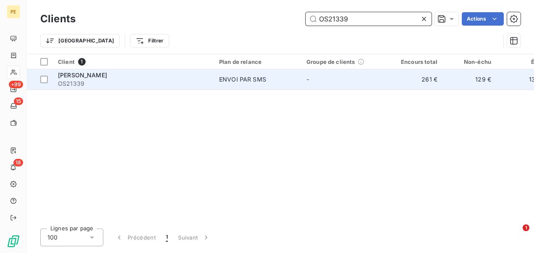
type input "OS21339"
click at [229, 83] on div "ENVOI PAR SMS" at bounding box center [242, 79] width 47 height 8
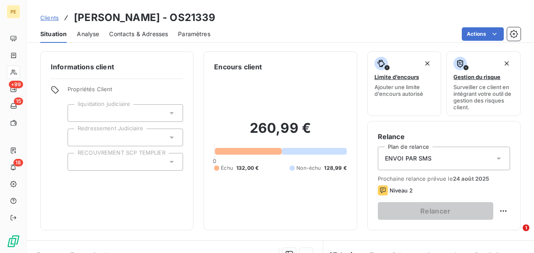
scroll to position [126, 0]
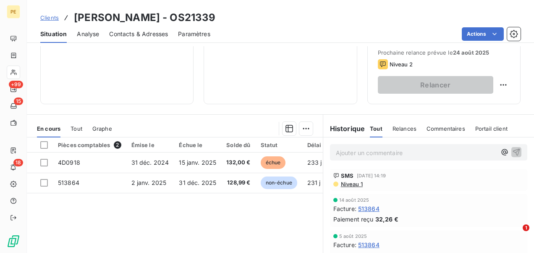
click at [416, 156] on p "Ajouter un commentaire ﻿" at bounding box center [416, 152] width 160 height 10
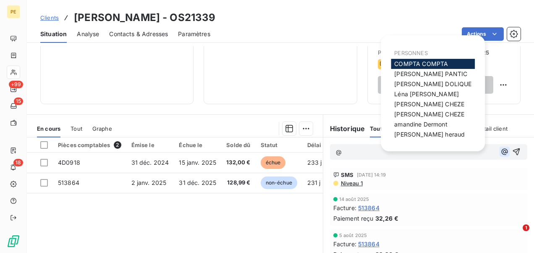
click at [500, 152] on icon "button" at bounding box center [504, 151] width 8 height 8
click at [431, 126] on span "amandine Dermont" at bounding box center [420, 123] width 53 height 7
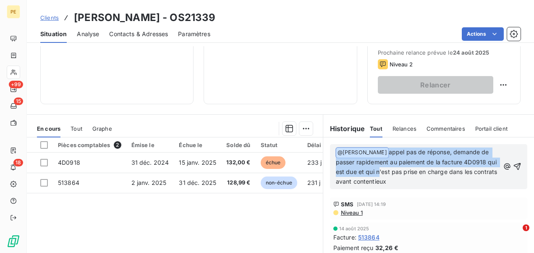
drag, startPoint x: 441, startPoint y: 182, endPoint x: 386, endPoint y: 155, distance: 61.2
click at [386, 155] on p "﻿ @ amandine Dermont ﻿ appel pas de réponse, demande de passer rapidement au pa…" at bounding box center [418, 166] width 164 height 39
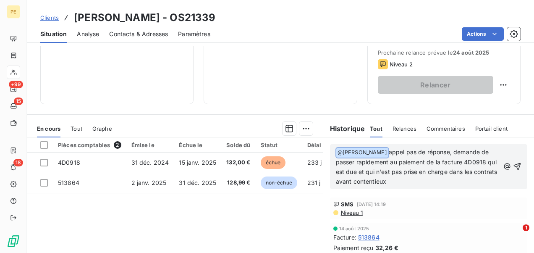
click at [453, 184] on p "﻿ @ amandine Dermont ﻿ appel pas de réponse, demande de passer rapidement au pa…" at bounding box center [418, 166] width 164 height 39
drag, startPoint x: 447, startPoint y: 183, endPoint x: 389, endPoint y: 153, distance: 65.9
click at [389, 153] on p "﻿ @ amandine Dermont ﻿ appel pas de réponse, demande de passer rapidement au pa…" at bounding box center [418, 166] width 164 height 39
click at [513, 162] on icon "button" at bounding box center [517, 166] width 8 height 8
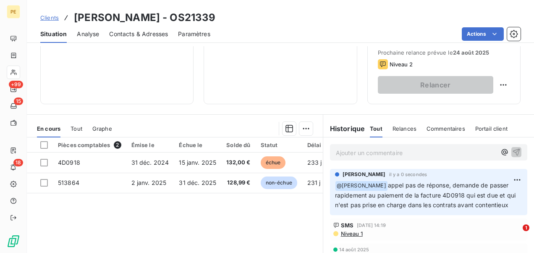
click at [53, 17] on span "Clients" at bounding box center [49, 17] width 18 height 7
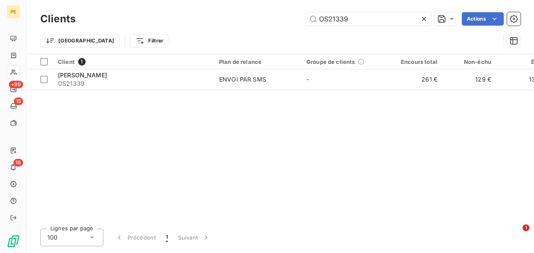
drag, startPoint x: 356, startPoint y: 23, endPoint x: 276, endPoint y: 8, distance: 81.2
click at [276, 8] on div "Clients OS21339 Actions Trier Filtrer" at bounding box center [280, 27] width 507 height 54
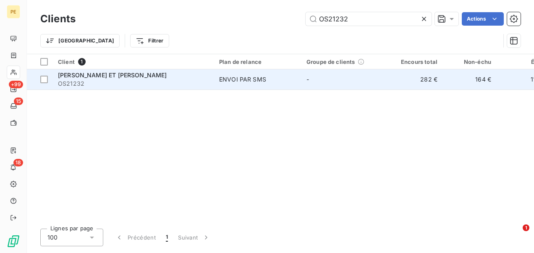
type input "OS21232"
click at [136, 85] on span "OS21232" at bounding box center [133, 83] width 151 height 8
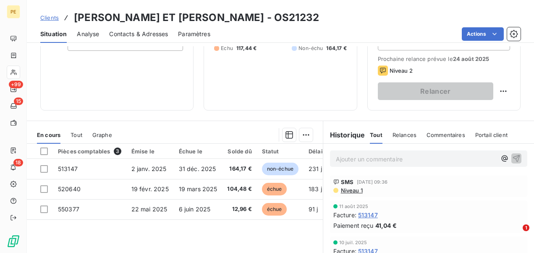
scroll to position [126, 0]
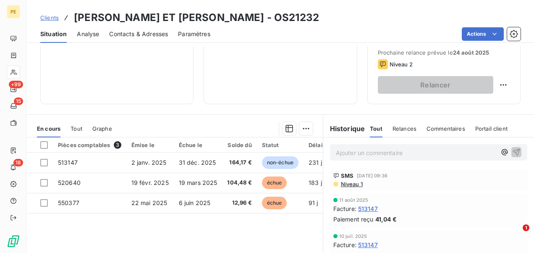
click at [367, 155] on p "Ajouter un commentaire ﻿" at bounding box center [416, 152] width 160 height 10
click at [500, 154] on icon "button" at bounding box center [504, 152] width 8 height 8
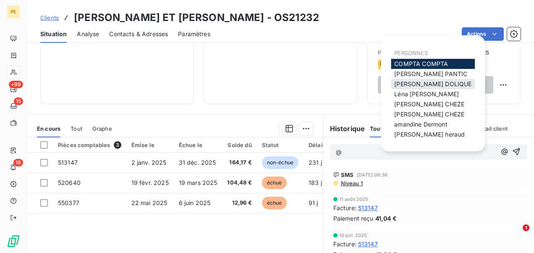
click at [419, 84] on span "Julie DOLIQUE" at bounding box center [432, 83] width 77 height 7
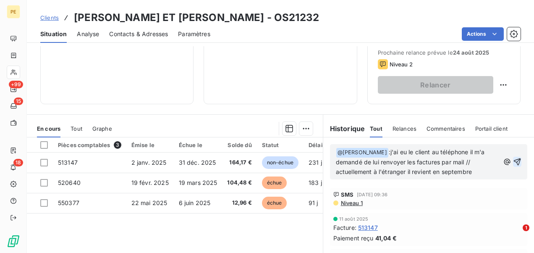
click at [513, 161] on icon "button" at bounding box center [517, 161] width 8 height 8
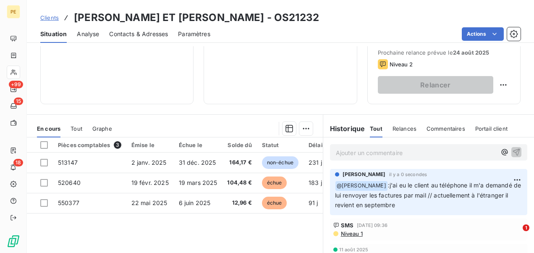
click at [39, 16] on div "Clients BINGLER HERVE ET RABEC MARYLIN - OS21232" at bounding box center [280, 17] width 507 height 15
click at [44, 16] on span "Clients" at bounding box center [49, 17] width 18 height 7
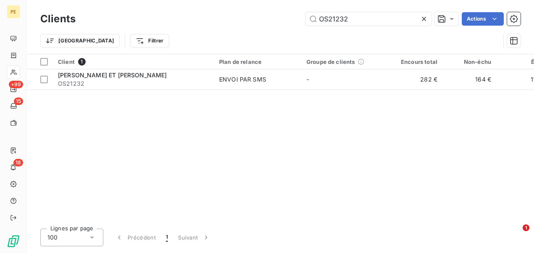
drag, startPoint x: 352, startPoint y: 18, endPoint x: 265, endPoint y: 19, distance: 86.9
click at [266, 19] on div "OS21232 Actions" at bounding box center [303, 18] width 435 height 13
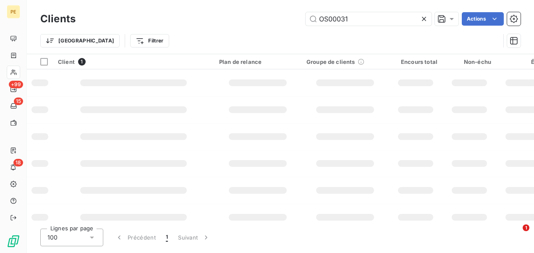
type input "OS00031"
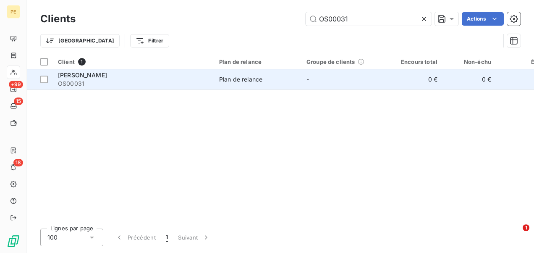
click at [231, 79] on div "Plan de relance" at bounding box center [240, 79] width 43 height 8
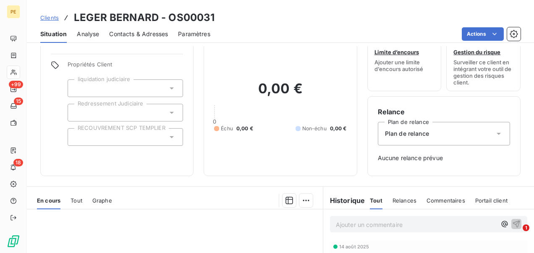
scroll to position [42, 0]
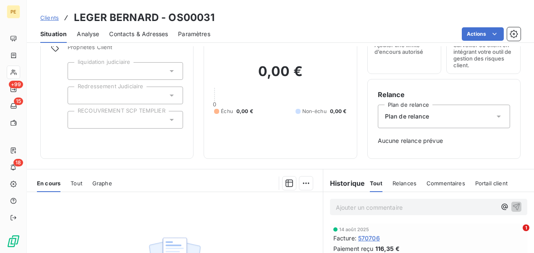
click at [46, 17] on span "Clients" at bounding box center [49, 17] width 18 height 7
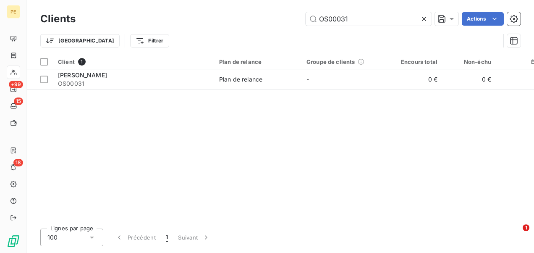
drag, startPoint x: 358, startPoint y: 18, endPoint x: 274, endPoint y: 10, distance: 84.3
click at [280, 13] on div "OS00031 Actions" at bounding box center [303, 18] width 435 height 13
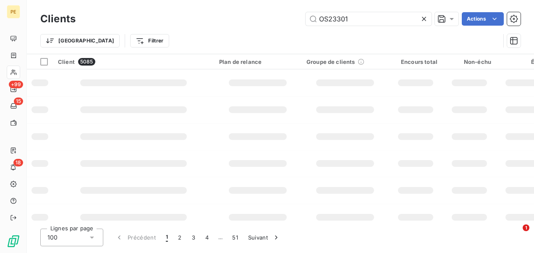
type input "OS23301"
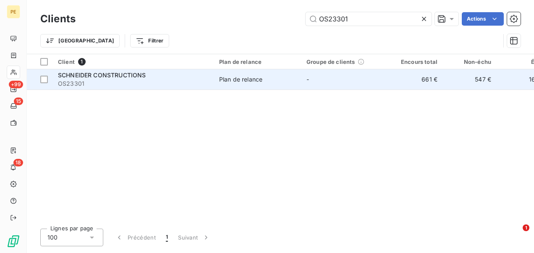
click at [280, 71] on td "Plan de relance" at bounding box center [257, 79] width 87 height 20
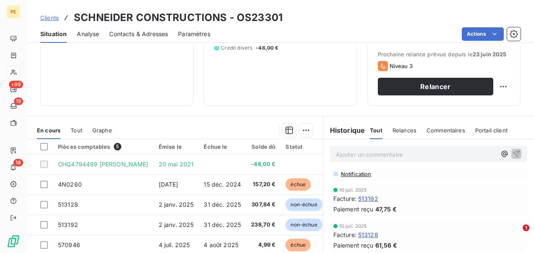
scroll to position [126, 0]
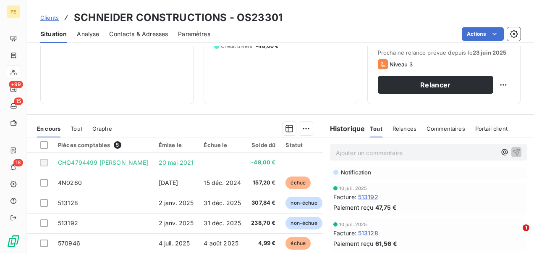
click at [423, 148] on p "Ajouter un commentaire ﻿" at bounding box center [416, 152] width 160 height 10
click at [500, 153] on button "button" at bounding box center [505, 152] width 10 height 10
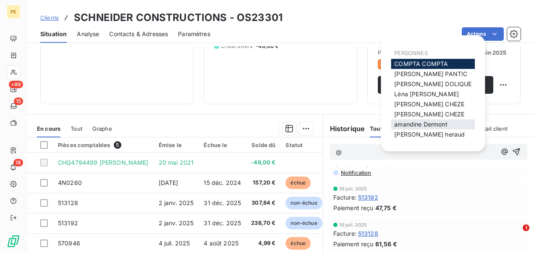
click at [427, 123] on span "amandine Dermont" at bounding box center [420, 123] width 53 height 7
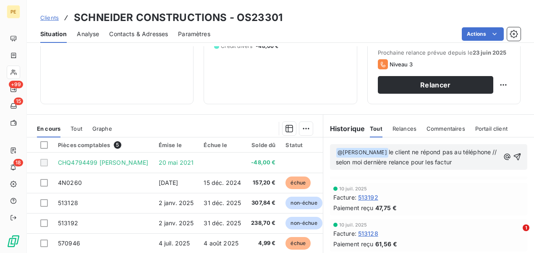
scroll to position [102, 0]
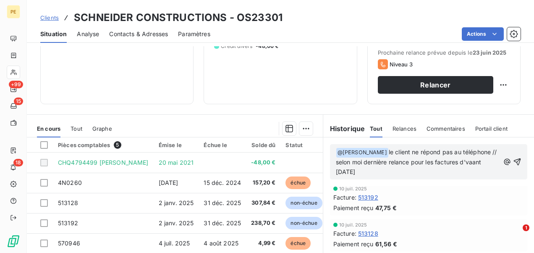
drag, startPoint x: 413, startPoint y: 170, endPoint x: 364, endPoint y: 173, distance: 49.6
click at [364, 173] on p "﻿ @ amandine Dermont ﻿ le client ne répond pas au téléphone // selon moi derniè…" at bounding box center [418, 161] width 164 height 29
click at [419, 172] on p "﻿ @ amandine Dermont ﻿ le client ne répond pas au téléphone // selon moi derniè…" at bounding box center [418, 161] width 164 height 29
click at [467, 160] on span "le client ne répond pas au téléphone // selon moi dernière relance pour les fac…" at bounding box center [417, 161] width 163 height 27
drag, startPoint x: 420, startPoint y: 174, endPoint x: 459, endPoint y: 160, distance: 41.3
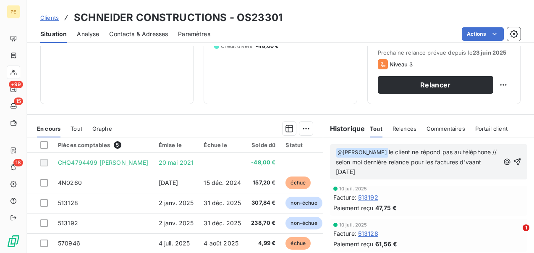
click at [459, 160] on p "﻿ @ amandine Dermont ﻿ le client ne répond pas au téléphone // selon moi derniè…" at bounding box center [418, 161] width 164 height 29
drag, startPoint x: 505, startPoint y: 159, endPoint x: 460, endPoint y: 118, distance: 60.3
click at [514, 158] on icon "button" at bounding box center [517, 161] width 7 height 7
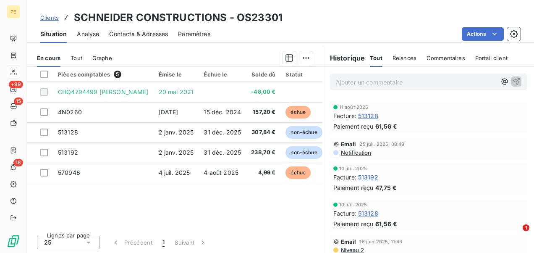
scroll to position [0, 0]
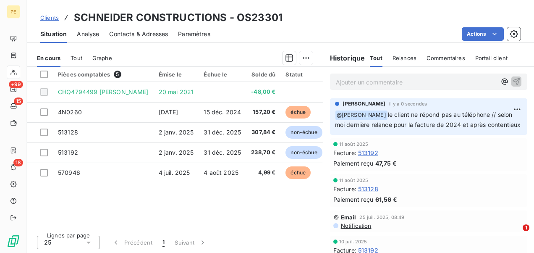
click at [48, 17] on span "Clients" at bounding box center [49, 17] width 18 height 7
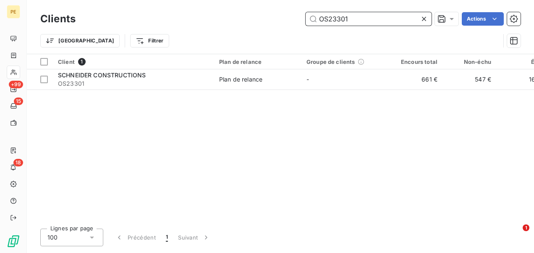
drag, startPoint x: 376, startPoint y: 20, endPoint x: 330, endPoint y: 16, distance: 46.8
click at [330, 16] on input "OS23301" at bounding box center [369, 18] width 126 height 13
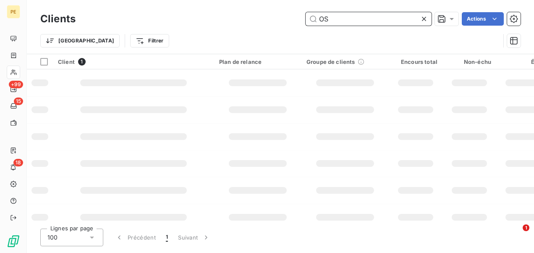
paste input "39029"
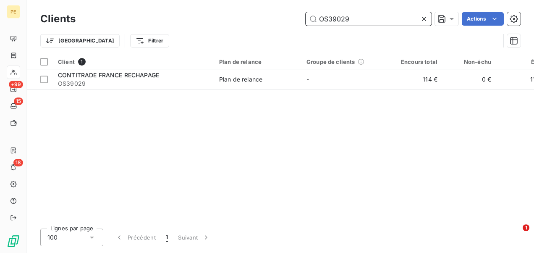
type input "OS39029"
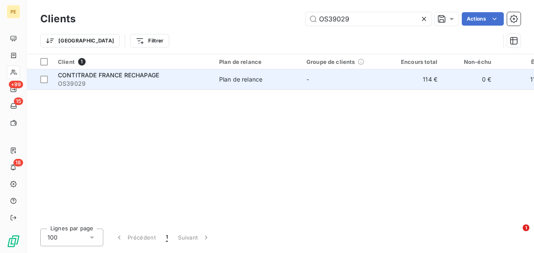
click at [220, 78] on div "Plan de relance" at bounding box center [240, 79] width 43 height 8
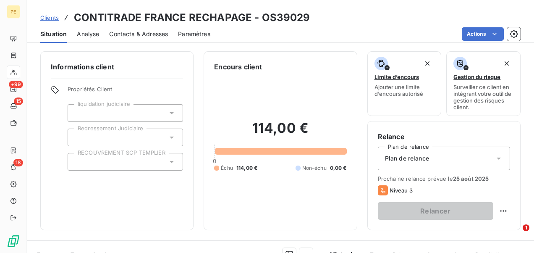
click at [52, 18] on span "Clients" at bounding box center [49, 17] width 18 height 7
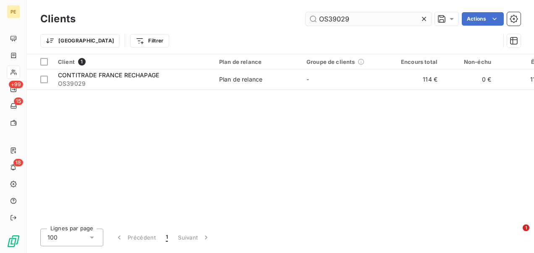
drag, startPoint x: 379, startPoint y: 18, endPoint x: 329, endPoint y: 18, distance: 49.5
click at [329, 18] on input "OS39029" at bounding box center [369, 18] width 126 height 13
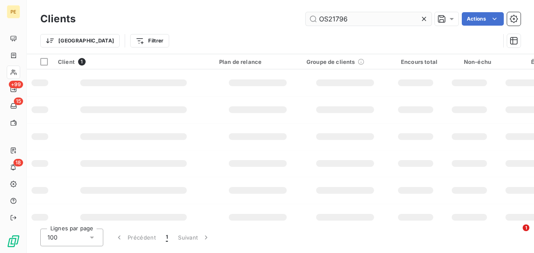
type input "OS21796"
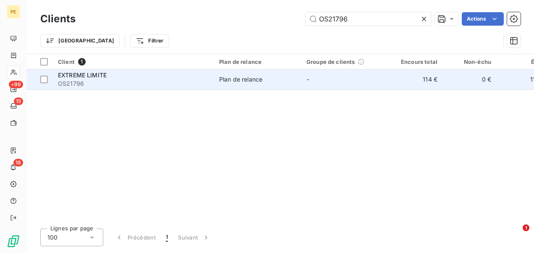
click at [285, 75] on span "Plan de relance" at bounding box center [257, 79] width 77 height 8
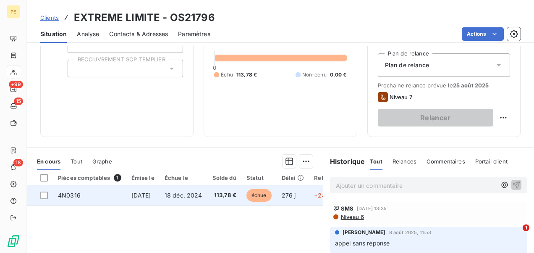
scroll to position [168, 0]
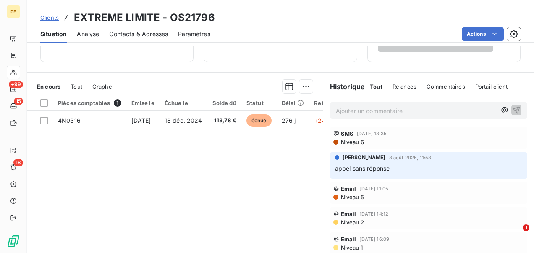
click at [347, 109] on p "Ajouter un commentaire ﻿" at bounding box center [416, 110] width 160 height 10
click at [500, 109] on icon "button" at bounding box center [504, 110] width 8 height 8
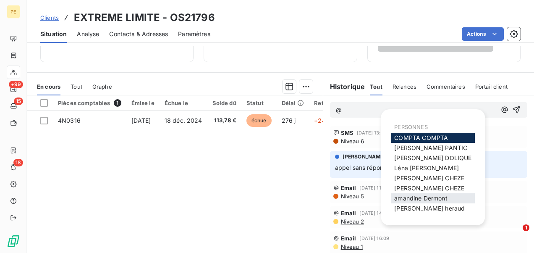
click at [423, 198] on span "amandine Dermont" at bounding box center [420, 197] width 53 height 7
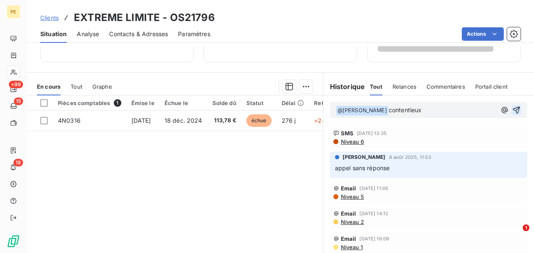
click at [512, 106] on icon "button" at bounding box center [516, 110] width 8 height 8
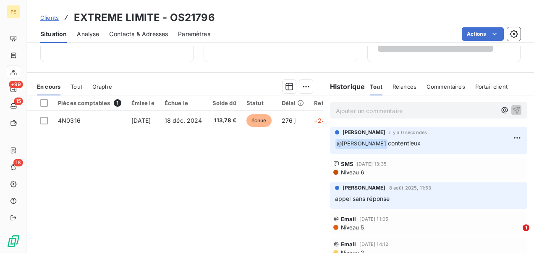
click at [54, 16] on span "Clients" at bounding box center [49, 17] width 18 height 7
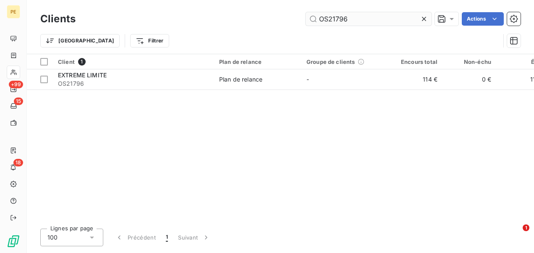
click at [380, 14] on input "OS21796" at bounding box center [369, 18] width 126 height 13
drag, startPoint x: 375, startPoint y: 18, endPoint x: 168, endPoint y: 10, distance: 207.5
click at [170, 10] on div "Clients OS21796 Actions" at bounding box center [280, 19] width 480 height 18
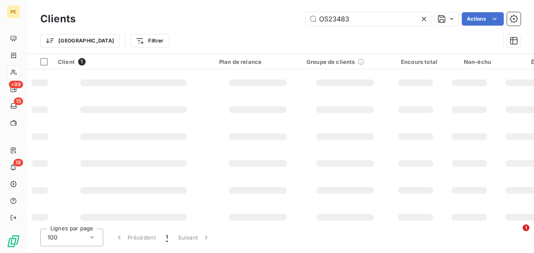
type input "OS23483"
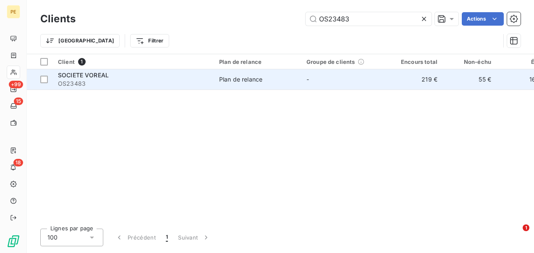
click at [152, 82] on span "OS23483" at bounding box center [133, 83] width 151 height 8
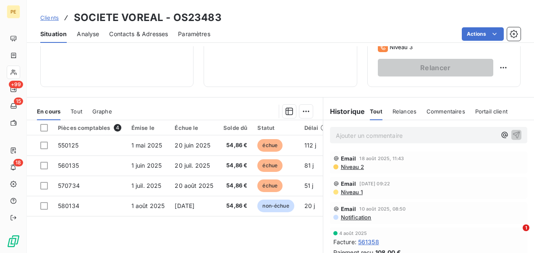
scroll to position [168, 0]
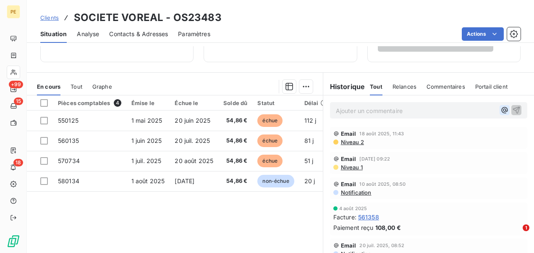
click at [501, 109] on icon "button" at bounding box center [504, 110] width 6 height 6
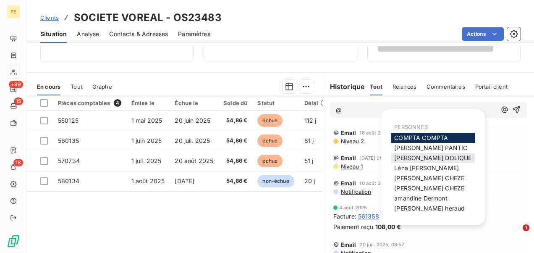
click at [419, 157] on span "Julie DOLIQUE" at bounding box center [432, 157] width 77 height 7
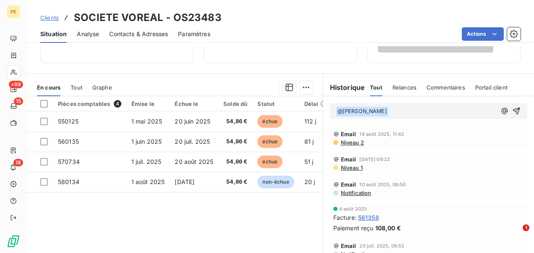
scroll to position [154, 0]
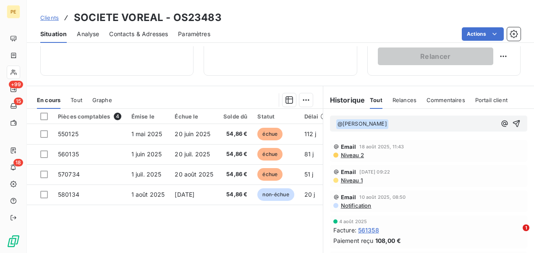
click at [392, 122] on p "﻿ @ Julie DOLIQUE ﻿ ﻿" at bounding box center [416, 124] width 160 height 10
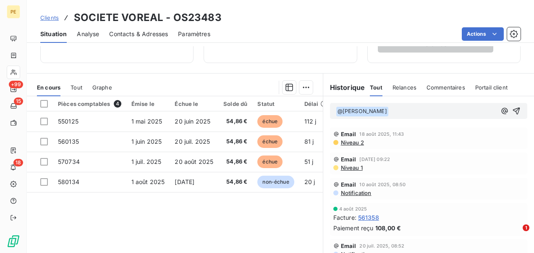
scroll to position [168, 0]
click at [395, 107] on p "﻿ @ Julie DOLIQUE ﻿ ﻿" at bounding box center [416, 110] width 160 height 10
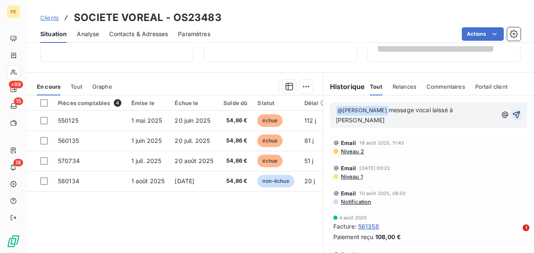
click at [512, 110] on icon "button" at bounding box center [516, 114] width 8 height 8
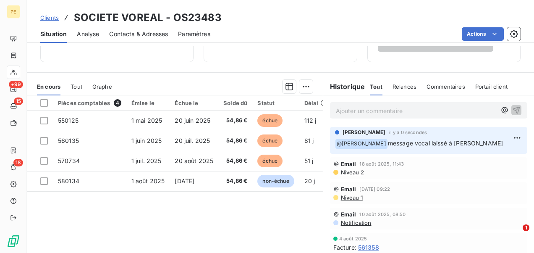
click at [44, 18] on span "Clients" at bounding box center [49, 17] width 18 height 7
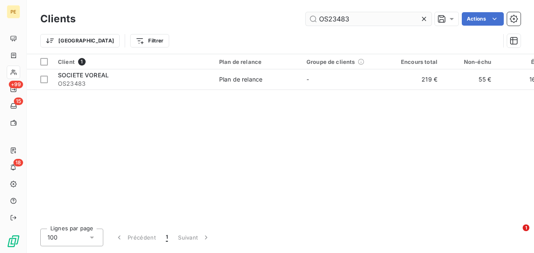
drag, startPoint x: 357, startPoint y: 18, endPoint x: 332, endPoint y: 18, distance: 25.2
click at [332, 18] on input "OS23483" at bounding box center [369, 18] width 126 height 13
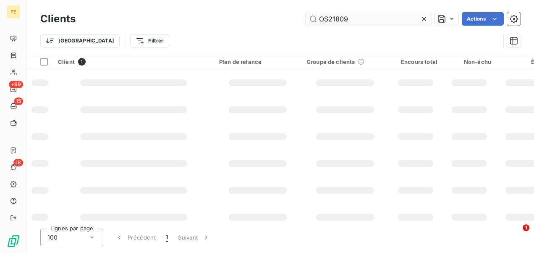
type input "OS21809"
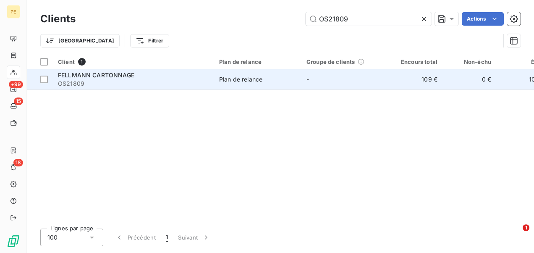
click at [235, 80] on div "Plan de relance" at bounding box center [240, 79] width 43 height 8
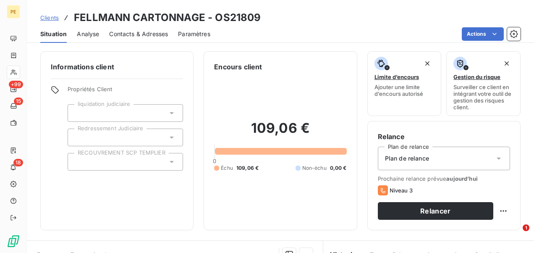
scroll to position [126, 0]
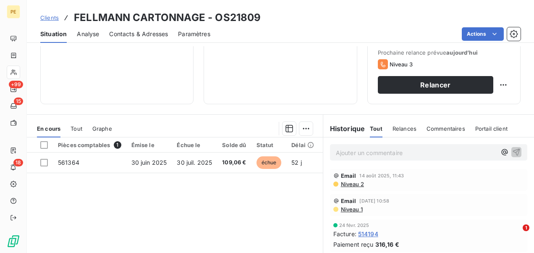
click at [55, 16] on span "Clients" at bounding box center [49, 17] width 18 height 7
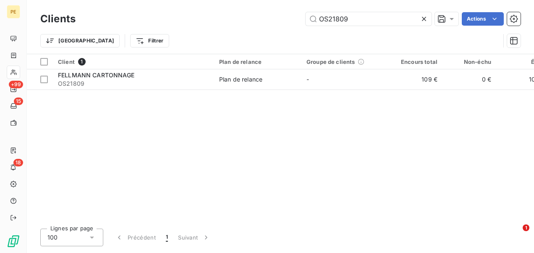
drag, startPoint x: 373, startPoint y: 20, endPoint x: 172, endPoint y: 11, distance: 201.7
click at [174, 11] on div "Clients OS21809 Actions" at bounding box center [280, 19] width 480 height 18
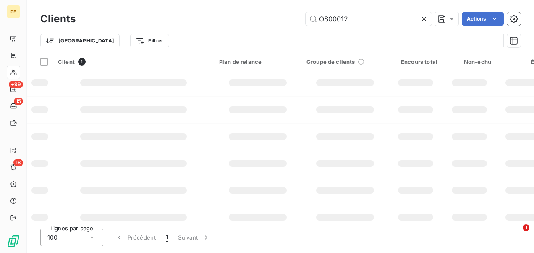
type input "OS00012"
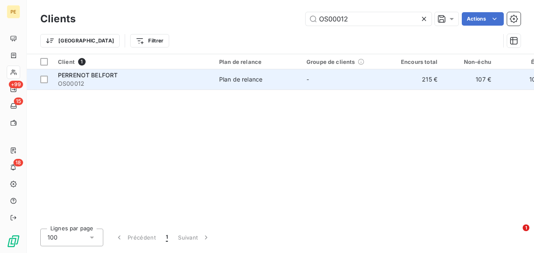
click at [262, 81] on div "Plan de relance" at bounding box center [240, 79] width 43 height 8
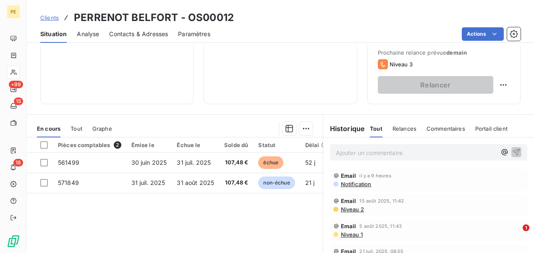
click at [475, 149] on p "Ajouter un commentaire ﻿" at bounding box center [416, 152] width 160 height 10
click at [500, 153] on icon "button" at bounding box center [504, 152] width 8 height 8
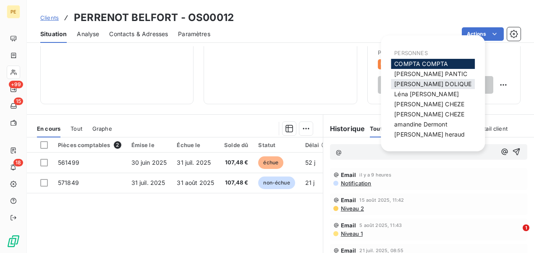
click at [408, 81] on span "Julie DOLIQUE" at bounding box center [432, 83] width 77 height 7
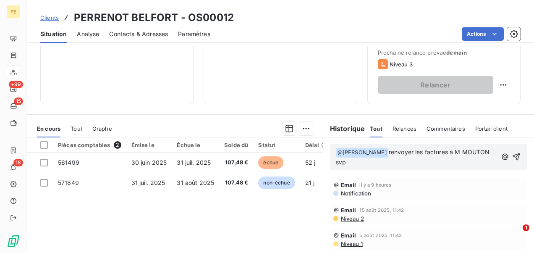
click at [438, 152] on span "renvoyer les factures à M MOUTON svp" at bounding box center [414, 156] width 156 height 17
click at [514, 154] on icon "button" at bounding box center [517, 156] width 7 height 7
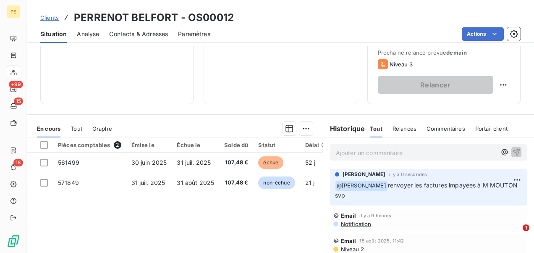
click at [48, 17] on span "Clients" at bounding box center [49, 17] width 18 height 7
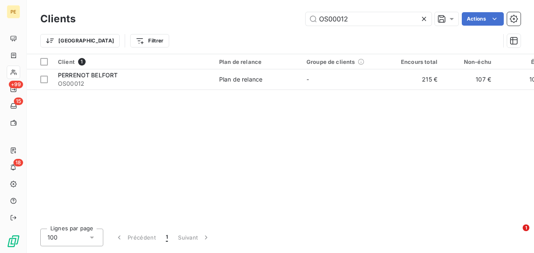
drag, startPoint x: 372, startPoint y: 17, endPoint x: 235, endPoint y: 13, distance: 137.3
click at [237, 13] on div "OS00012 Actions" at bounding box center [303, 18] width 435 height 13
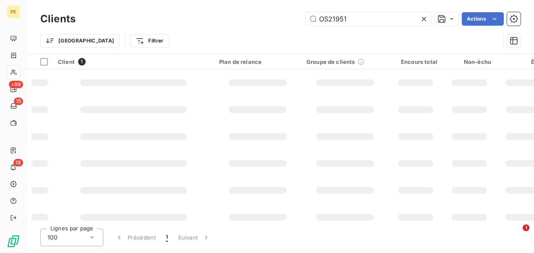
type input "OS21951"
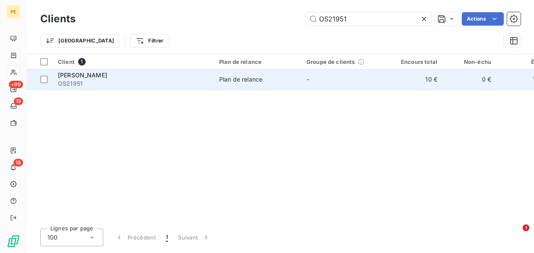
click at [205, 73] on div "GERBER PIERRE" at bounding box center [133, 75] width 151 height 8
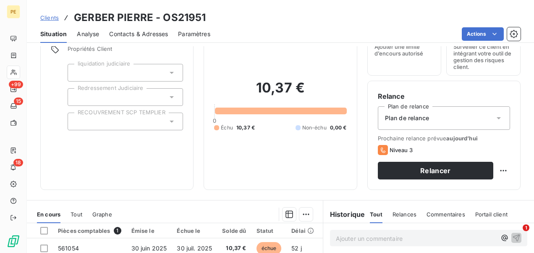
scroll to position [84, 0]
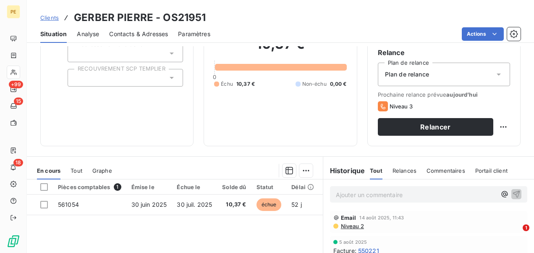
click at [364, 198] on p "Ajouter un commentaire ﻿" at bounding box center [416, 194] width 160 height 10
click at [501, 194] on icon "button" at bounding box center [504, 194] width 6 height 6
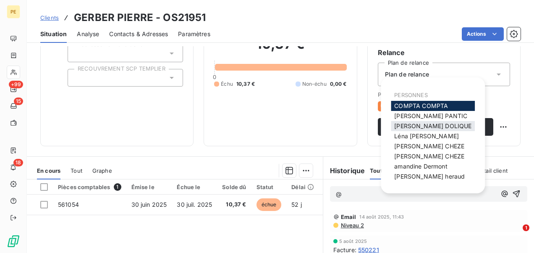
click at [417, 121] on div "Julie DOLIQUE" at bounding box center [433, 126] width 84 height 10
click at [417, 123] on span "Julie DOLIQUE" at bounding box center [432, 125] width 77 height 7
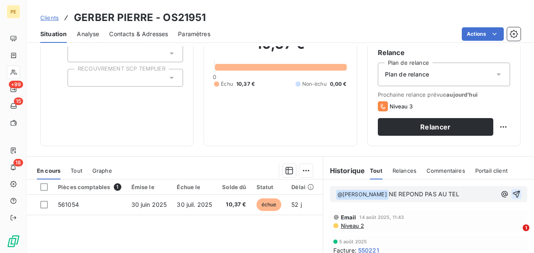
click at [511, 194] on button "button" at bounding box center [516, 194] width 10 height 10
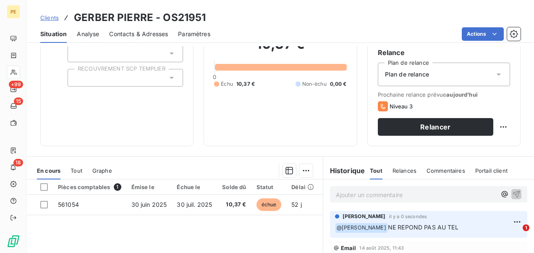
click at [52, 18] on span "Clients" at bounding box center [49, 17] width 18 height 7
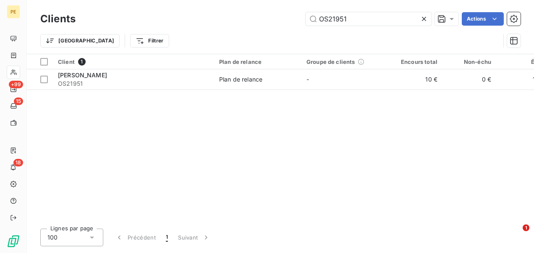
drag, startPoint x: 361, startPoint y: 23, endPoint x: 275, endPoint y: 18, distance: 86.2
click at [275, 18] on div "OS21951 Actions" at bounding box center [303, 18] width 435 height 13
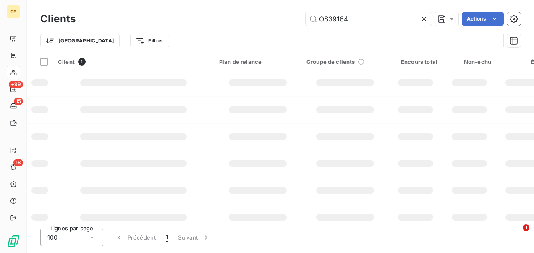
type input "OS39164"
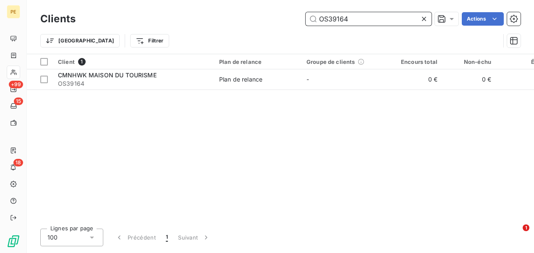
drag, startPoint x: 352, startPoint y: 19, endPoint x: 311, endPoint y: 15, distance: 41.8
click at [311, 15] on input "OS39164" at bounding box center [369, 18] width 126 height 13
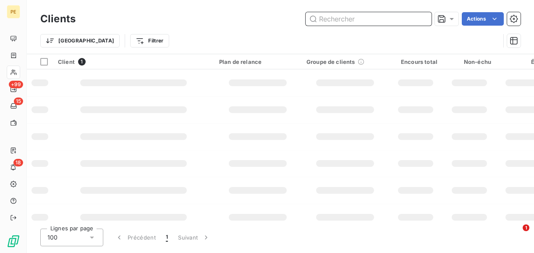
paste input "OS42350"
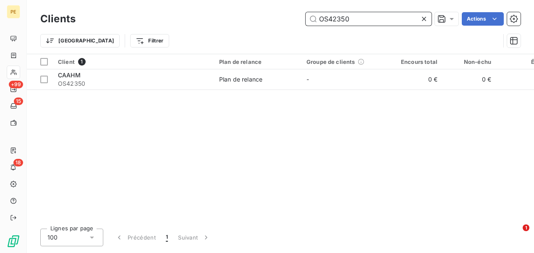
type input "OS42350"
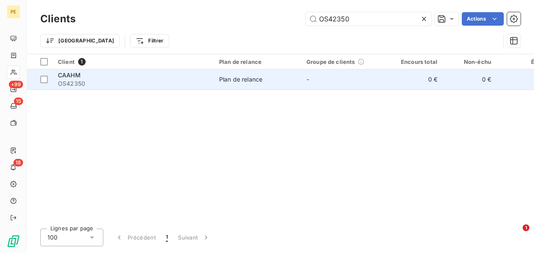
click at [285, 69] on div at bounding box center [257, 69] width 87 height 0
click at [248, 81] on div "Plan de relance" at bounding box center [240, 79] width 43 height 8
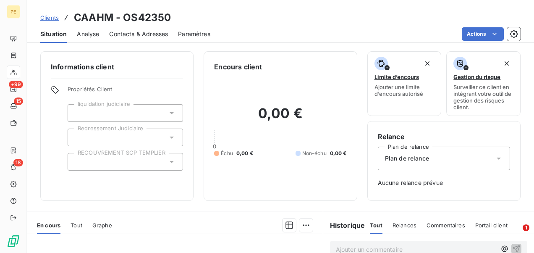
click at [55, 18] on span "Clients" at bounding box center [49, 17] width 18 height 7
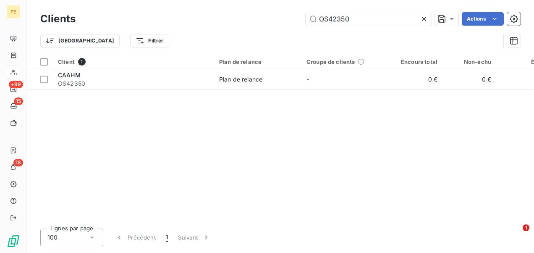
drag, startPoint x: 399, startPoint y: 15, endPoint x: 155, endPoint y: 20, distance: 243.5
click at [156, 20] on div "OS42350 Actions" at bounding box center [303, 18] width 435 height 13
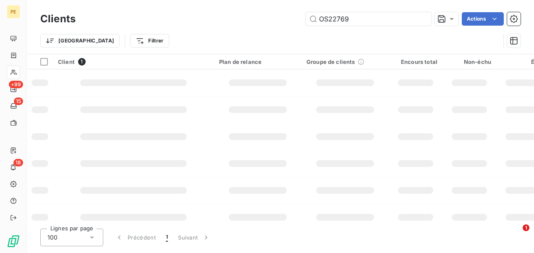
type input "OS22769"
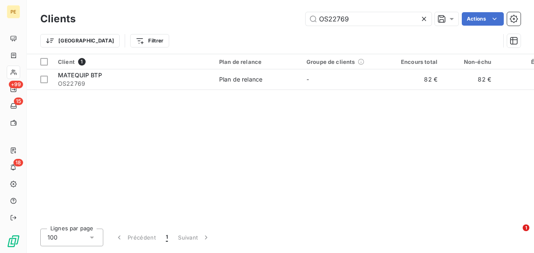
click at [121, 92] on div "Client 1 Plan de relance Groupe de clients Encours total Non-échu Échu Limite d…" at bounding box center [280, 137] width 507 height 167
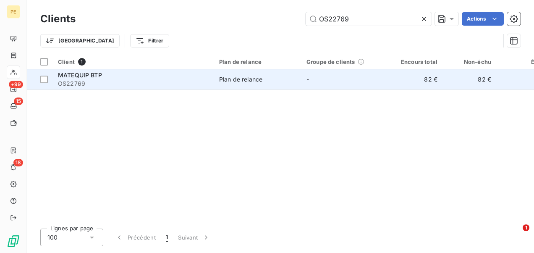
click at [124, 84] on span "OS22769" at bounding box center [133, 83] width 151 height 8
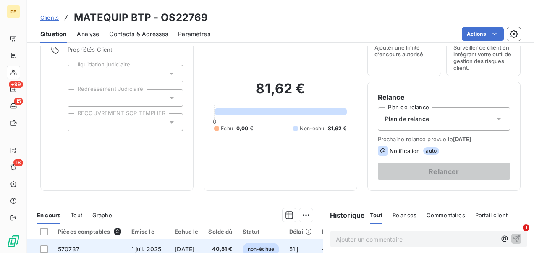
scroll to position [84, 0]
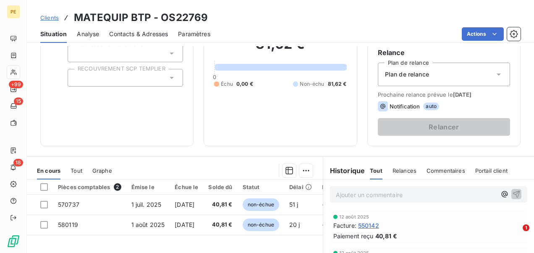
click at [52, 15] on span "Clients" at bounding box center [49, 17] width 18 height 7
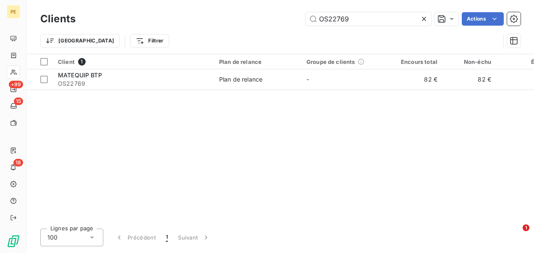
drag, startPoint x: 367, startPoint y: 18, endPoint x: 224, endPoint y: 16, distance: 142.7
click at [241, 19] on div "OS22769 Actions" at bounding box center [303, 18] width 435 height 13
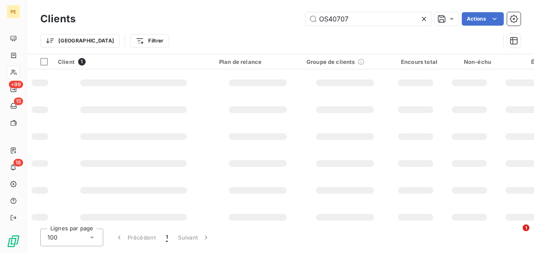
type input "OS40707"
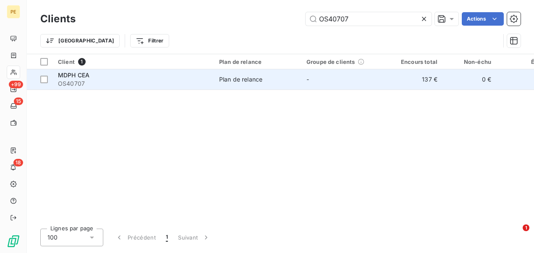
click at [262, 78] on div "Plan de relance" at bounding box center [240, 79] width 43 height 8
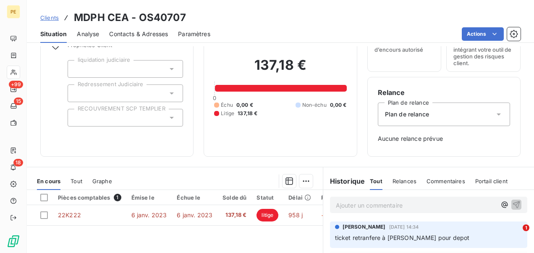
scroll to position [84, 0]
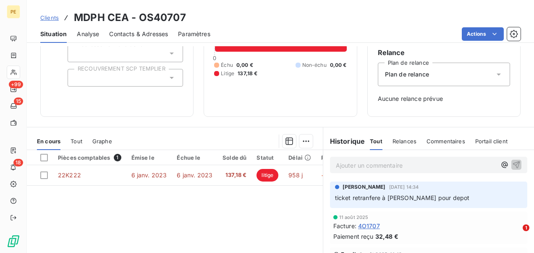
click at [366, 161] on p "Ajouter un commentaire ﻿" at bounding box center [416, 165] width 160 height 10
click at [359, 171] on div "Ajouter un commentaire ﻿" at bounding box center [428, 165] width 197 height 16
click at [361, 168] on p "Ajouter un commentaire ﻿" at bounding box center [416, 165] width 160 height 10
click at [500, 166] on icon "button" at bounding box center [504, 164] width 8 height 8
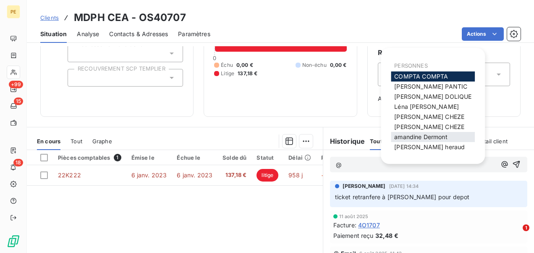
click at [423, 134] on span "amandine Dermont" at bounding box center [420, 136] width 53 height 7
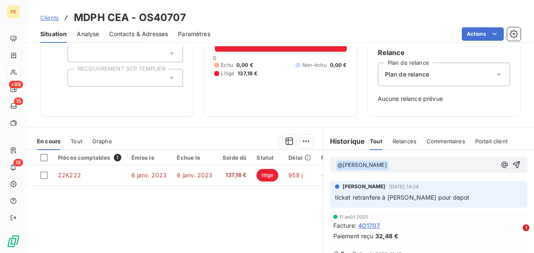
click at [424, 162] on p "﻿ @ amandine Dermont ﻿ ﻿" at bounding box center [416, 165] width 160 height 10
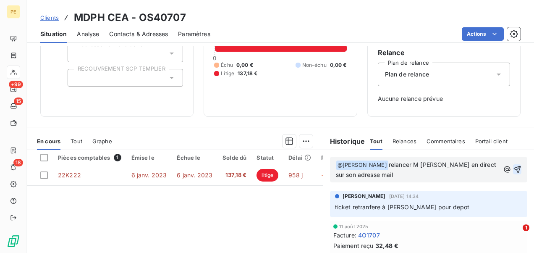
click at [513, 168] on icon "button" at bounding box center [517, 169] width 8 height 8
